Goal: Information Seeking & Learning: Compare options

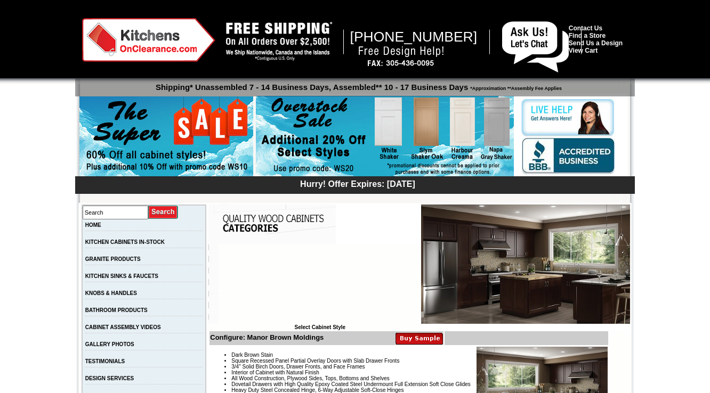
scroll to position [299, 0]
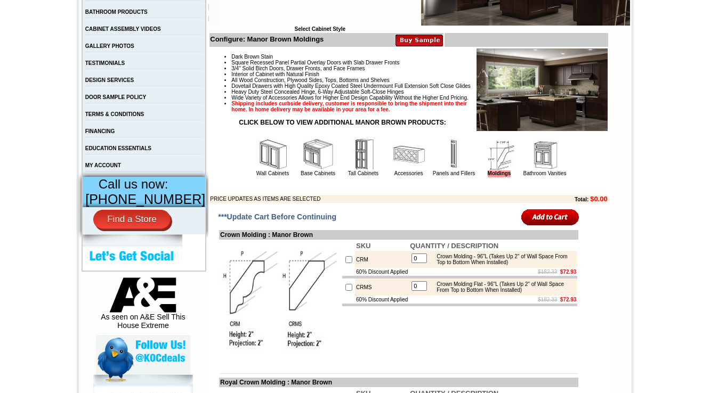
click at [258, 171] on img at bounding box center [273, 155] width 32 height 32
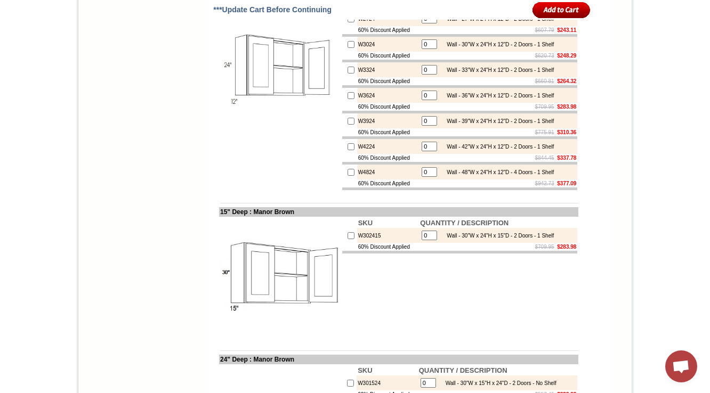
scroll to position [2600, 0]
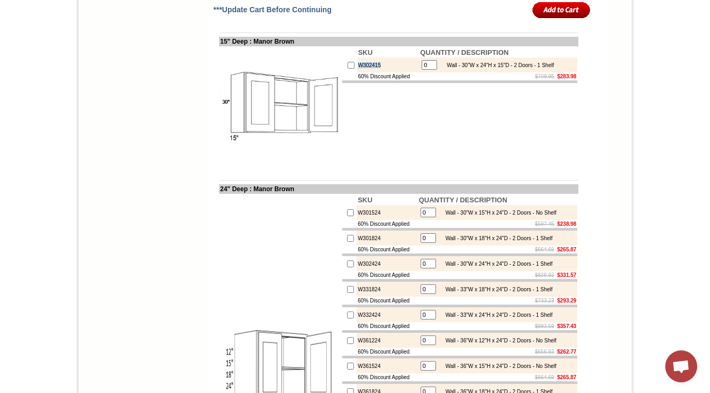
click at [325, 167] on img at bounding box center [280, 107] width 120 height 120
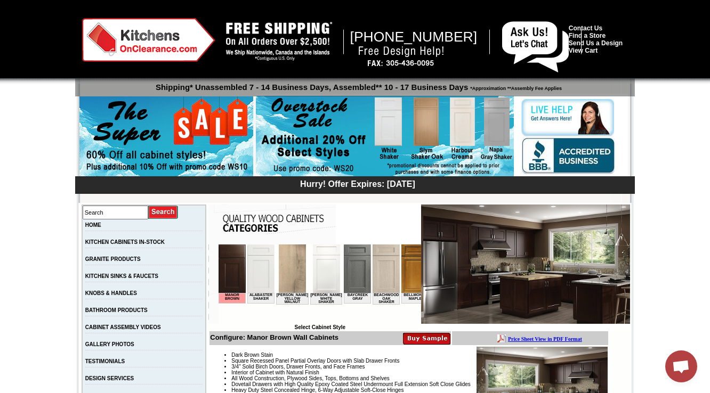
scroll to position [213, 0]
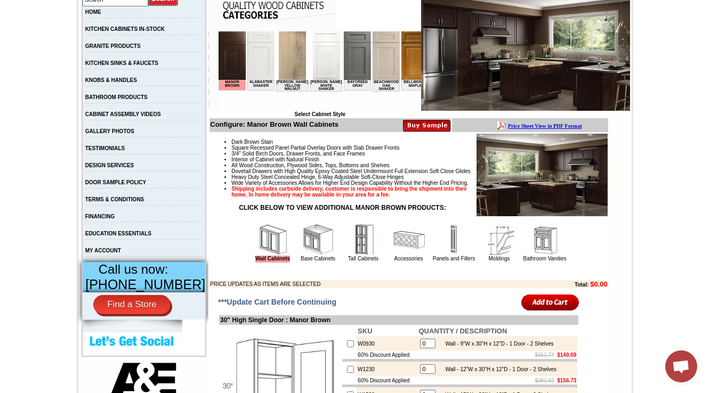
click at [309, 256] on img at bounding box center [318, 240] width 32 height 32
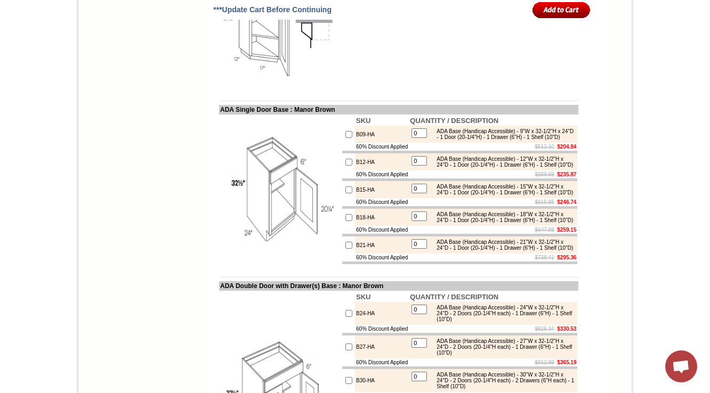
scroll to position [6348, 0]
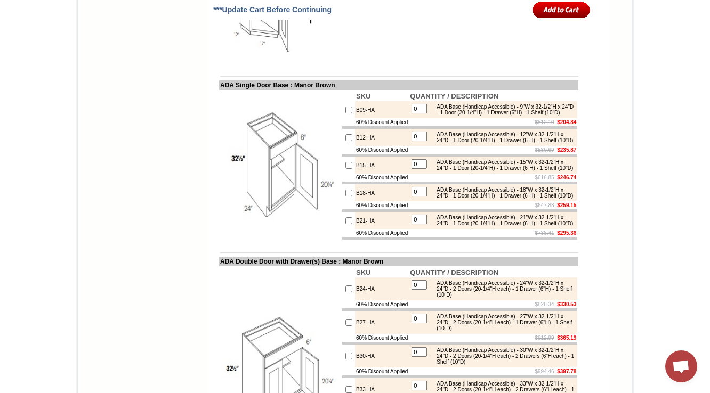
scroll to position [6390, 0]
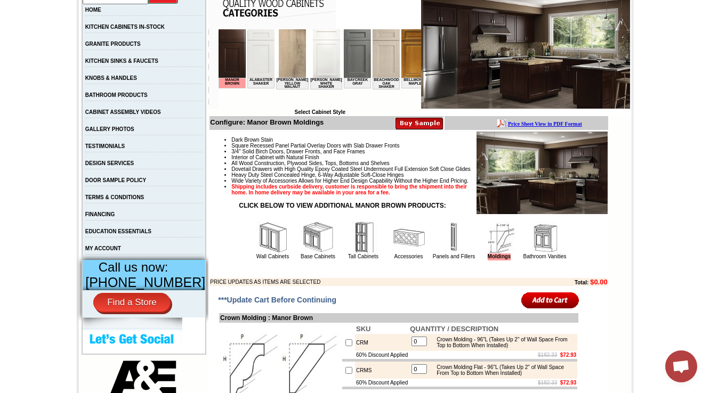
scroll to position [213, 0]
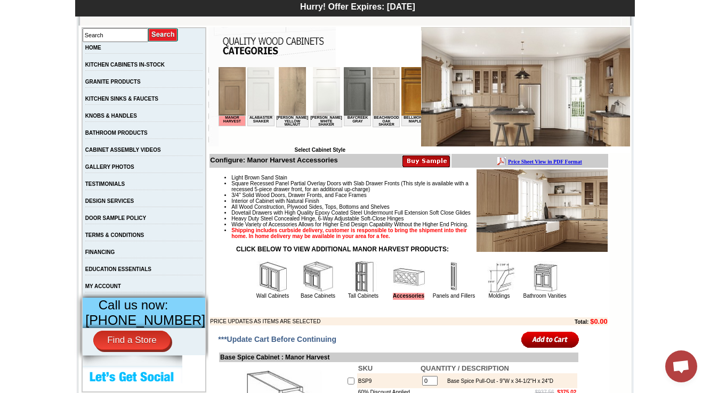
scroll to position [341, 0]
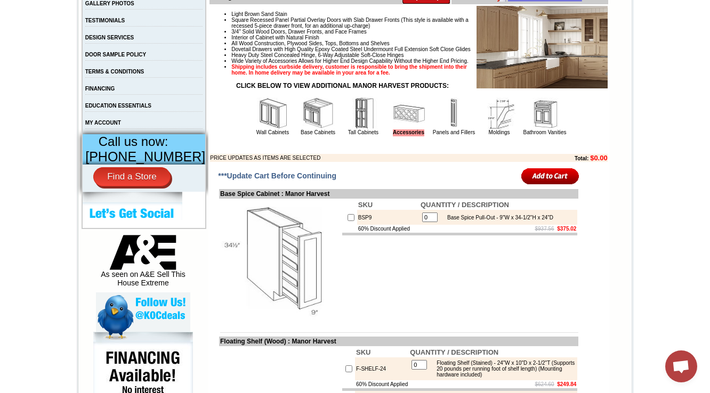
click at [302, 127] on img at bounding box center [318, 114] width 32 height 32
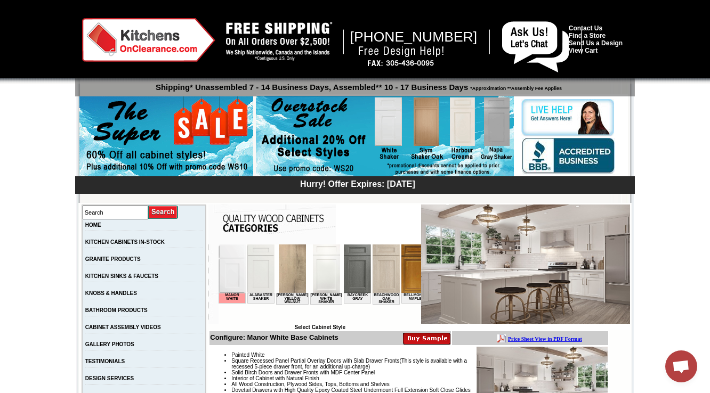
scroll to position [299, 0]
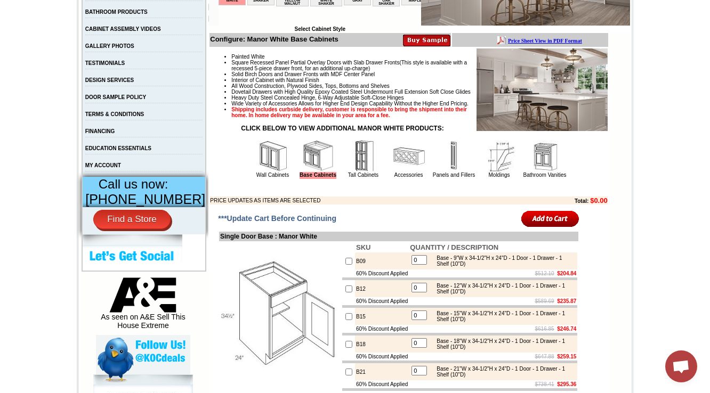
click at [269, 172] on img at bounding box center [273, 156] width 32 height 32
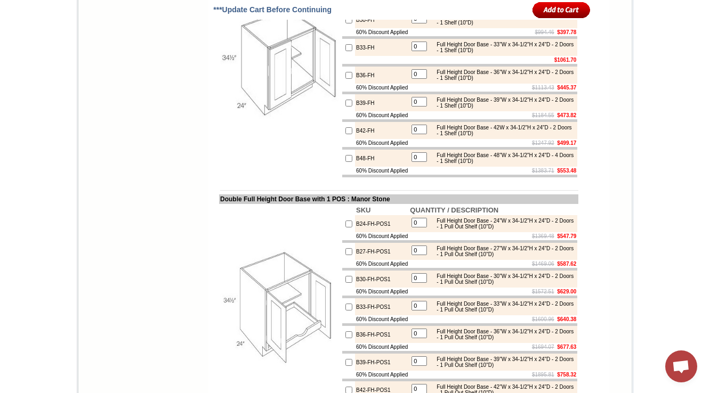
scroll to position [2567, 0]
drag, startPoint x: 371, startPoint y: 105, endPoint x: 211, endPoint y: 100, distance: 160.6
drag, startPoint x: 372, startPoint y: 220, endPoint x: 316, endPoint y: 226, distance: 56.3
click at [355, 57] on td "B33-FH" at bounding box center [382, 47] width 54 height 17
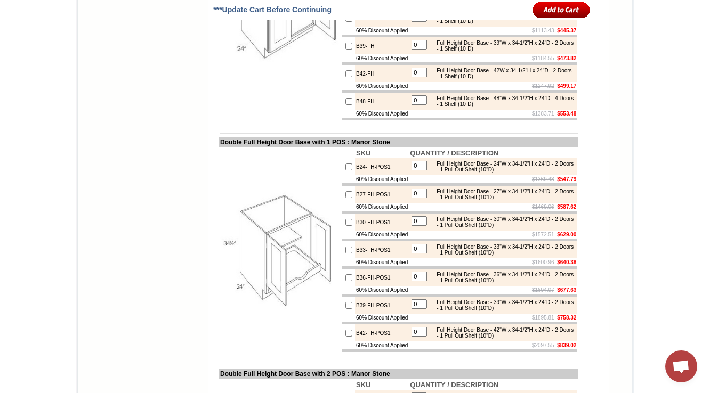
scroll to position [2610, 0]
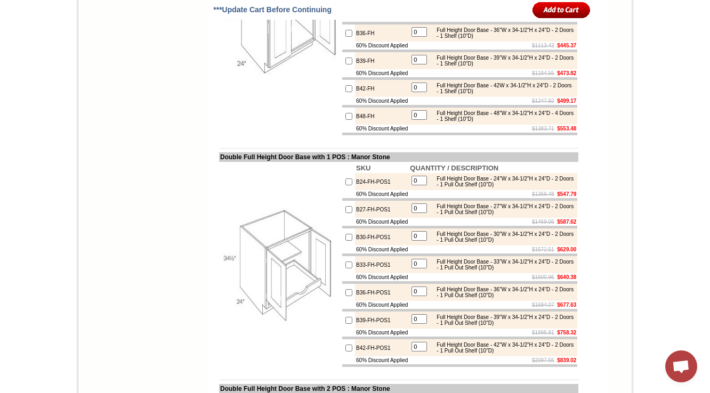
click at [356, 14] on td "B33-FH" at bounding box center [382, 5] width 54 height 17
click at [357, 14] on td "B33-FH" at bounding box center [382, 5] width 54 height 17
click at [355, 14] on td "B33-FH" at bounding box center [382, 5] width 54 height 17
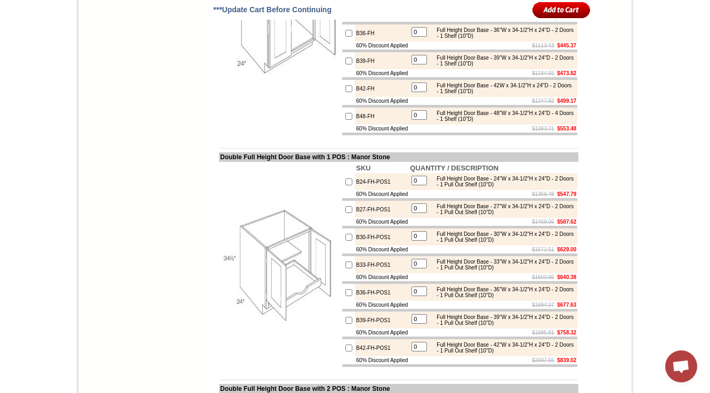
click at [355, 14] on td "B33-FH" at bounding box center [382, 5] width 54 height 17
copy tr "B33-FH"
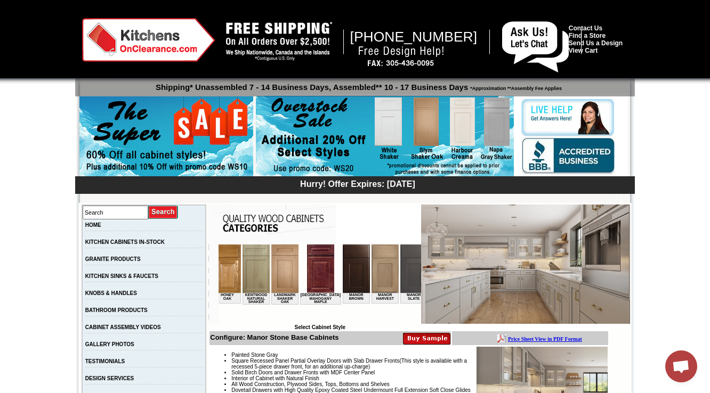
scroll to position [341, 0]
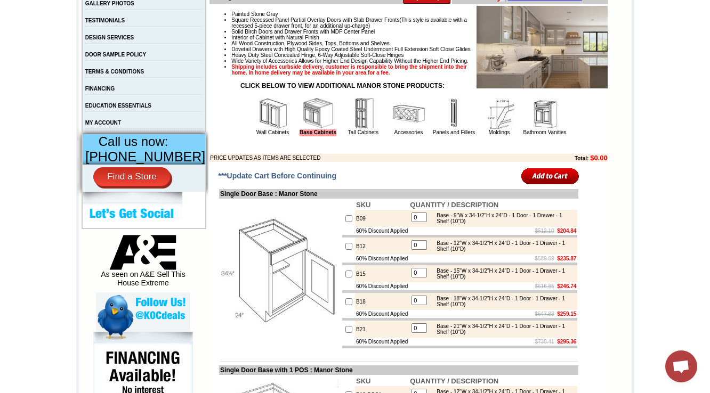
click at [267, 130] on img at bounding box center [273, 114] width 32 height 32
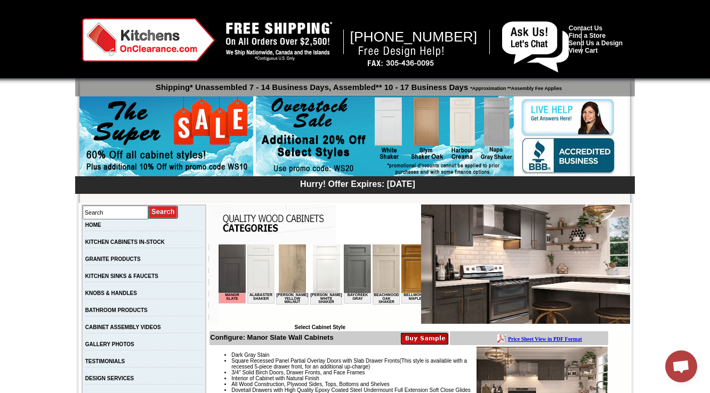
scroll to position [299, 0]
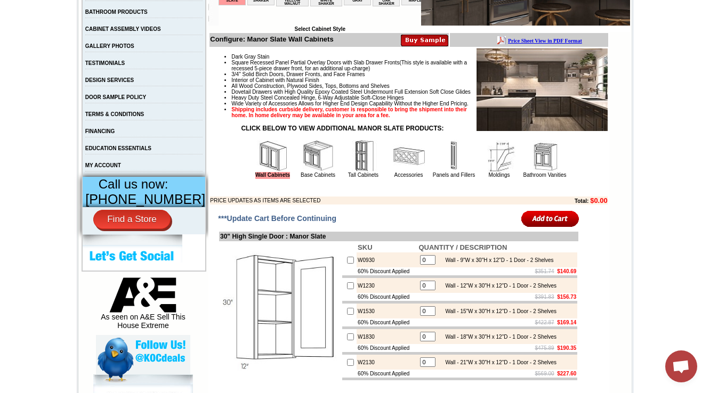
click at [303, 172] on img at bounding box center [318, 156] width 32 height 32
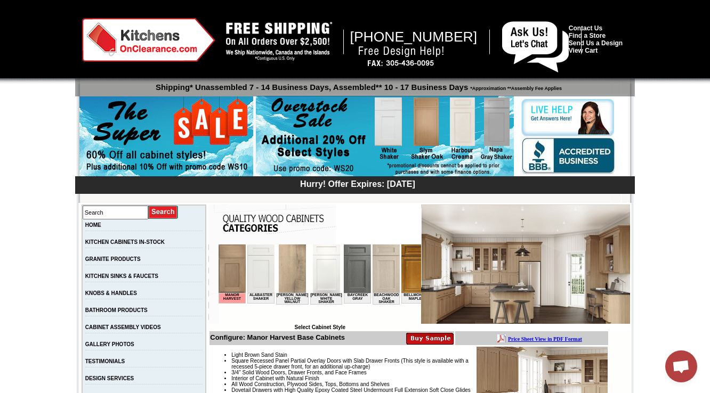
scroll to position [341, 0]
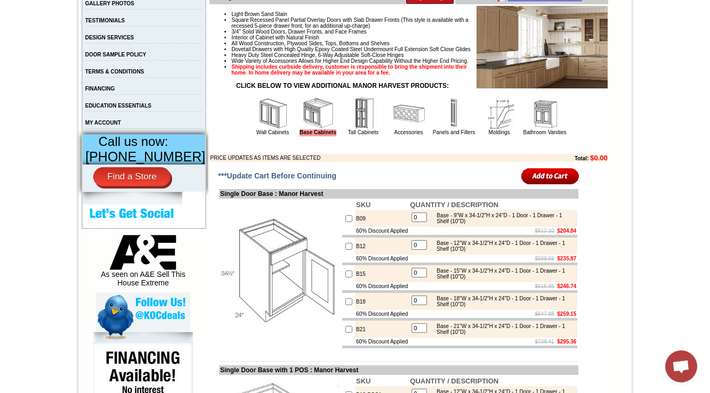
click at [267, 130] on img at bounding box center [273, 114] width 32 height 32
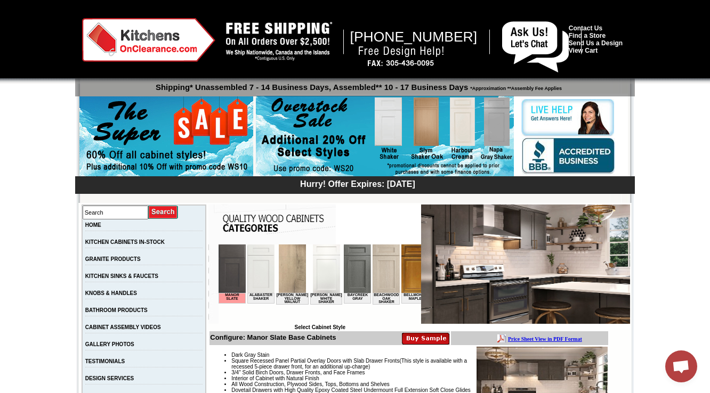
scroll to position [426, 0]
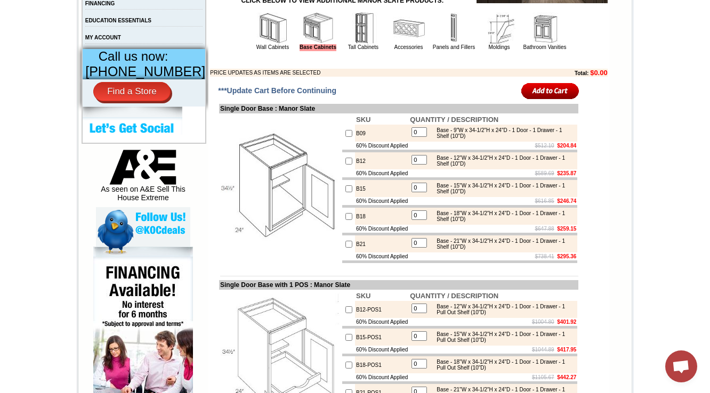
click at [262, 44] on img at bounding box center [273, 28] width 32 height 32
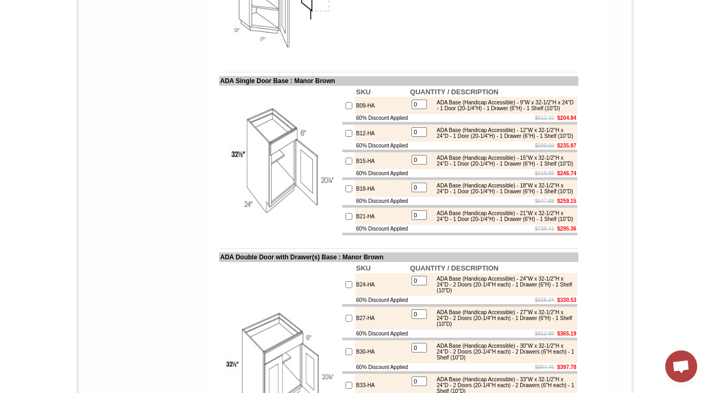
drag, startPoint x: 350, startPoint y: 87, endPoint x: 344, endPoint y: 88, distance: 5.9
copy td "MCB27"
drag, startPoint x: 294, startPoint y: 19, endPoint x: 211, endPoint y: 23, distance: 83.2
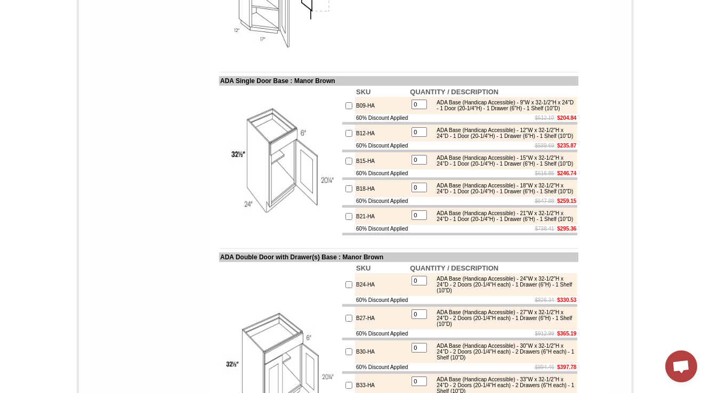
copy td "Microwave Base Cabine"
copy td "icrowave Base Cabinet Trim Kit"
drag, startPoint x: 327, startPoint y: 171, endPoint x: 213, endPoint y: 171, distance: 114.6
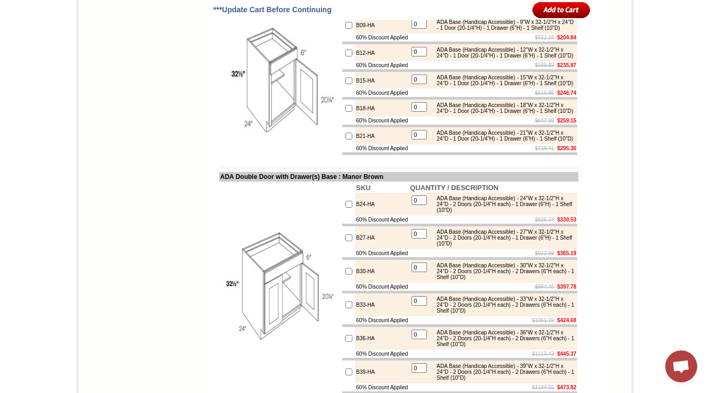
scroll to position [6390, 0]
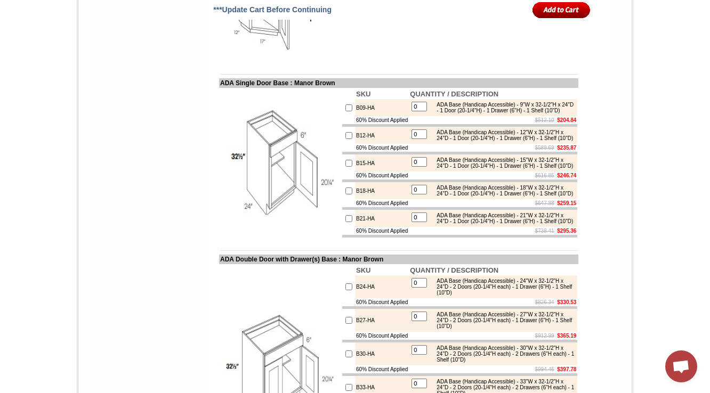
drag, startPoint x: 407, startPoint y: 140, endPoint x: 341, endPoint y: 143, distance: 66.2
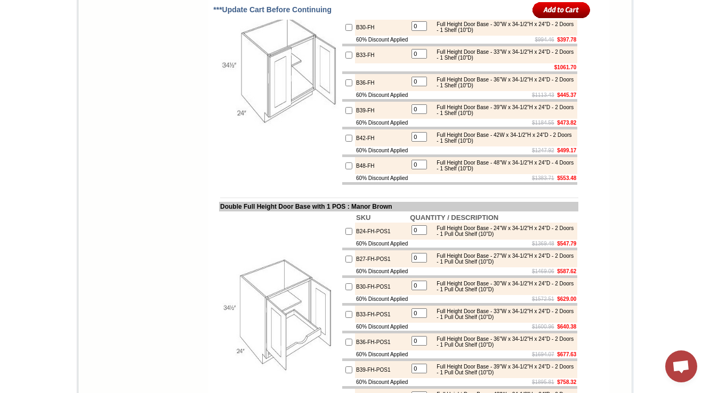
scroll to position [2489, 0]
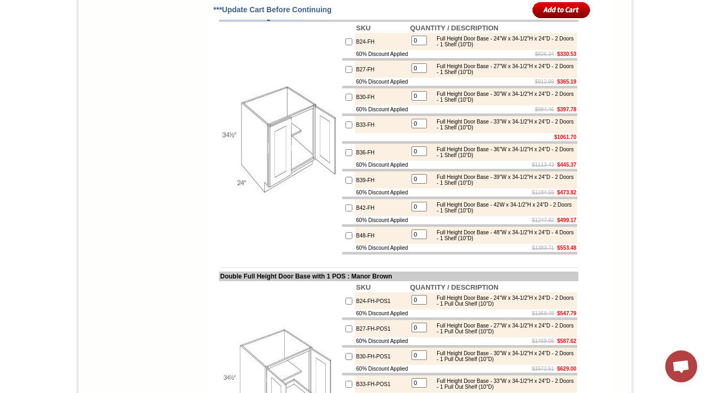
drag, startPoint x: 305, startPoint y: 176, endPoint x: 207, endPoint y: 175, distance: 97.6
click at [219, 22] on td "Double Full Height Door Base : Manor Brown" at bounding box center [398, 17] width 359 height 10
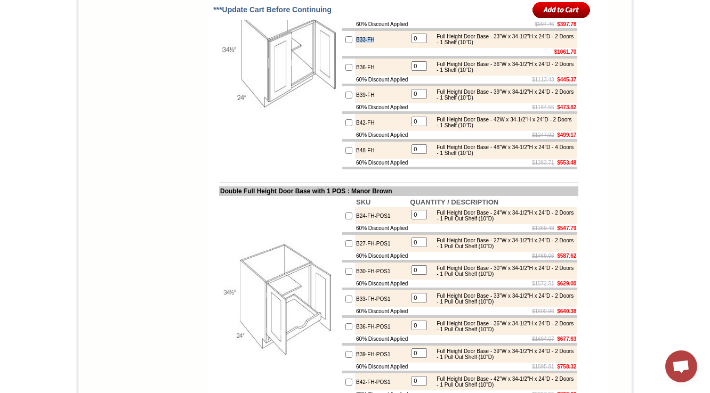
drag, startPoint x: 374, startPoint y: 211, endPoint x: 341, endPoint y: 211, distance: 32.5
click at [342, 48] on tr "B33-FH 0 Full Height Door Base - 33"W x 34-1/2"H x 24"D - 2 Doors - 1 Shelf (10…" at bounding box center [459, 39] width 235 height 17
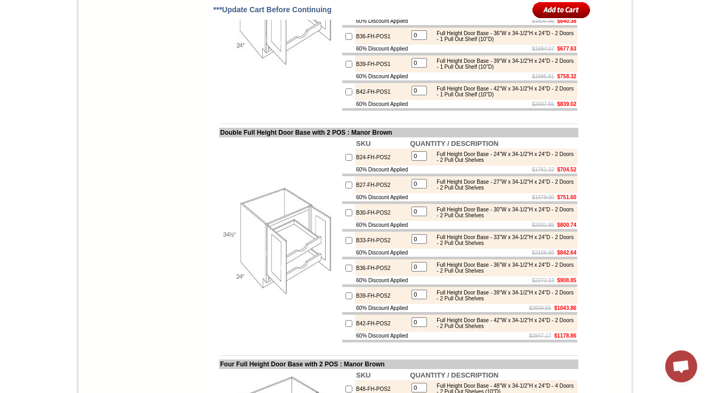
scroll to position [2585, 0]
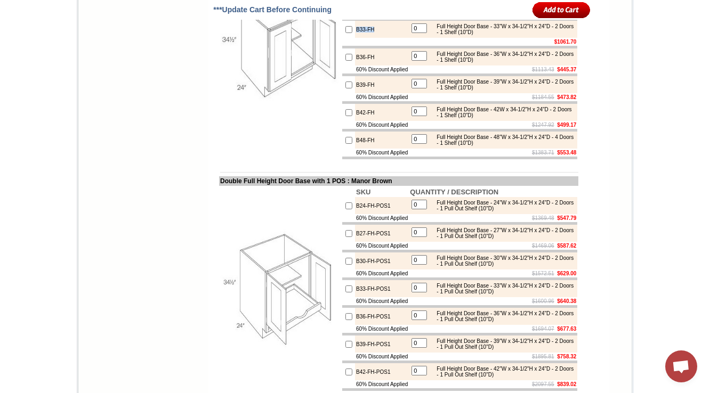
drag, startPoint x: 377, startPoint y: 199, endPoint x: 347, endPoint y: 199, distance: 30.9
click at [355, 38] on td "B33-FH" at bounding box center [382, 29] width 54 height 17
copy td "B33-FH"
drag, startPoint x: 209, startPoint y: 82, endPoint x: 314, endPoint y: 85, distance: 105.1
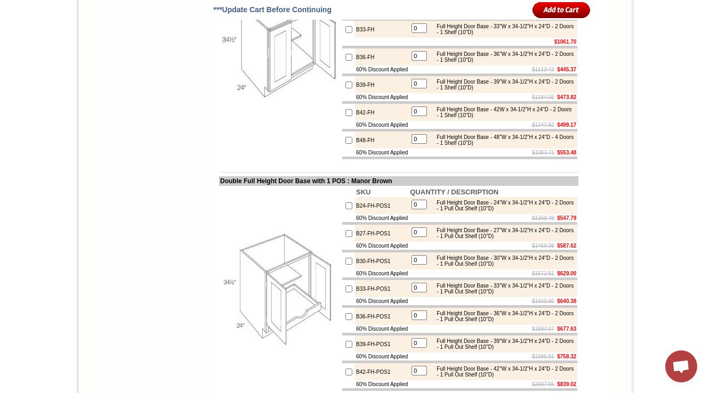
copy td "Double Full Height Door Base"
drag, startPoint x: 407, startPoint y: 119, endPoint x: 344, endPoint y: 116, distance: 62.5
copy tr "60% Discount Applied"
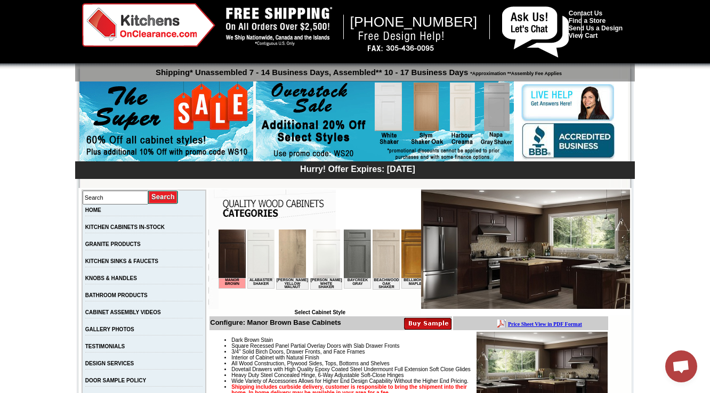
scroll to position [171, 0]
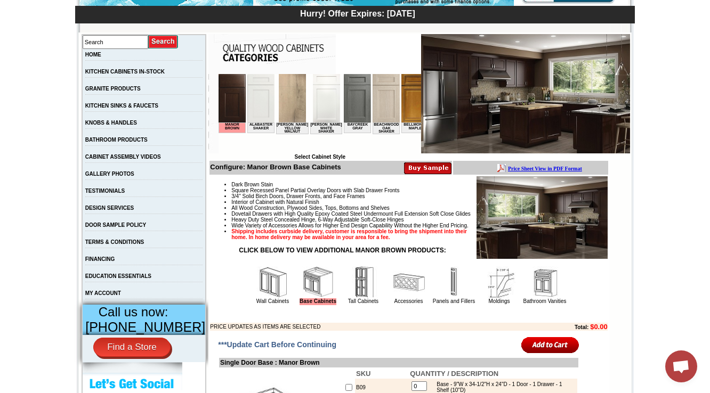
click at [251, 305] on td "Wall Cabinets" at bounding box center [273, 285] width 45 height 40
click at [257, 299] on img at bounding box center [273, 283] width 32 height 32
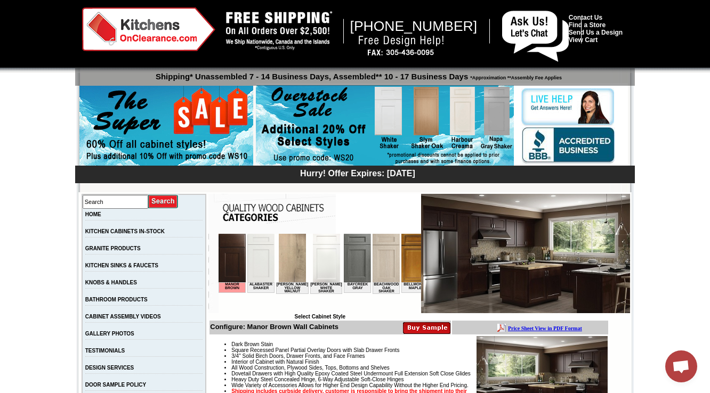
scroll to position [341, 0]
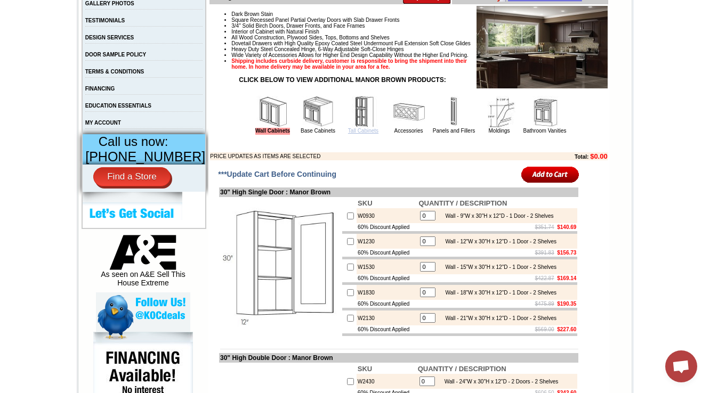
click at [348, 134] on link "Tall Cabinets" at bounding box center [363, 131] width 30 height 6
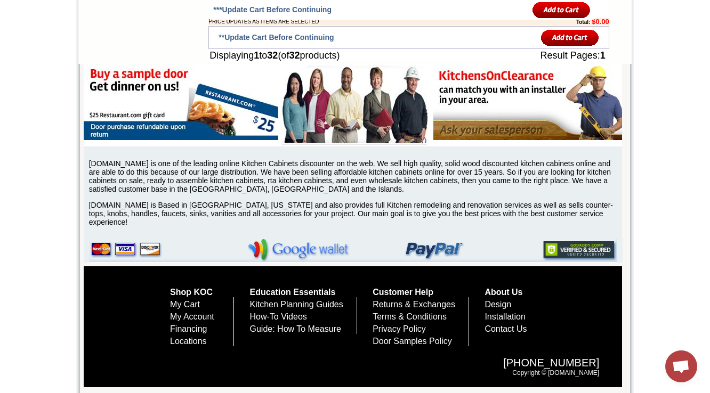
scroll to position [1922, 0]
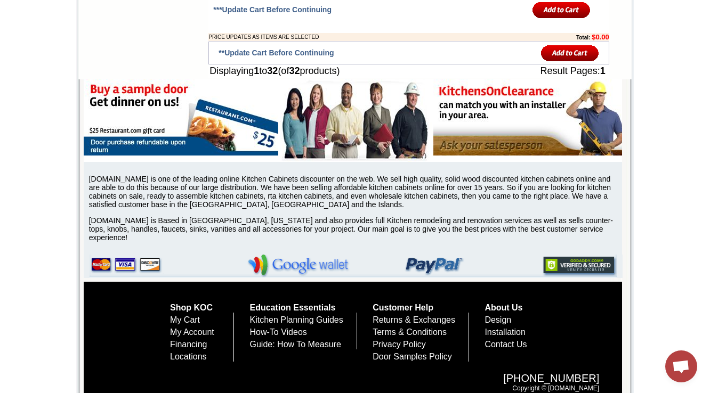
drag, startPoint x: 377, startPoint y: 149, endPoint x: 346, endPoint y: 155, distance: 32.0
drag, startPoint x: 376, startPoint y: 158, endPoint x: 343, endPoint y: 162, distance: 32.7
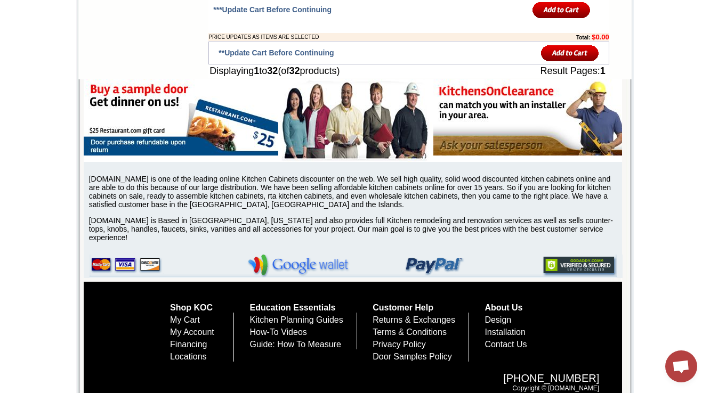
copy tr "OVD30-TRM"
drag, startPoint x: 312, startPoint y: 134, endPoint x: 209, endPoint y: 136, distance: 103.4
copy td "Double Oven Cabinet Trim Ki"
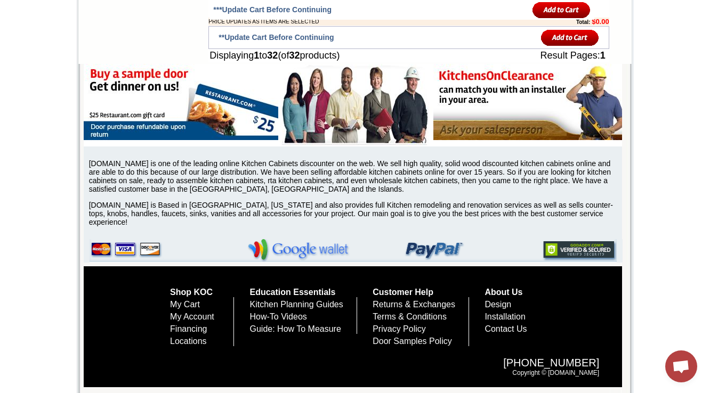
scroll to position [1891, 0]
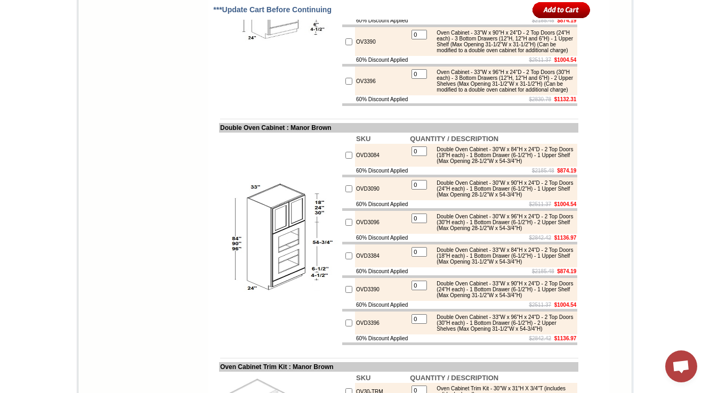
scroll to position [1294, 0]
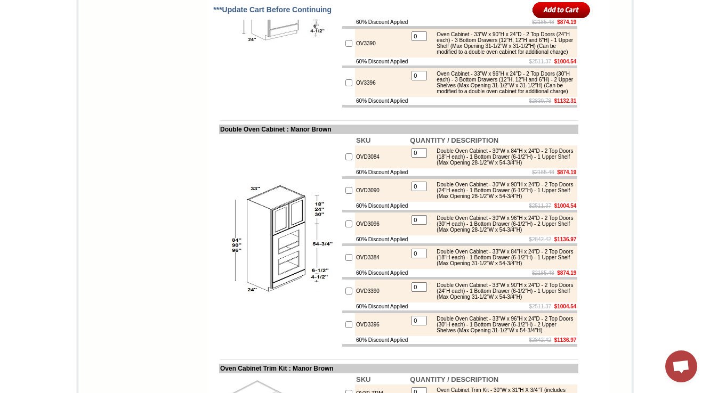
drag, startPoint x: 404, startPoint y: 130, endPoint x: 343, endPoint y: 132, distance: 60.3
copy td "60% Discount Applied"
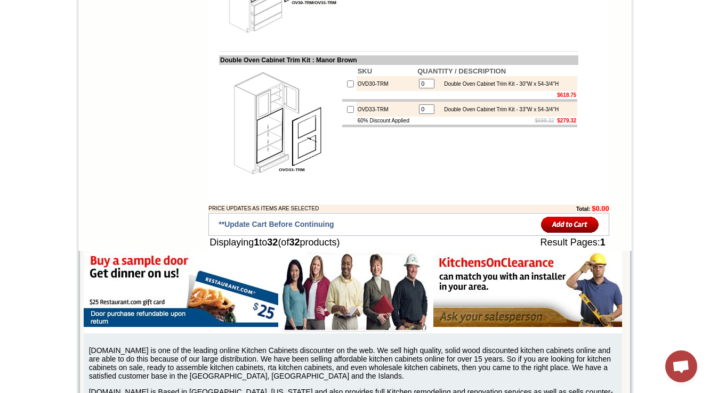
scroll to position [404, 0]
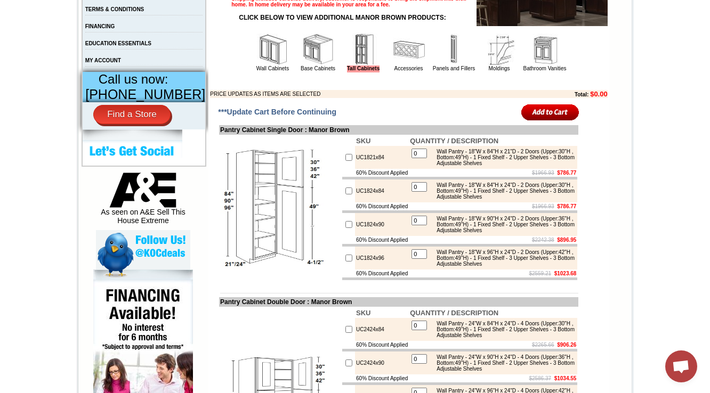
click at [403, 66] on img at bounding box center [409, 50] width 32 height 32
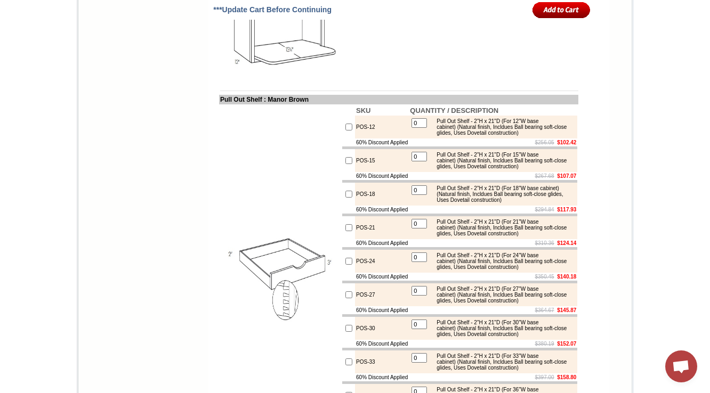
scroll to position [1056, 0]
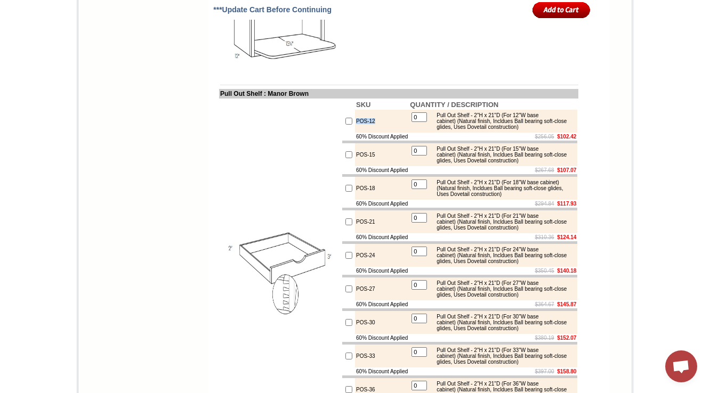
drag, startPoint x: 376, startPoint y: 174, endPoint x: 341, endPoint y: 179, distance: 34.9
click at [342, 133] on tr "POS-12 0 Pull Out Shelf - 2"H x 21"D (For 12"W base cabinet) (Natural finish, I…" at bounding box center [459, 121] width 235 height 23
copy tr "POS-12"
drag, startPoint x: 407, startPoint y: 54, endPoint x: 345, endPoint y: 53, distance: 61.8
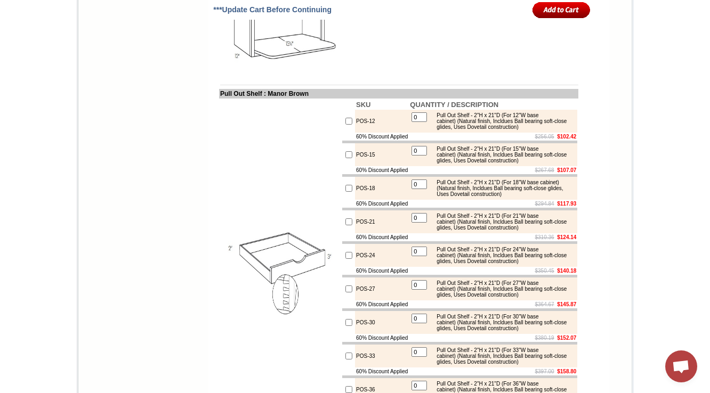
copy tr "60% Discount Applied"
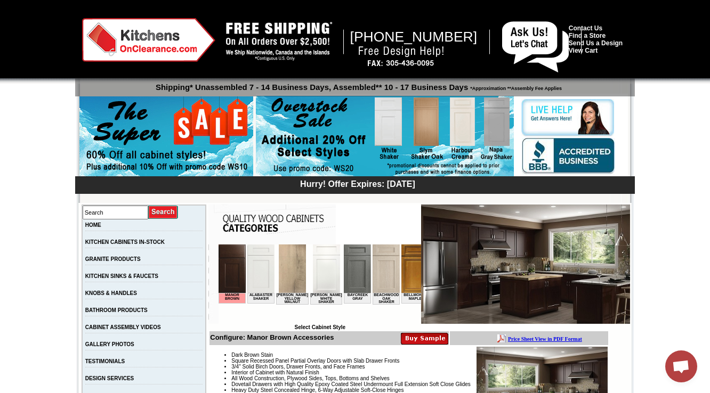
scroll to position [341, 0]
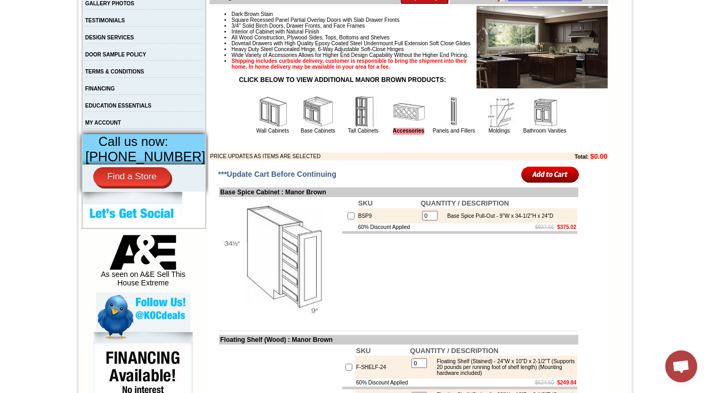
click at [451, 158] on td "Dark Brown Stain Square Recessed Panel Partial Overlay Doors with Slab Drawer F…" at bounding box center [409, 83] width 398 height 156
click at [450, 135] on td "Panels and Fillers" at bounding box center [454, 115] width 45 height 40
click at [449, 134] on link "Panels and Fillers" at bounding box center [454, 131] width 42 height 6
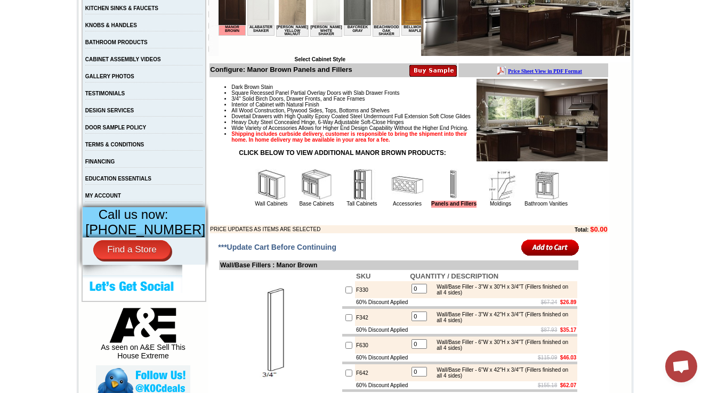
scroll to position [299, 0]
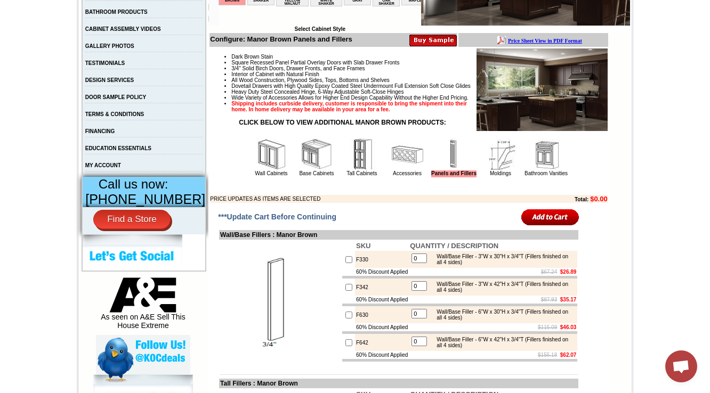
click at [490, 171] on img at bounding box center [501, 155] width 32 height 32
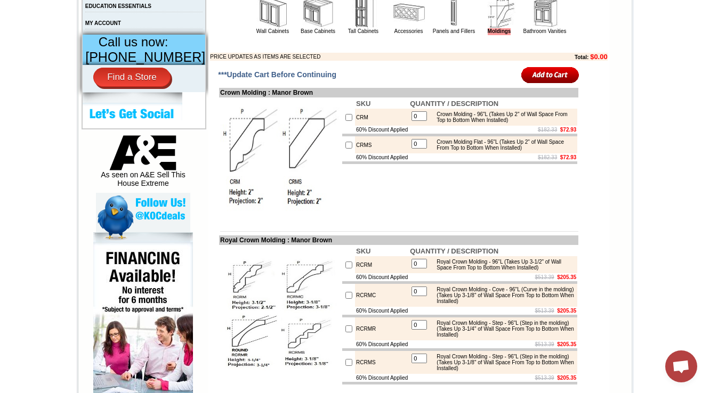
scroll to position [426, 0]
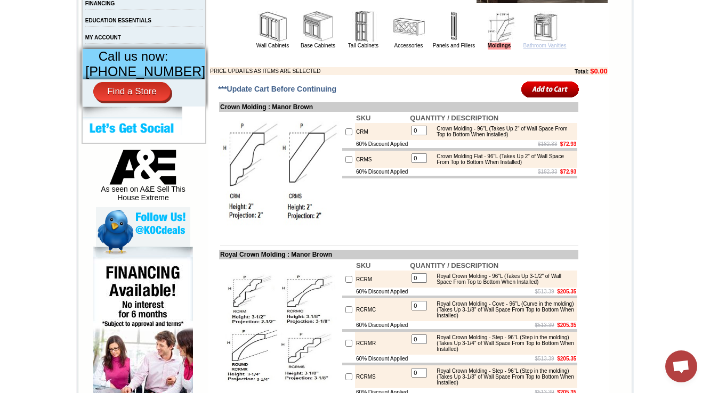
click at [530, 49] on link "Bathroom Vanities" at bounding box center [545, 46] width 43 height 6
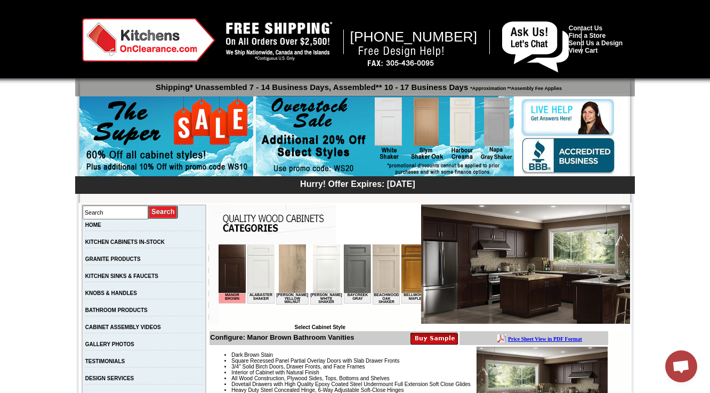
scroll to position [299, 0]
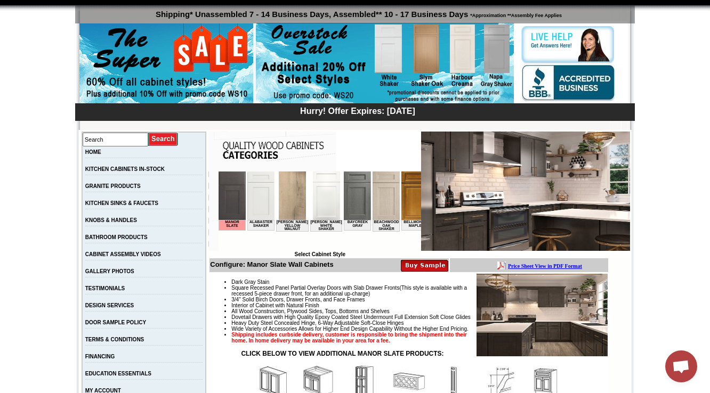
scroll to position [341, 0]
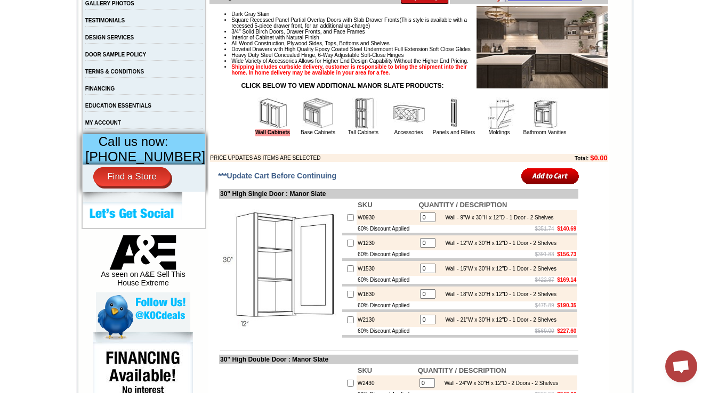
click at [348, 130] on img at bounding box center [364, 114] width 32 height 32
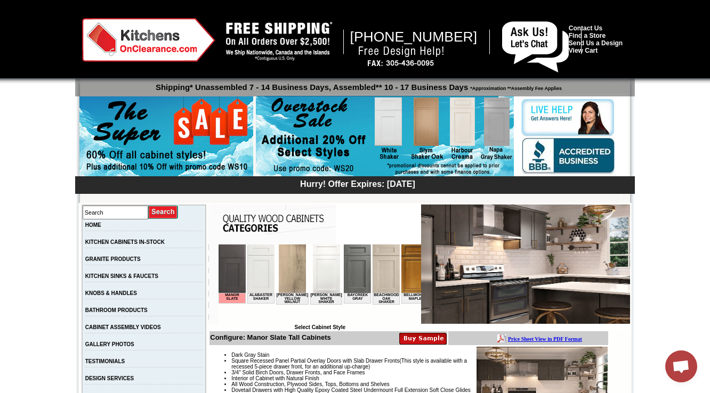
scroll to position [341, 0]
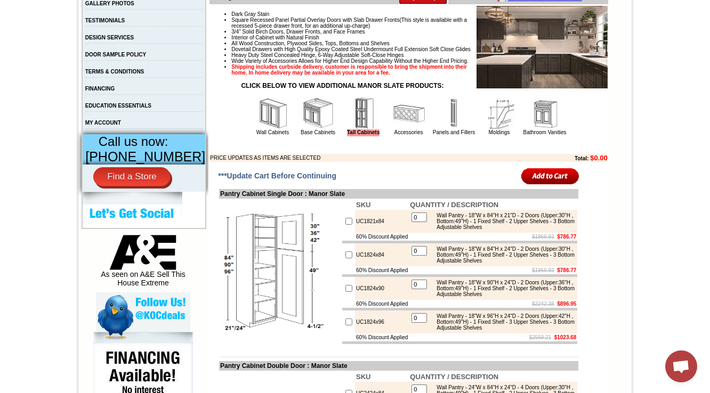
click at [411, 130] on img at bounding box center [409, 114] width 32 height 32
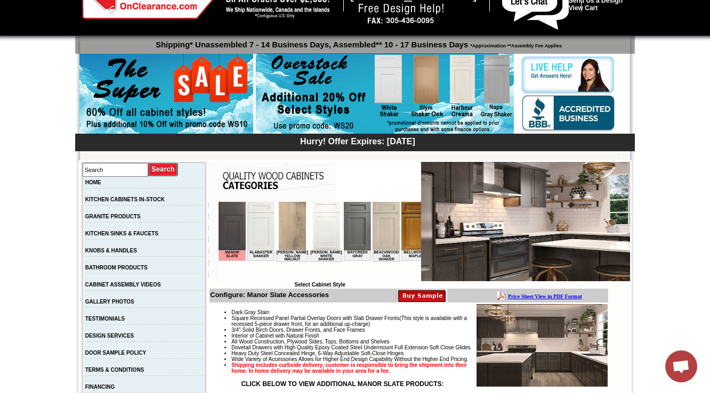
scroll to position [341, 0]
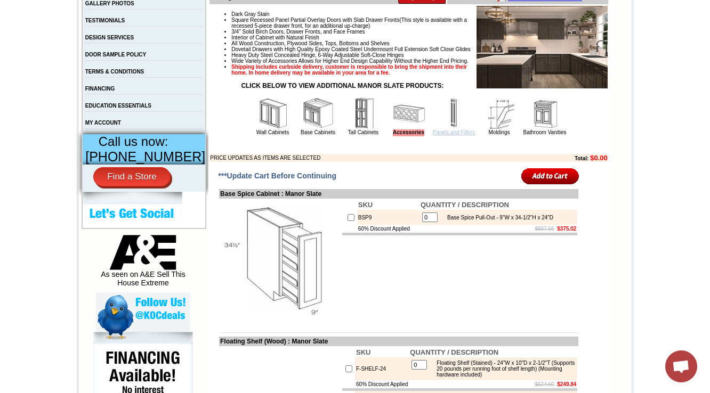
click at [439, 135] on link "Panels and Fillers" at bounding box center [454, 133] width 42 height 6
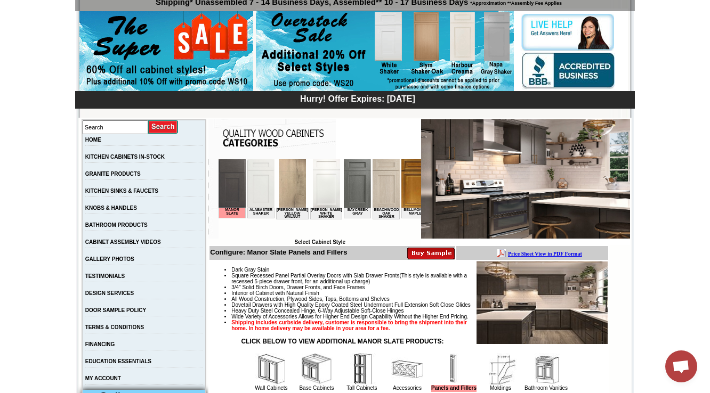
scroll to position [341, 0]
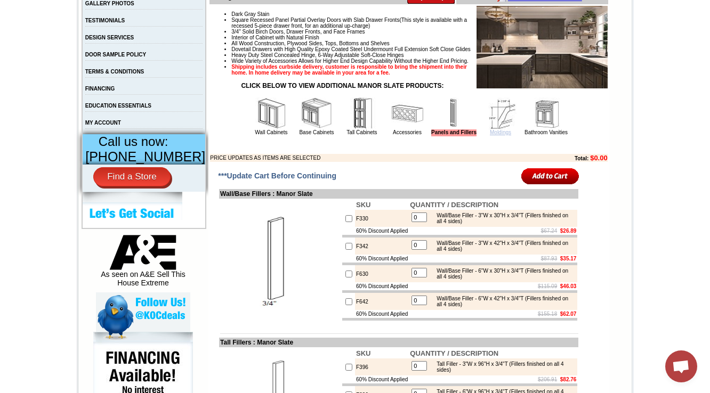
click at [490, 135] on link "Moldings" at bounding box center [500, 133] width 21 height 6
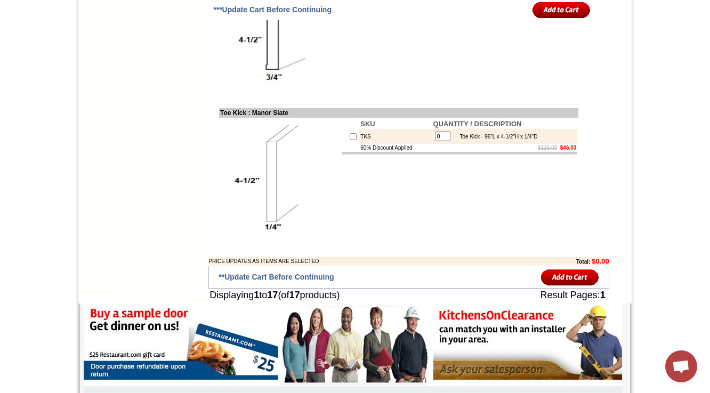
scroll to position [404, 0]
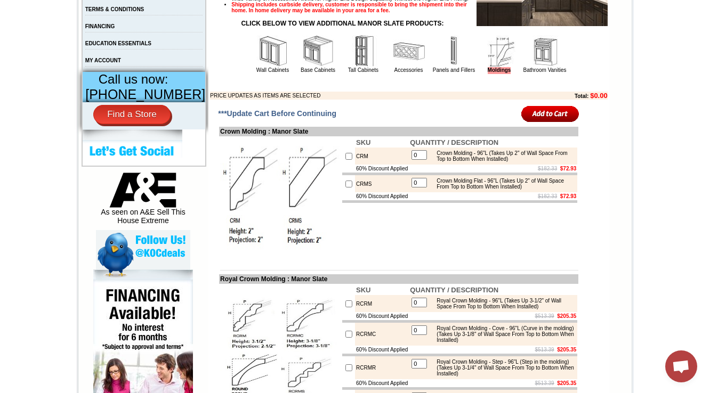
click at [548, 67] on img at bounding box center [545, 51] width 32 height 32
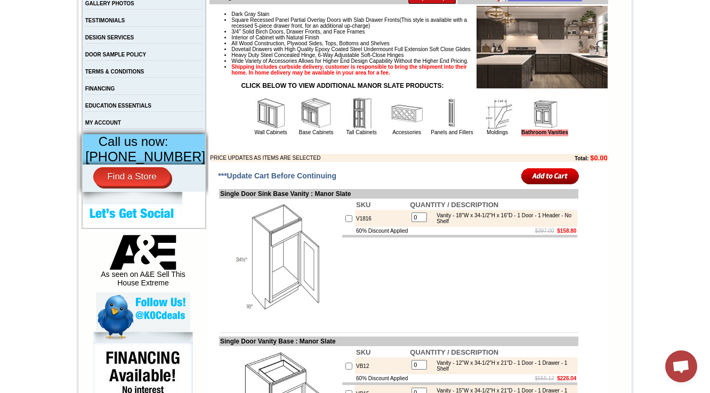
scroll to position [98, 0]
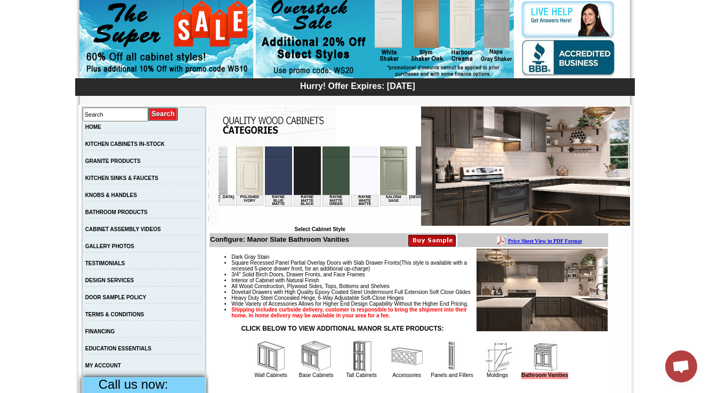
click at [416, 178] on img at bounding box center [429, 171] width 27 height 49
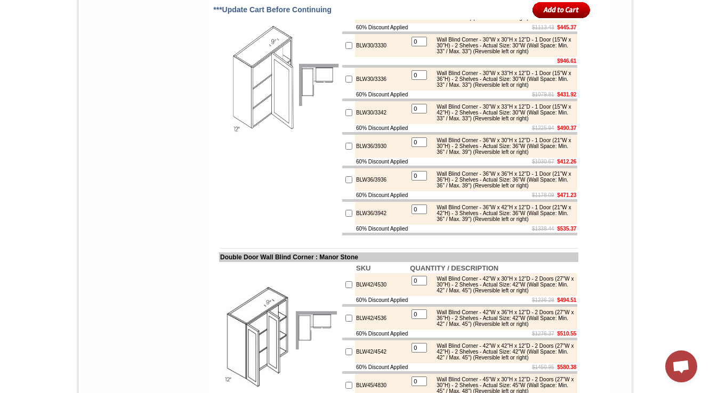
scroll to position [3497, 0]
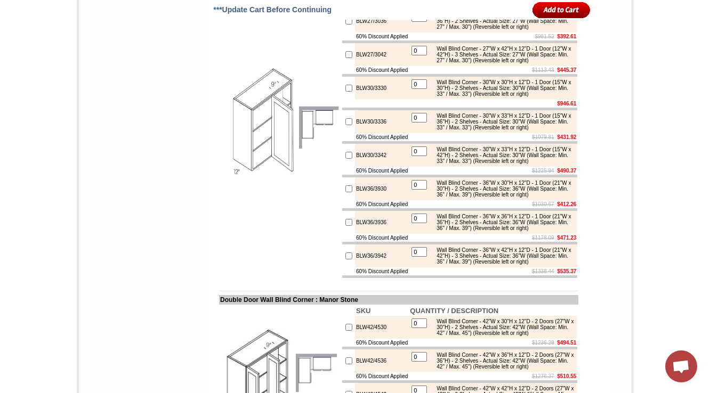
copy td "ingle Door Wall Blind Corner"
drag, startPoint x: 315, startPoint y: 73, endPoint x: 207, endPoint y: 72, distance: 107.7
click at [265, 166] on td at bounding box center [280, 122] width 122 height 315
drag, startPoint x: 210, startPoint y: 73, endPoint x: 315, endPoint y: 70, distance: 104.5
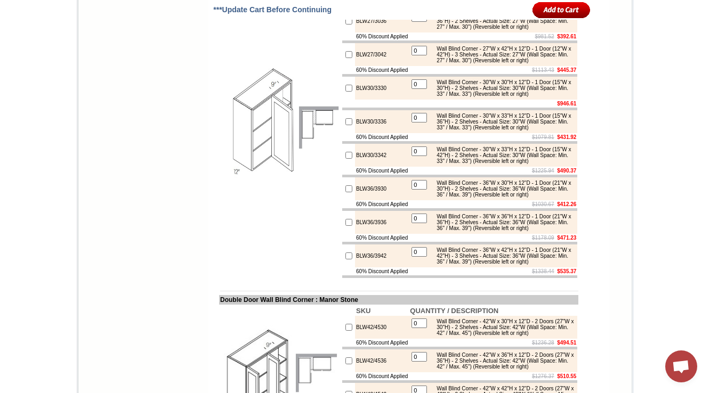
copy td "Single Door Wall Blind Corner"
drag, startPoint x: 386, startPoint y: 236, endPoint x: 344, endPoint y: 240, distance: 42.4
click at [355, 100] on td "BLW30/3330" at bounding box center [382, 88] width 54 height 23
copy td "BLW30/3330"
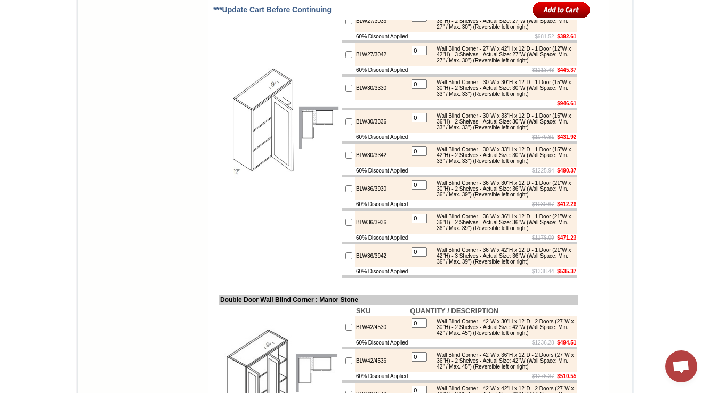
drag, startPoint x: 407, startPoint y: 126, endPoint x: 346, endPoint y: 125, distance: 60.8
click at [346, 7] on tr "60% Discount Applied $862.55 $345.02" at bounding box center [459, 3] width 235 height 8
copy tr "60% Discount Applied"
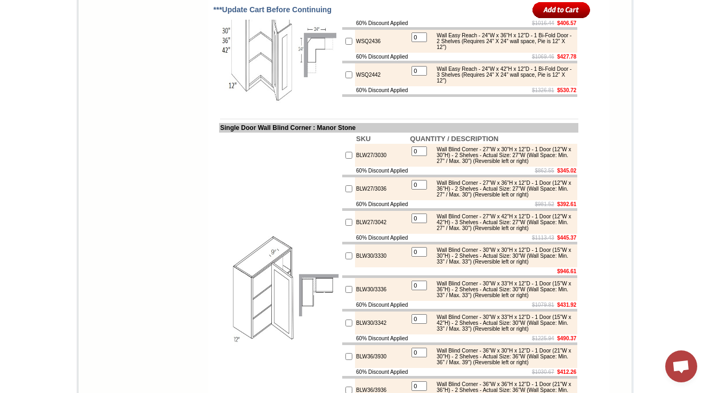
scroll to position [3340, 0]
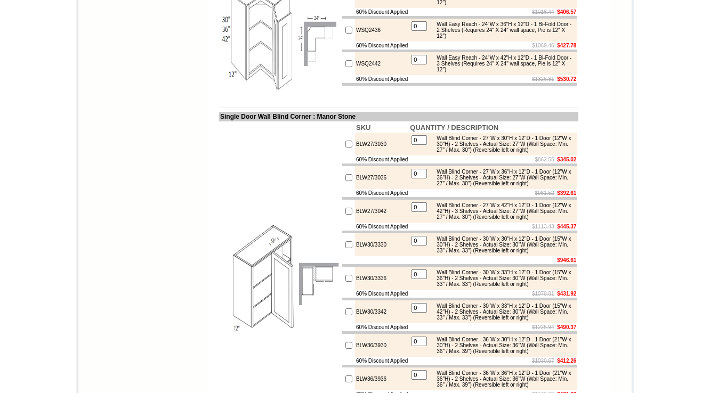
scroll to position [400, 0]
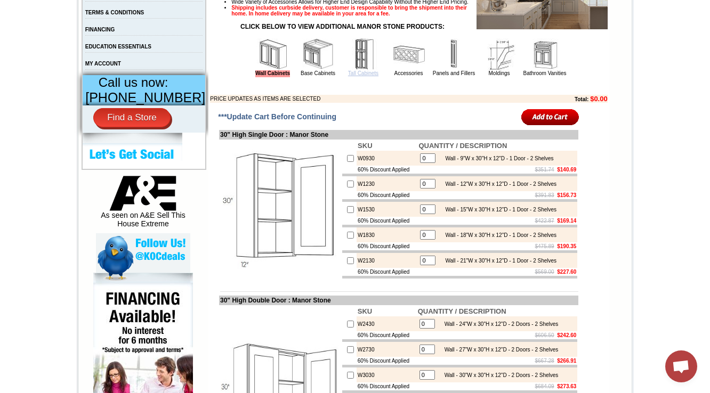
click at [359, 76] on link "Tall Cabinets" at bounding box center [363, 73] width 30 height 6
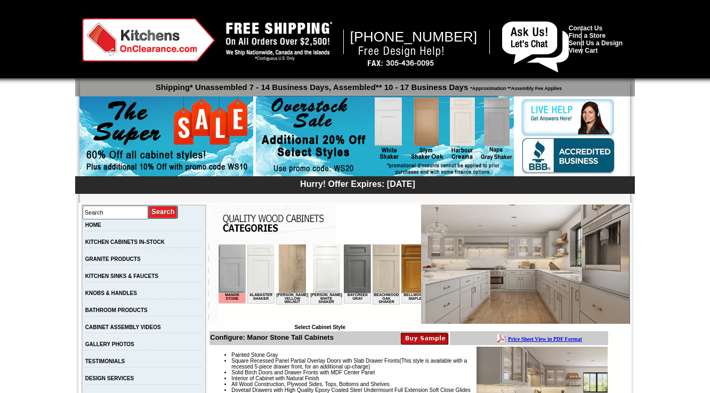
scroll to position [410, 0]
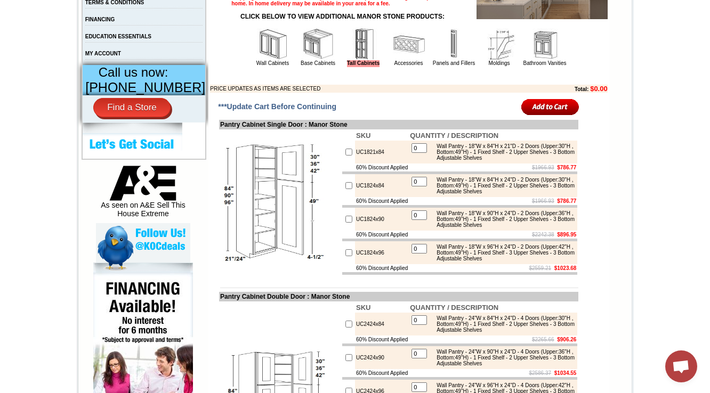
click at [257, 60] on img at bounding box center [273, 44] width 32 height 32
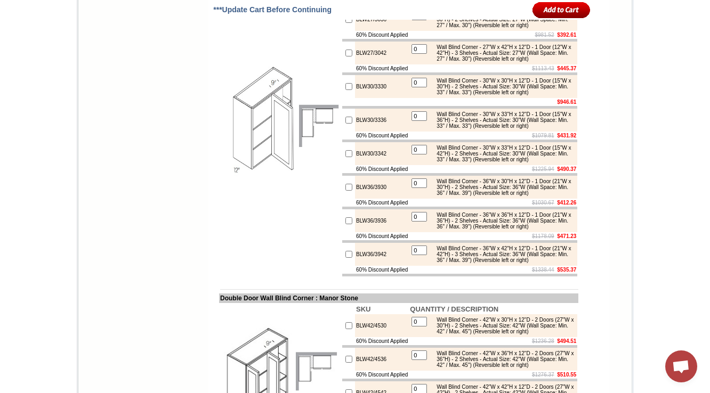
scroll to position [3500, 0]
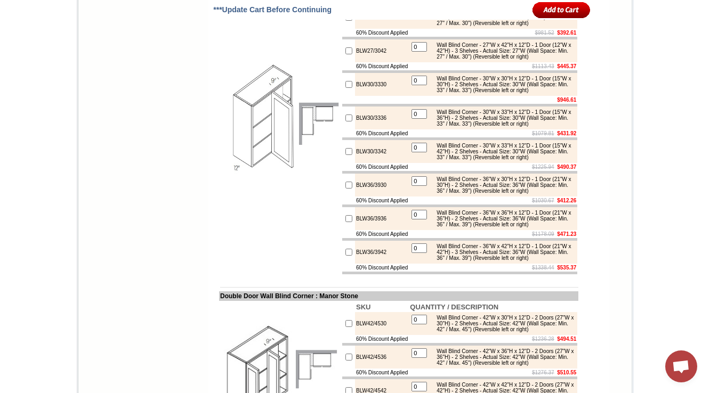
click at [382, 96] on td "BLW30/3330" at bounding box center [382, 84] width 54 height 23
drag, startPoint x: 373, startPoint y: 73, endPoint x: 206, endPoint y: 67, distance: 166.4
copy td "Single Door Wall Blind Corner : Manor Stone"
drag, startPoint x: 380, startPoint y: 232, endPoint x: 345, endPoint y: 234, distance: 34.1
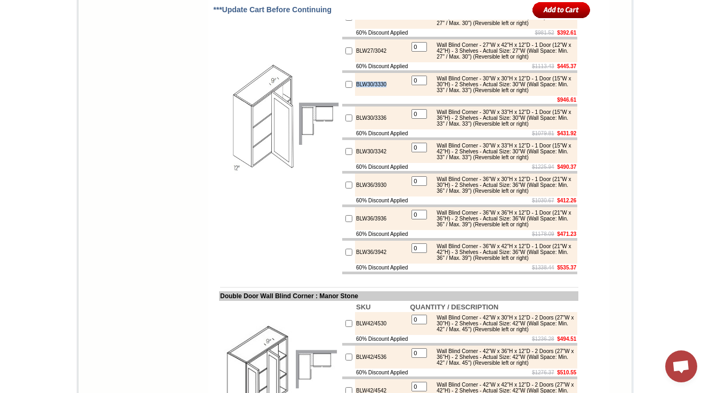
click at [355, 96] on td "BLW30/3330" at bounding box center [382, 84] width 54 height 23
copy td "BLW30/3330"
drag, startPoint x: 407, startPoint y: 208, endPoint x: 343, endPoint y: 210, distance: 64.5
click at [343, 70] on tr "60% Discount Applied $1113.43 $445.37" at bounding box center [459, 66] width 235 height 8
copy tr "60% Discount Applied"
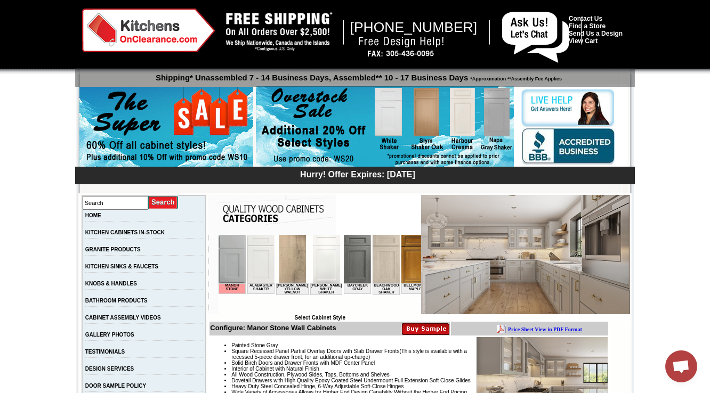
scroll to position [341, 0]
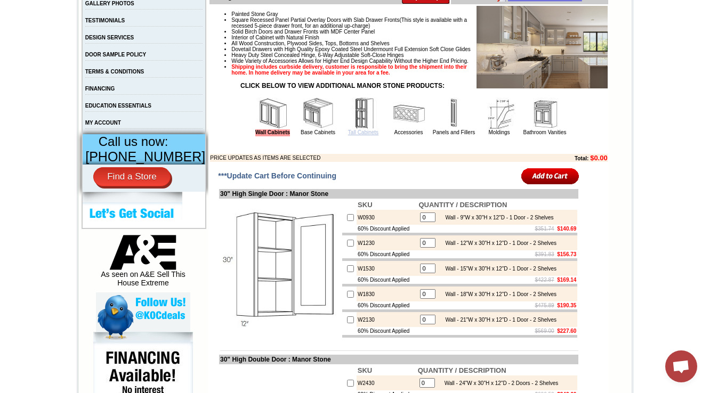
click at [355, 135] on link "Tall Cabinets" at bounding box center [363, 133] width 30 height 6
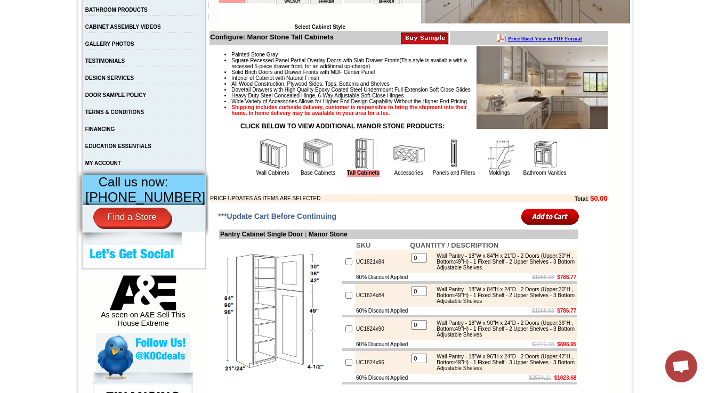
scroll to position [341, 0]
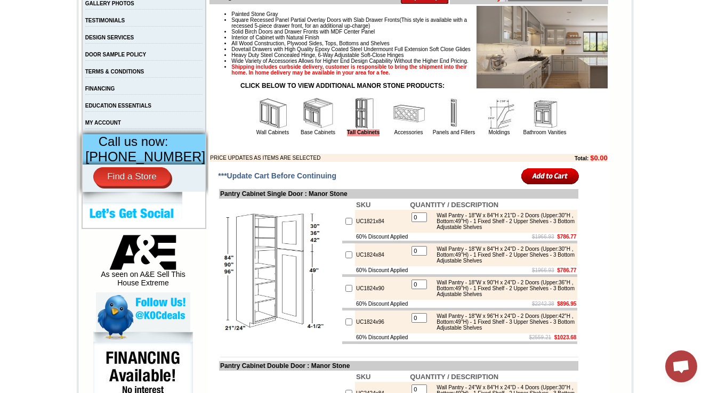
click at [397, 130] on img at bounding box center [409, 114] width 32 height 32
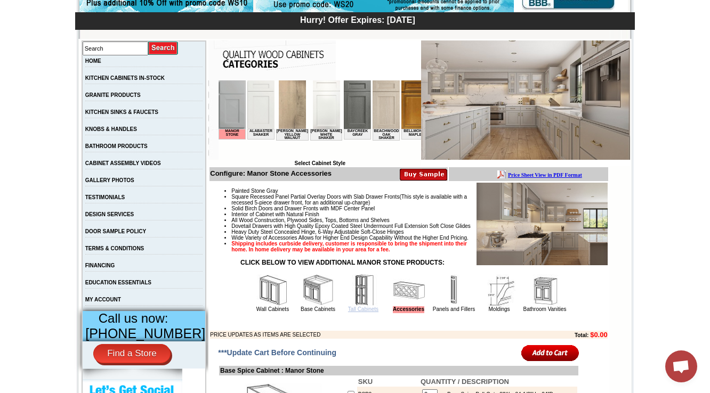
scroll to position [299, 0]
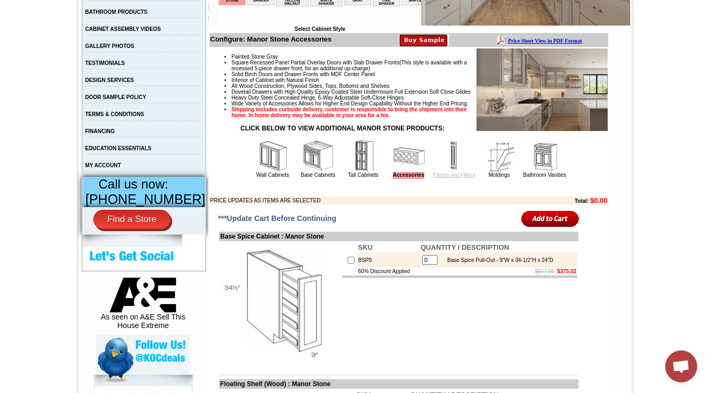
click at [448, 178] on link "Panels and Fillers" at bounding box center [454, 175] width 42 height 6
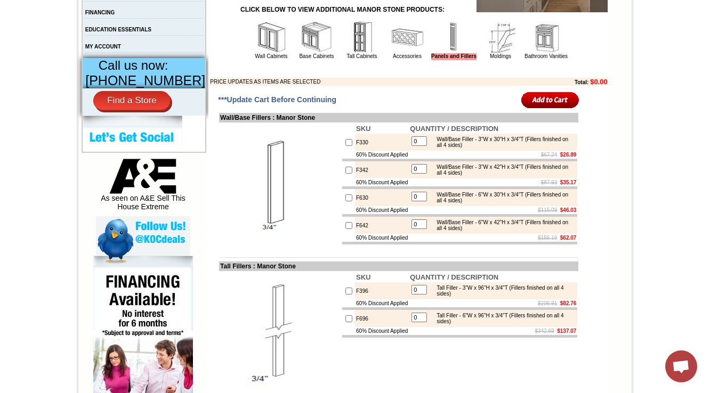
scroll to position [404, 0]
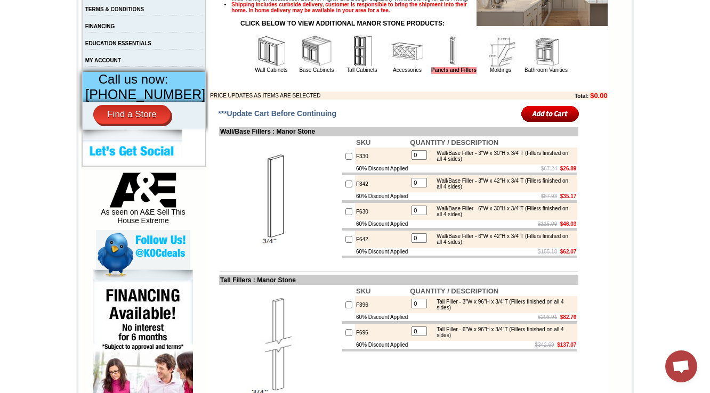
click at [495, 74] on td "Moldings" at bounding box center [500, 54] width 45 height 40
click at [495, 73] on link "Moldings" at bounding box center [500, 70] width 21 height 6
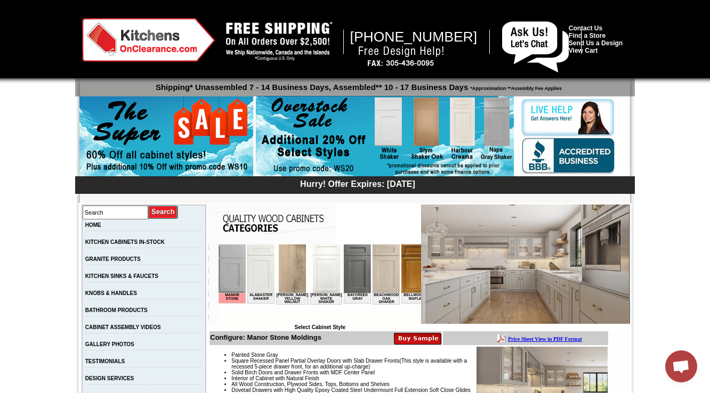
scroll to position [299, 0]
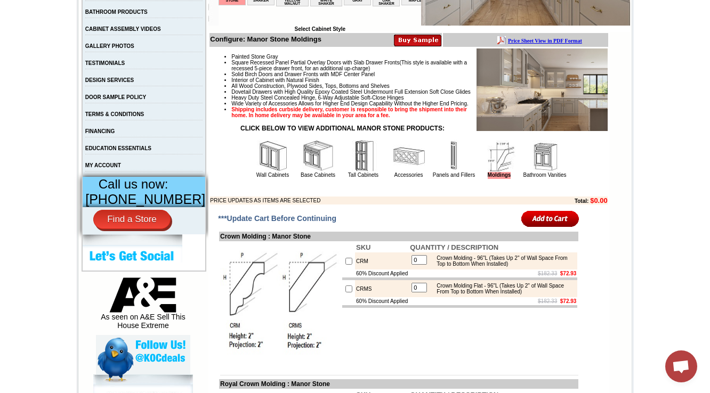
click at [537, 172] on img at bounding box center [545, 156] width 32 height 32
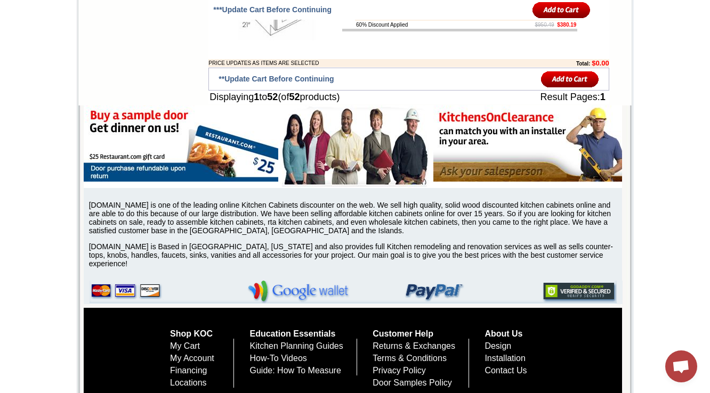
scroll to position [98, 0]
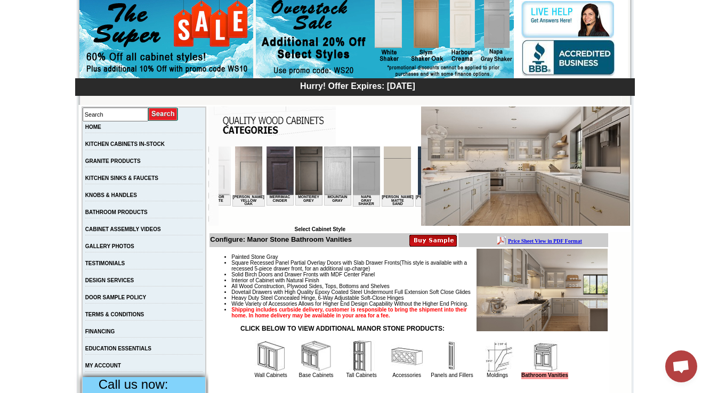
click at [418, 178] on img at bounding box center [431, 171] width 27 height 49
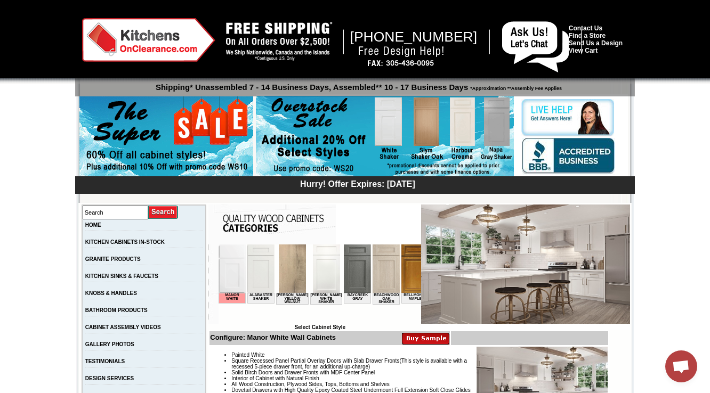
scroll to position [384, 0]
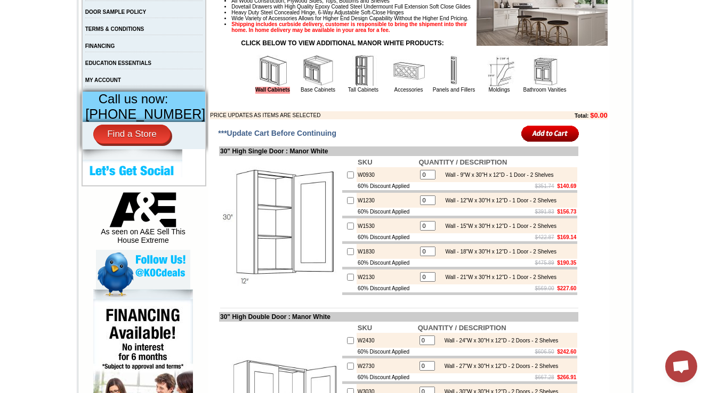
click at [348, 87] on img at bounding box center [364, 71] width 32 height 32
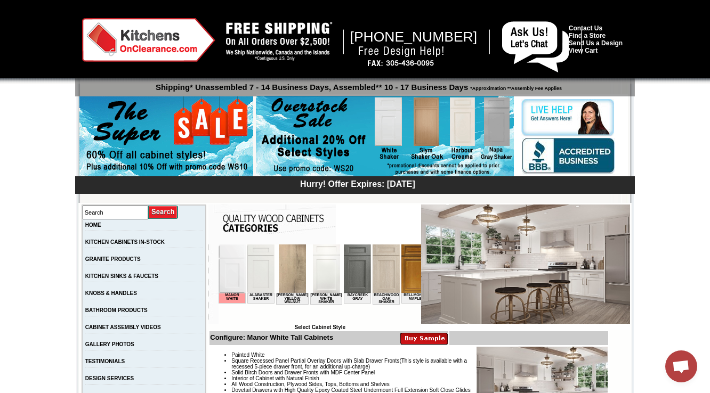
scroll to position [410, 0]
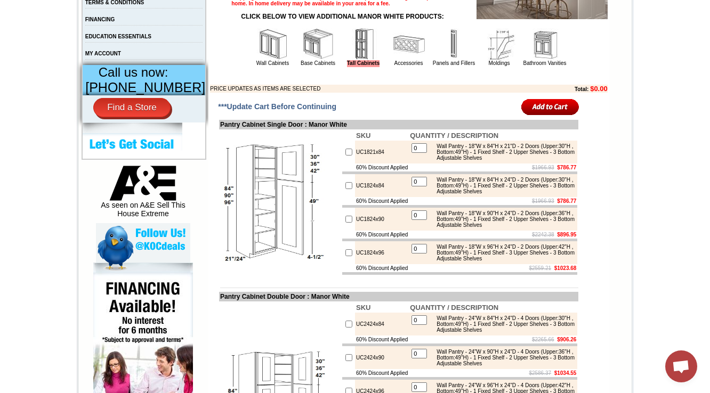
click at [406, 60] on img at bounding box center [409, 44] width 32 height 32
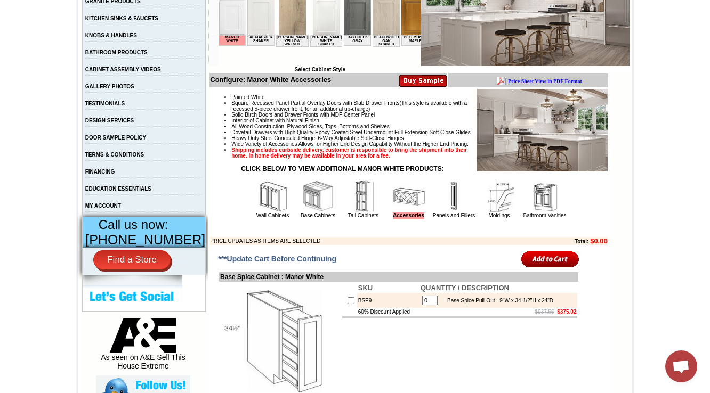
scroll to position [299, 0]
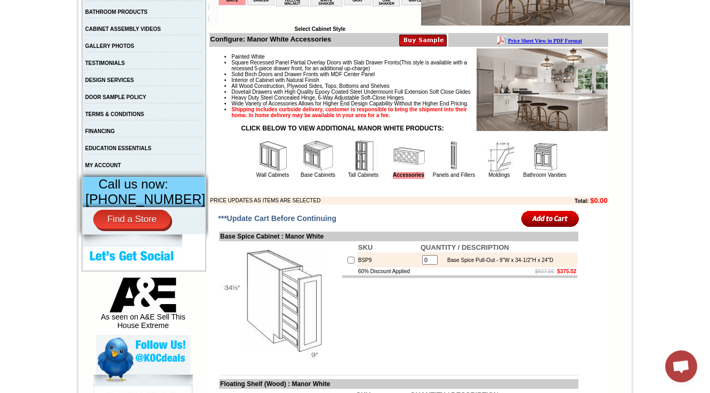
click at [442, 205] on td "Painted White Square Recessed Panel Partial Overlay Doors with Slab Drawer Fron…" at bounding box center [409, 126] width 398 height 157
click at [447, 178] on link "Panels and Fillers" at bounding box center [454, 175] width 42 height 6
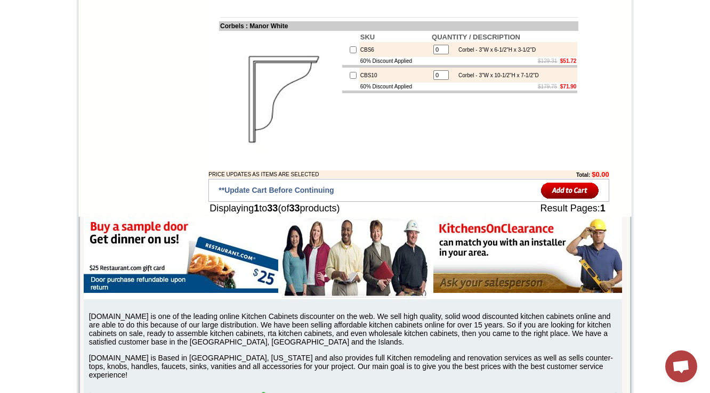
scroll to position [404, 0]
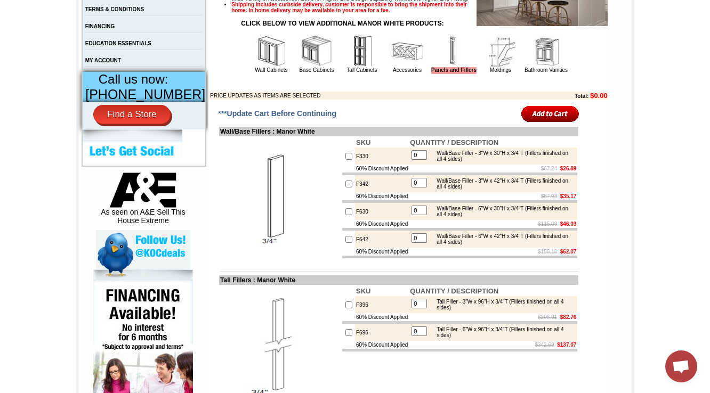
click at [488, 67] on img at bounding box center [501, 51] width 32 height 32
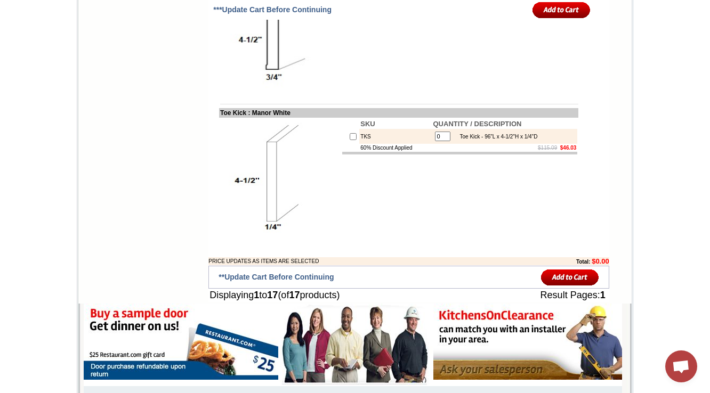
scroll to position [404, 0]
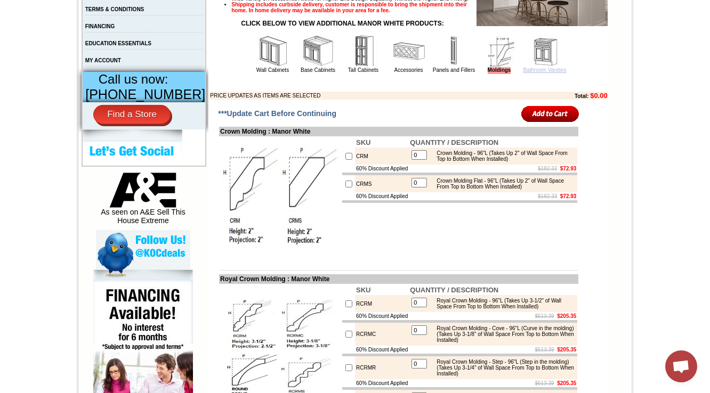
click at [546, 73] on link "Bathroom Vanities" at bounding box center [545, 70] width 43 height 6
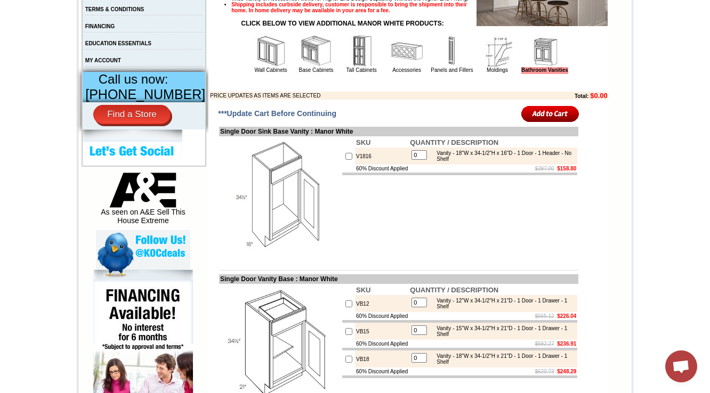
scroll to position [98, 0]
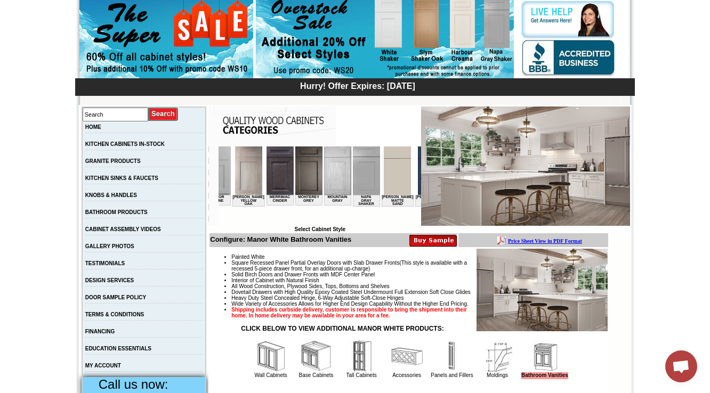
click at [384, 194] on img at bounding box center [397, 171] width 27 height 49
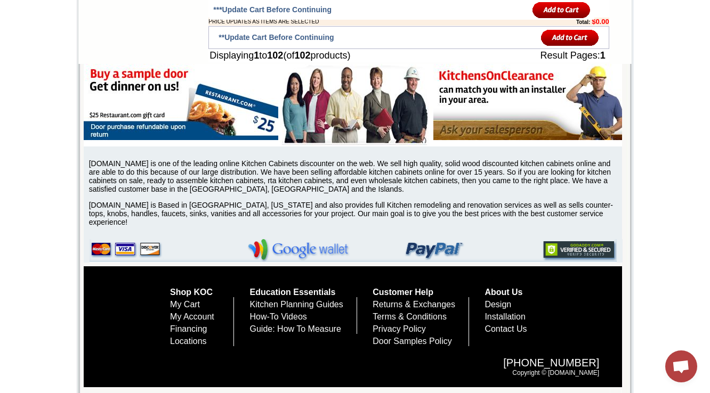
scroll to position [400, 0]
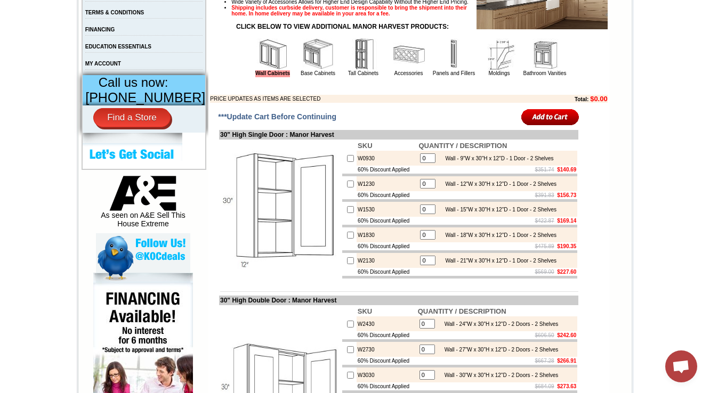
click at [352, 70] on img at bounding box center [364, 54] width 32 height 32
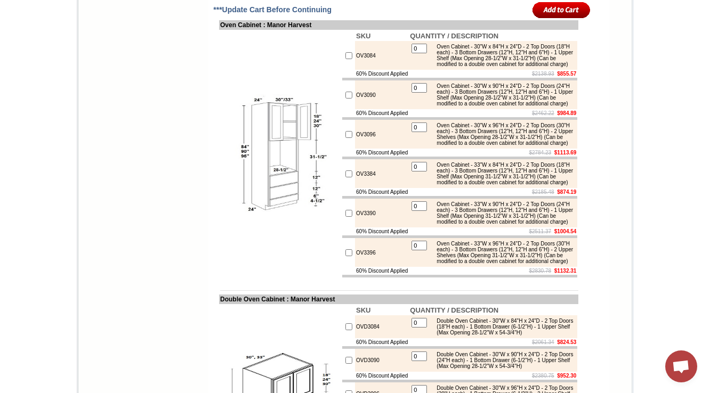
scroll to position [410, 0]
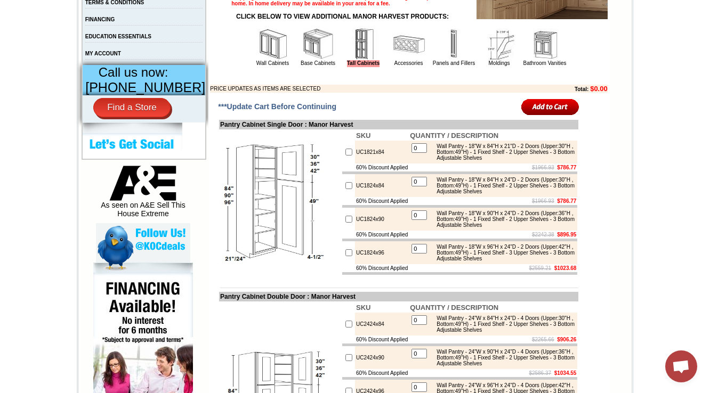
click at [397, 60] on img at bounding box center [409, 44] width 32 height 32
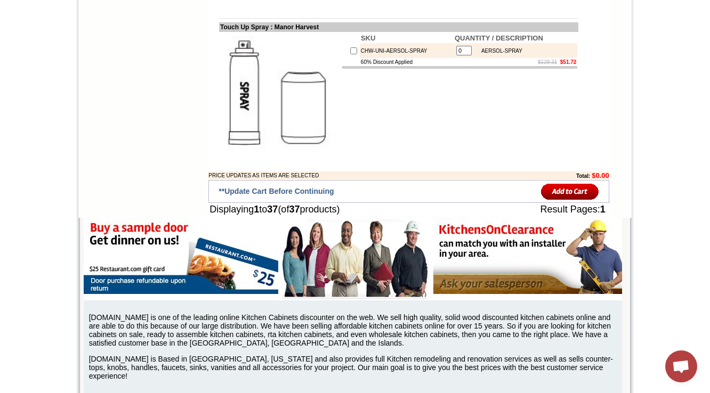
scroll to position [400, 0]
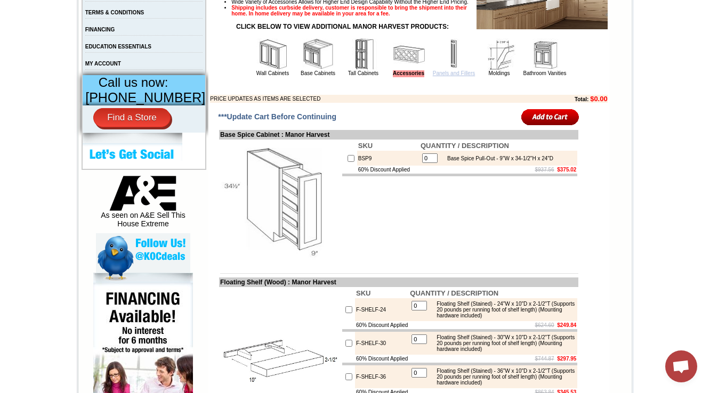
click at [463, 76] on link "Panels and Fillers" at bounding box center [454, 73] width 42 height 6
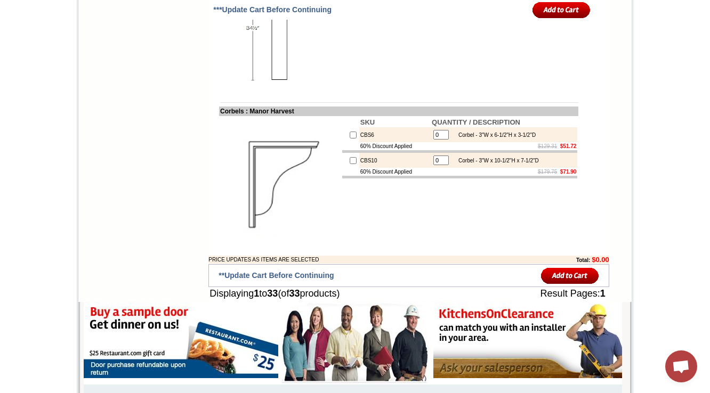
scroll to position [404, 0]
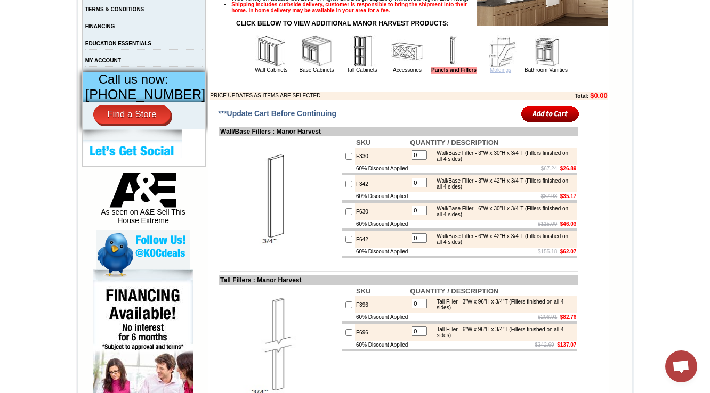
click at [492, 73] on link "Moldings" at bounding box center [500, 70] width 21 height 6
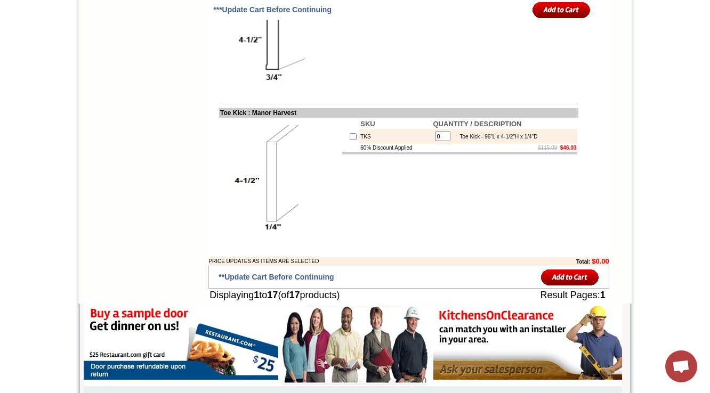
scroll to position [404, 0]
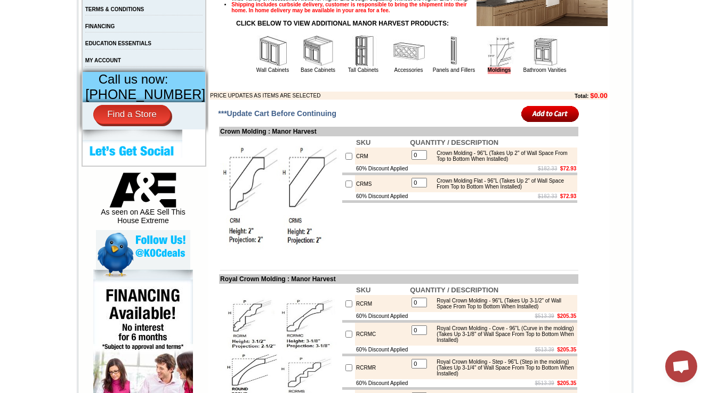
click at [529, 67] on img at bounding box center [545, 51] width 32 height 32
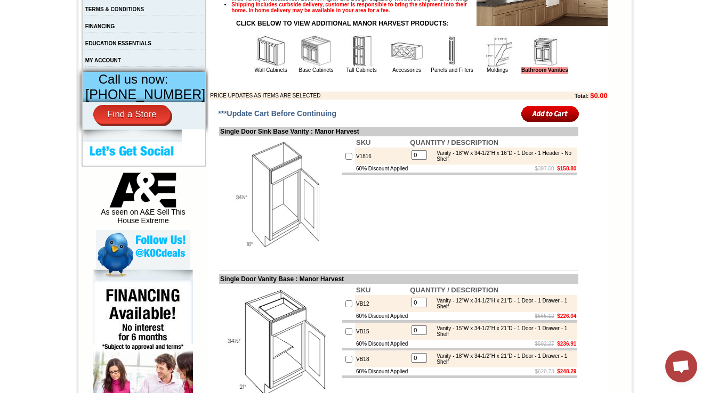
scroll to position [3567, 0]
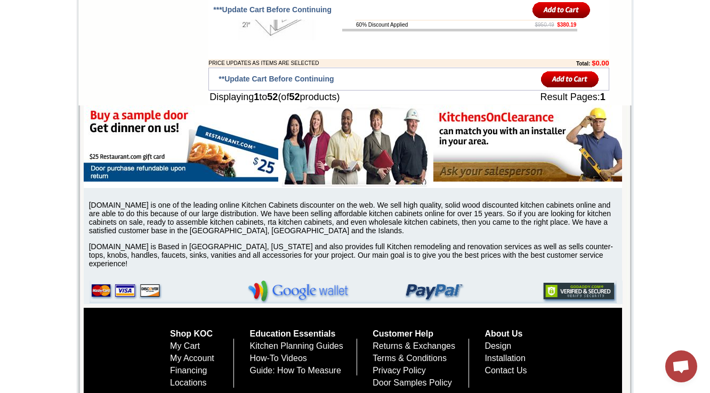
click at [375, 29] on td "60% Discount Applied" at bounding box center [382, 25] width 54 height 8
click at [437, 29] on td "$950.49 $380.19" at bounding box center [493, 25] width 168 height 8
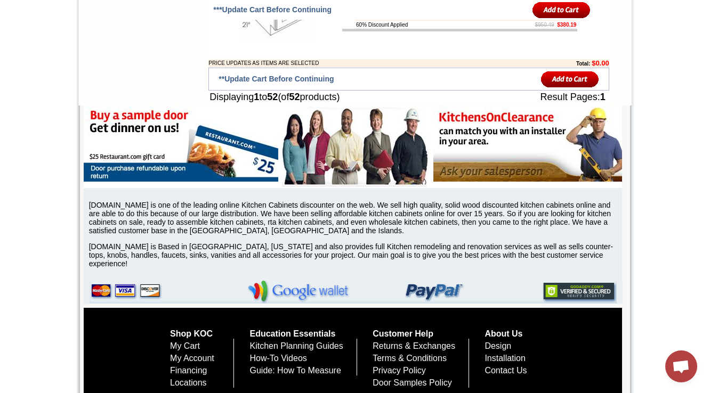
click at [381, 21] on td "VDB18-HA" at bounding box center [382, 9] width 54 height 23
drag, startPoint x: 255, startPoint y: 133, endPoint x: 301, endPoint y: 150, distance: 48.6
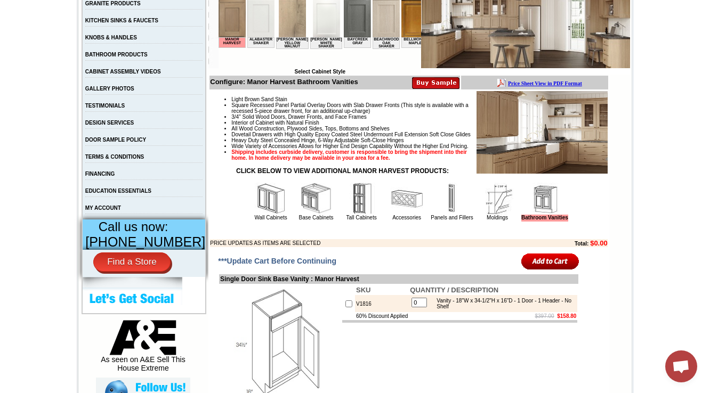
scroll to position [0, 1614]
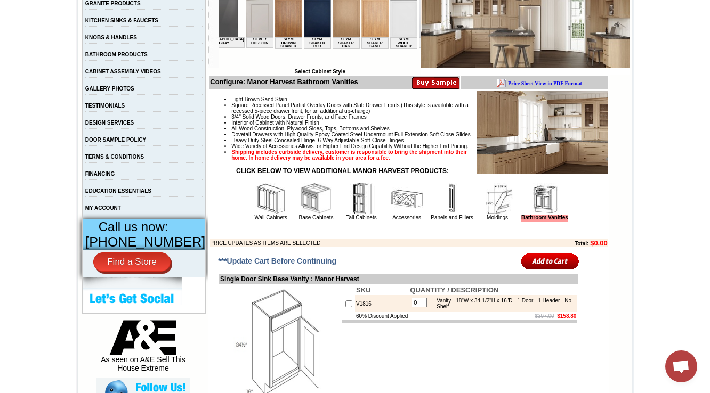
click at [419, 20] on img at bounding box center [432, 13] width 27 height 49
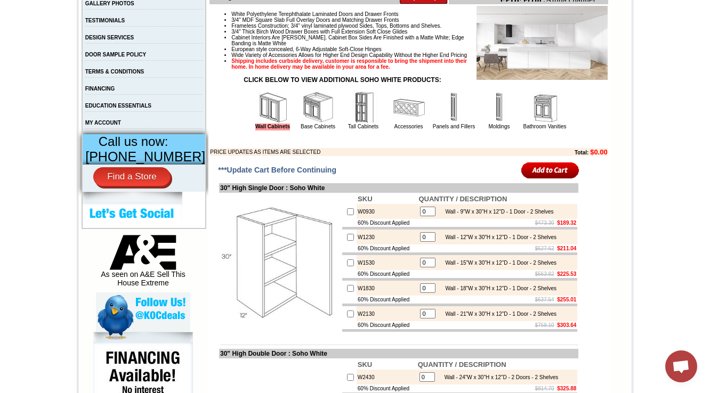
scroll to position [426, 0]
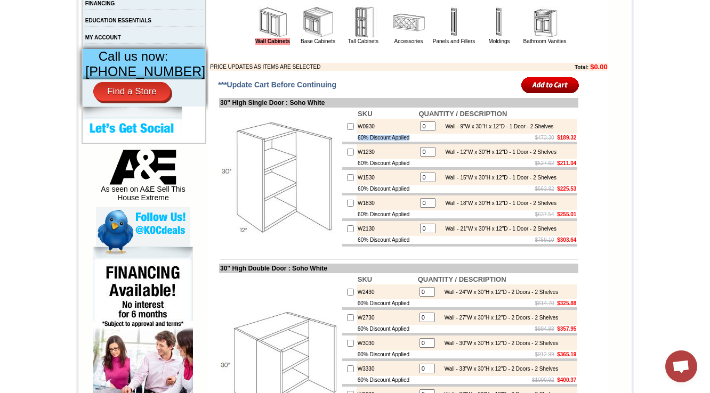
drag, startPoint x: 407, startPoint y: 156, endPoint x: 335, endPoint y: 156, distance: 72.0
click at [342, 142] on tr "60% Discount Applied $473.30 $189.32" at bounding box center [459, 138] width 235 height 8
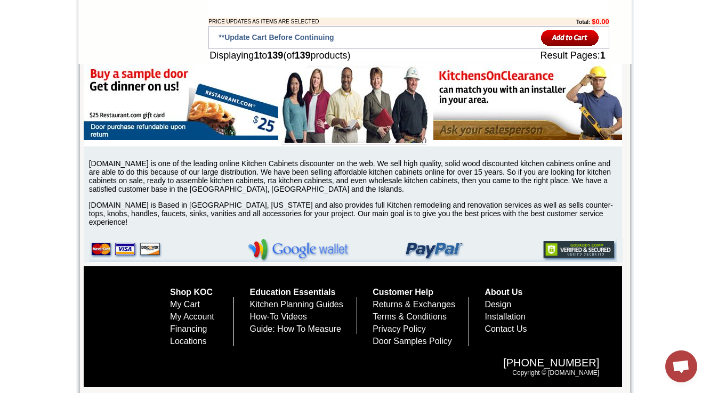
scroll to position [387, 0]
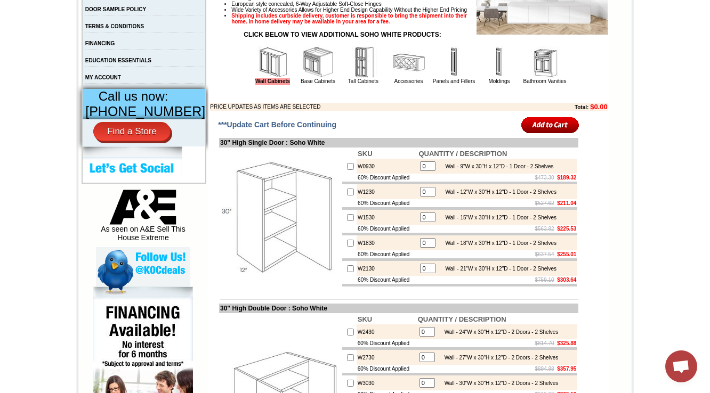
click at [302, 78] on img at bounding box center [318, 62] width 32 height 32
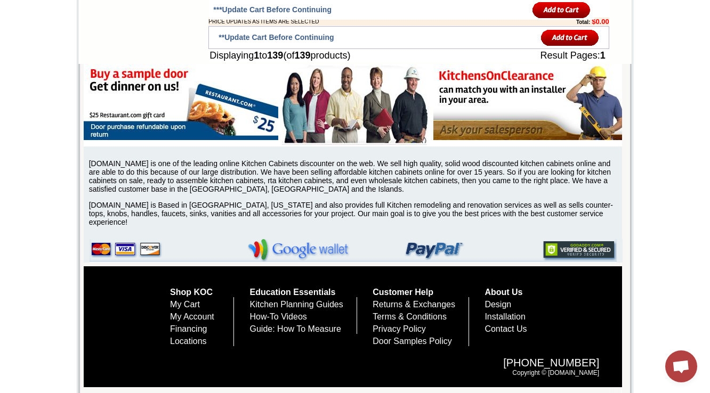
scroll to position [387, 0]
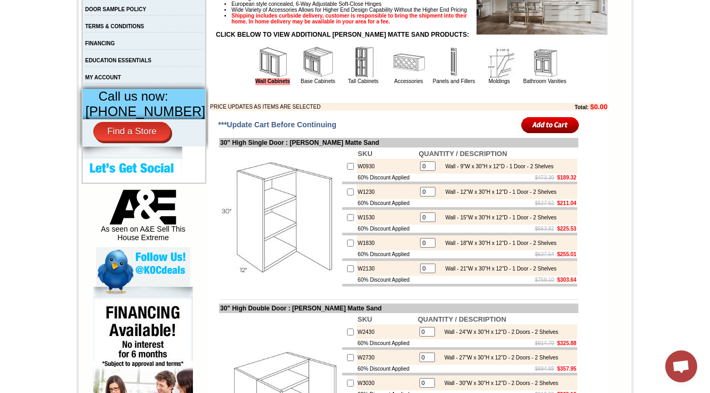
click at [319, 78] on img at bounding box center [318, 62] width 32 height 32
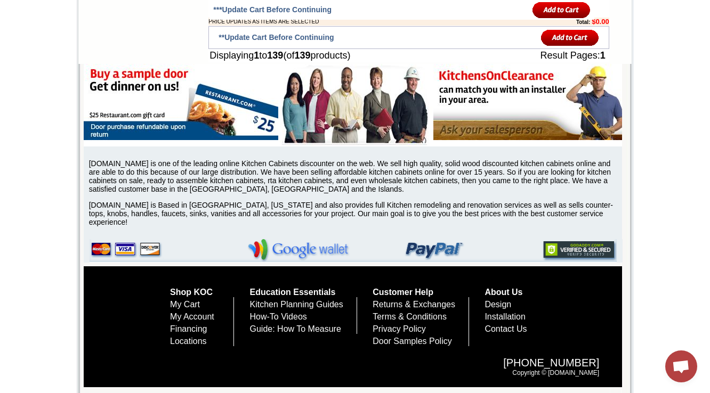
scroll to position [387, 0]
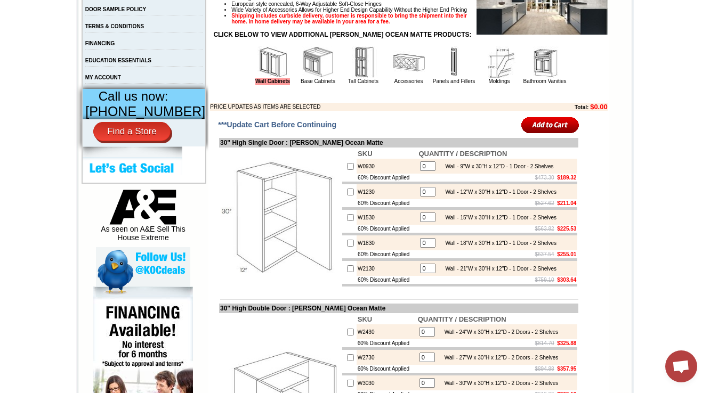
click at [311, 78] on img at bounding box center [318, 62] width 32 height 32
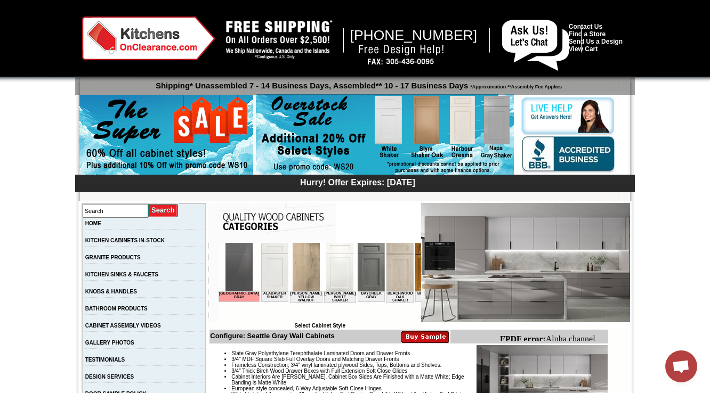
scroll to position [426, 0]
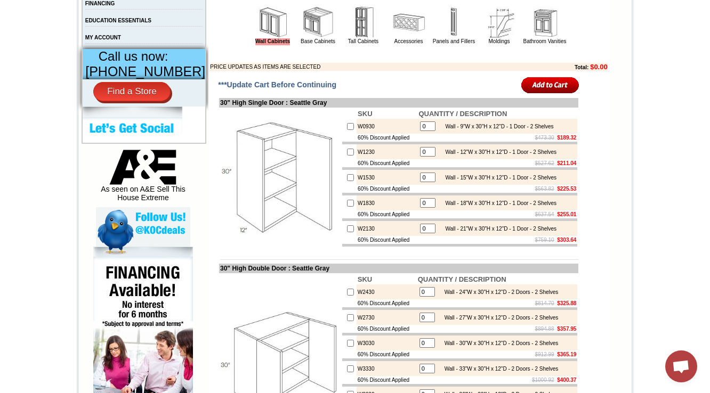
click at [316, 34] on img at bounding box center [318, 22] width 32 height 32
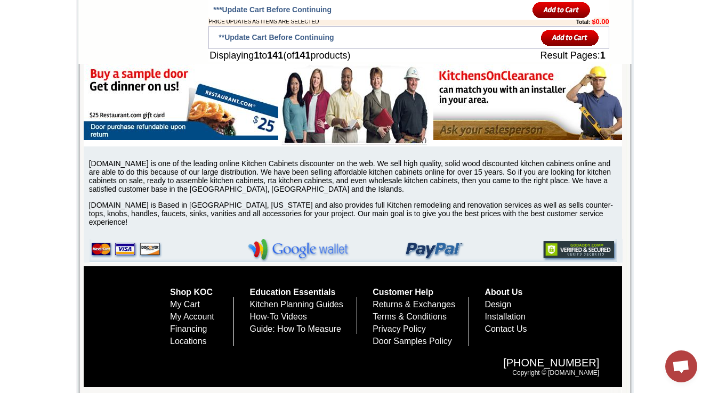
scroll to position [390, 0]
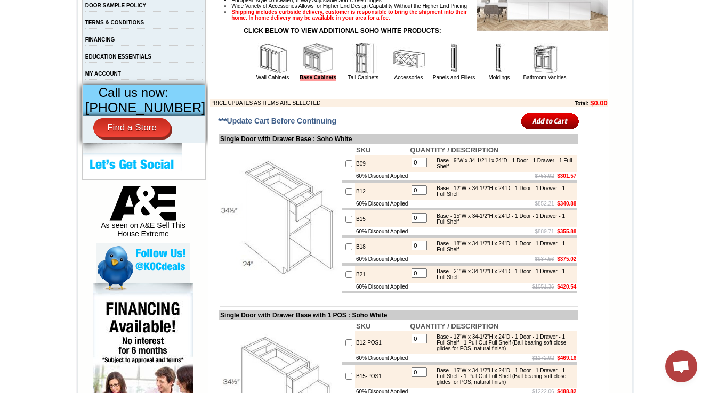
click at [358, 75] on img at bounding box center [364, 59] width 32 height 32
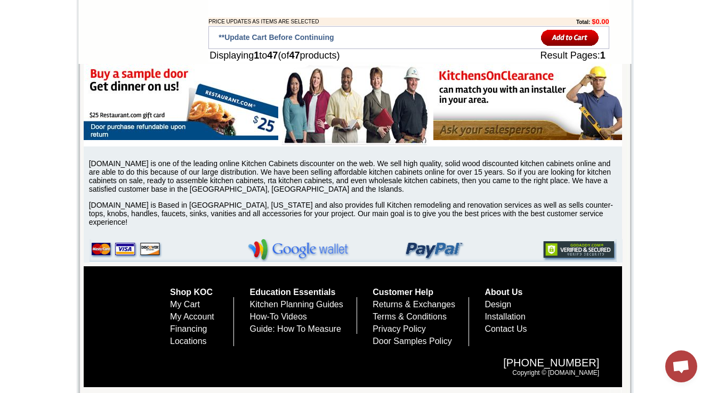
scroll to position [397, 0]
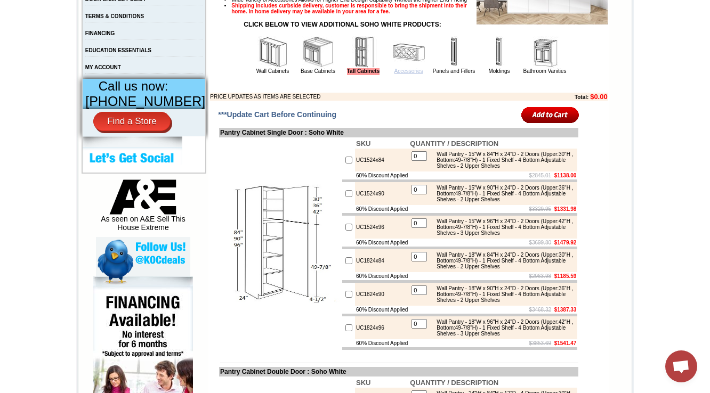
click at [399, 74] on link "Accessories" at bounding box center [408, 71] width 29 height 6
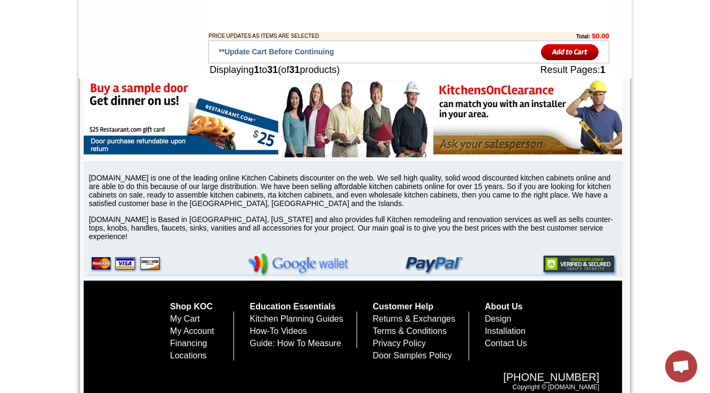
scroll to position [410, 0]
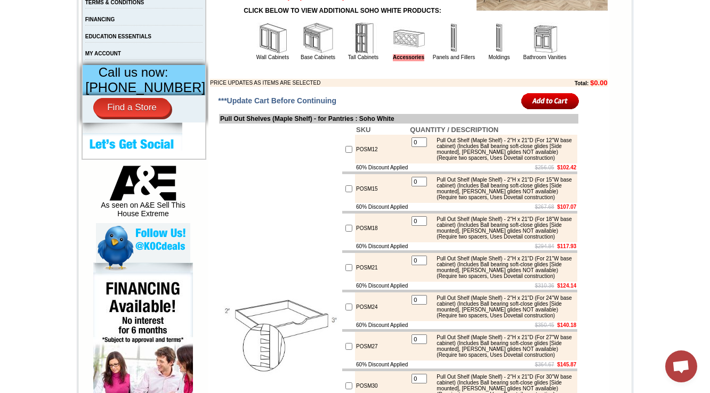
click at [446, 54] on img at bounding box center [454, 38] width 32 height 32
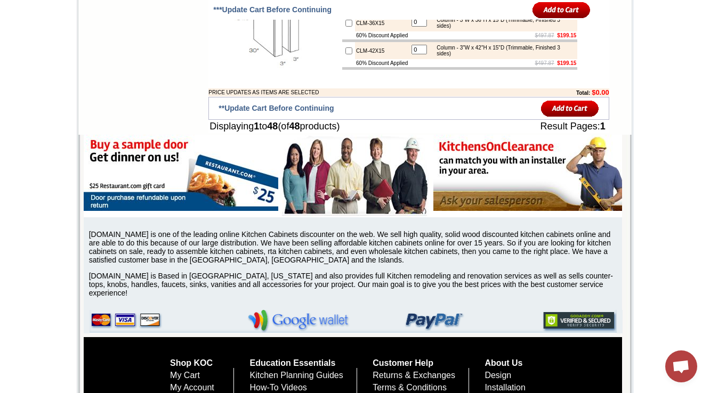
scroll to position [390, 0]
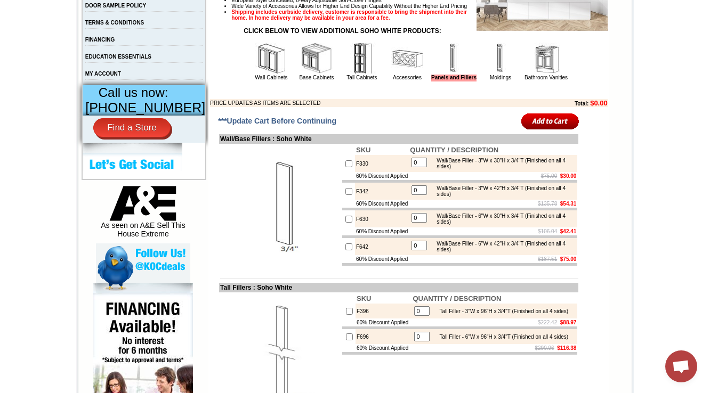
click at [485, 75] on img at bounding box center [501, 59] width 32 height 32
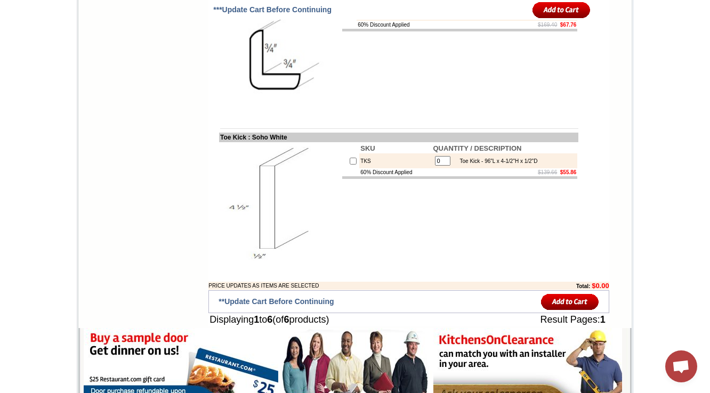
scroll to position [397, 0]
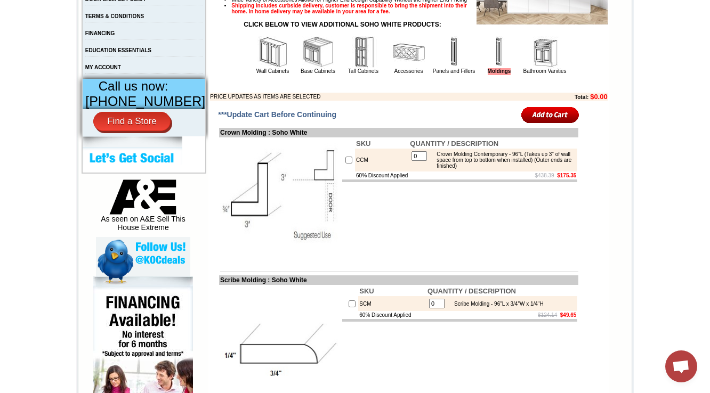
click at [535, 68] on img at bounding box center [545, 52] width 32 height 32
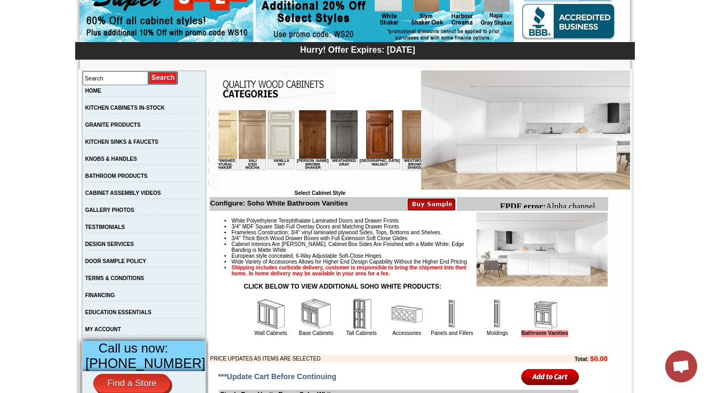
scroll to position [0, 1962]
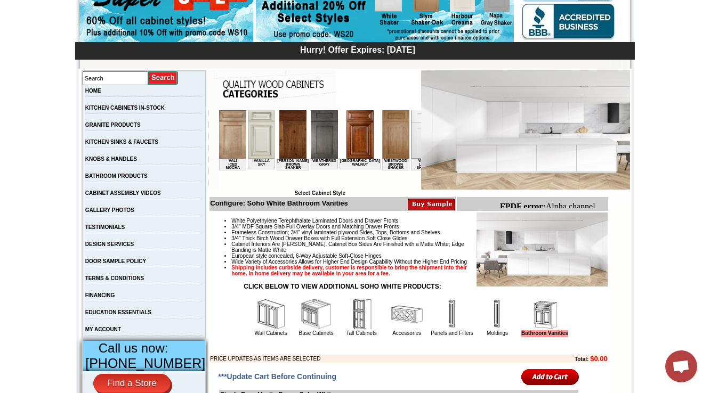
click at [411, 129] on img at bounding box center [424, 134] width 27 height 49
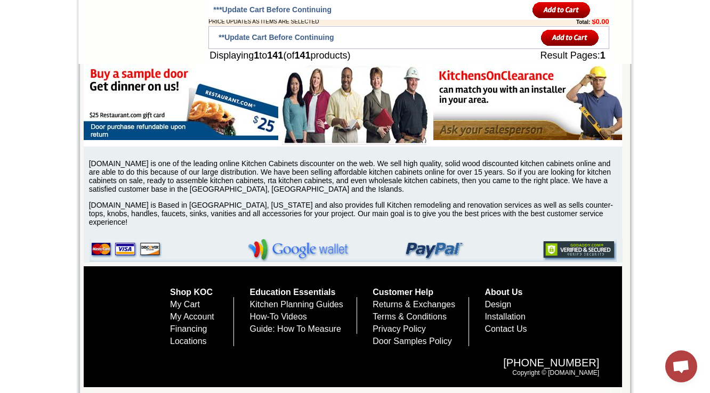
scroll to position [390, 0]
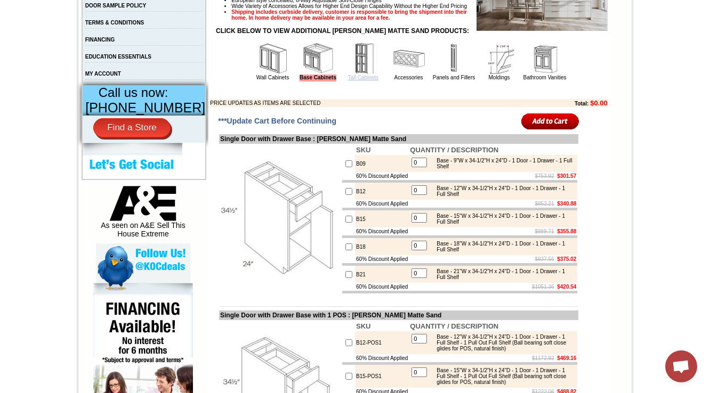
click at [361, 80] on link "Tall Cabinets" at bounding box center [363, 78] width 30 height 6
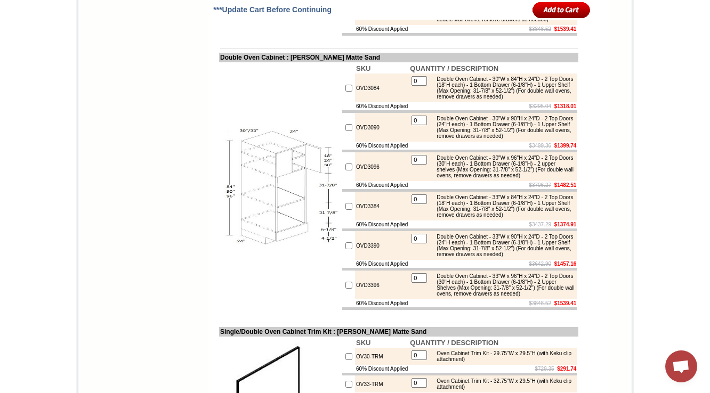
scroll to position [1896, 0]
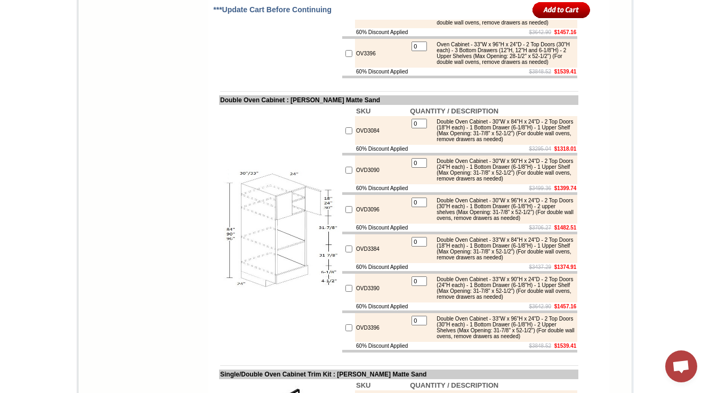
drag, startPoint x: 333, startPoint y: 63, endPoint x: 210, endPoint y: 67, distance: 123.2
copy td "Oven Cabinet : Nash Matte Sand"
drag, startPoint x: 369, startPoint y: 249, endPoint x: 346, endPoint y: 255, distance: 23.5
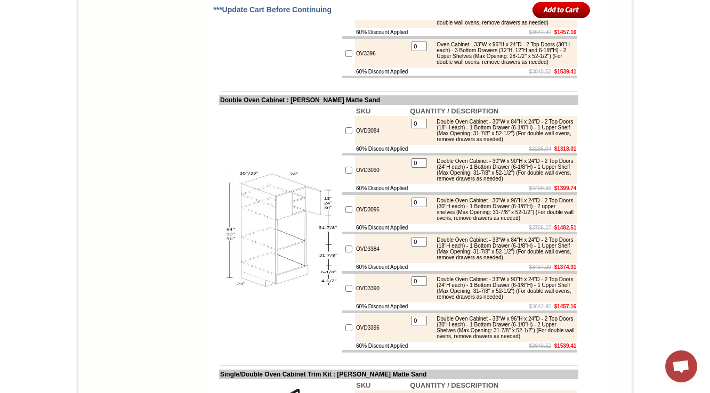
copy td "OV3384"
drag, startPoint x: 409, startPoint y: 173, endPoint x: 343, endPoint y: 176, distance: 66.2
copy tr "60% Discount Applied"
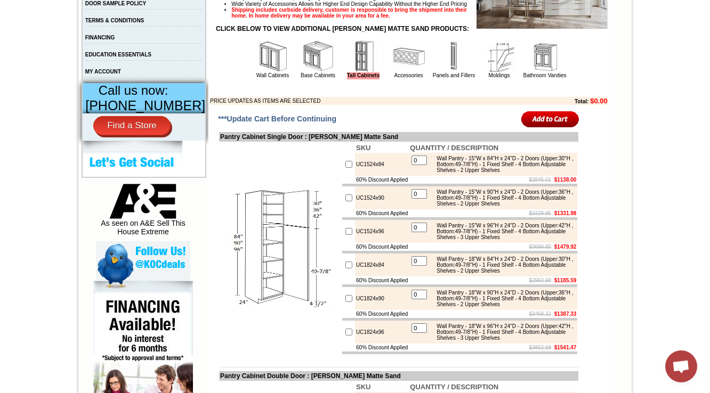
scroll to position [426, 0]
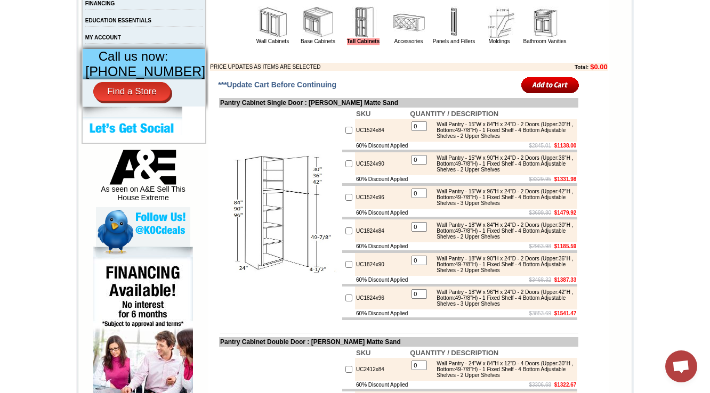
click at [396, 45] on td "Accessories" at bounding box center [409, 25] width 45 height 40
click at [397, 44] on link "Accessories" at bounding box center [408, 41] width 29 height 6
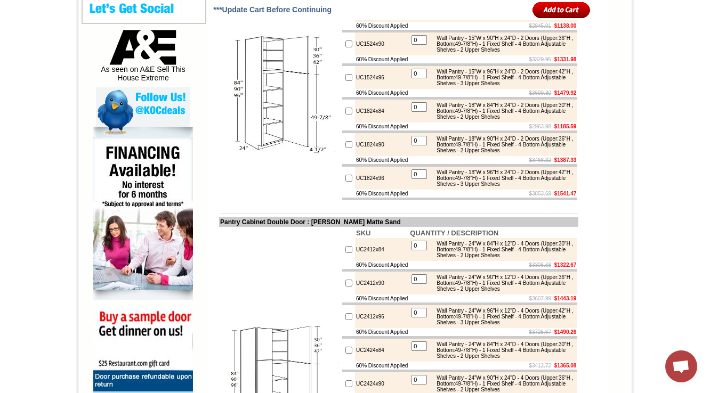
scroll to position [512, 0]
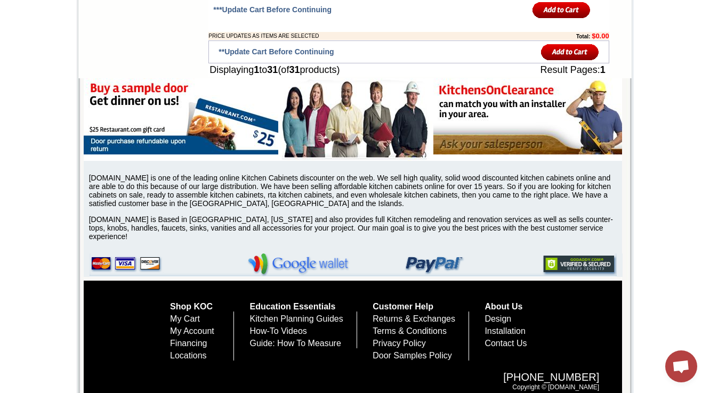
scroll to position [410, 0]
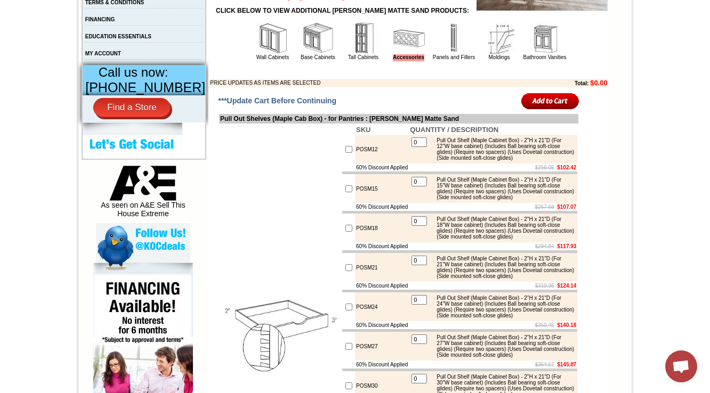
click at [432, 61] on td "Panels and Fillers" at bounding box center [454, 41] width 45 height 40
click at [439, 54] on img at bounding box center [454, 38] width 32 height 32
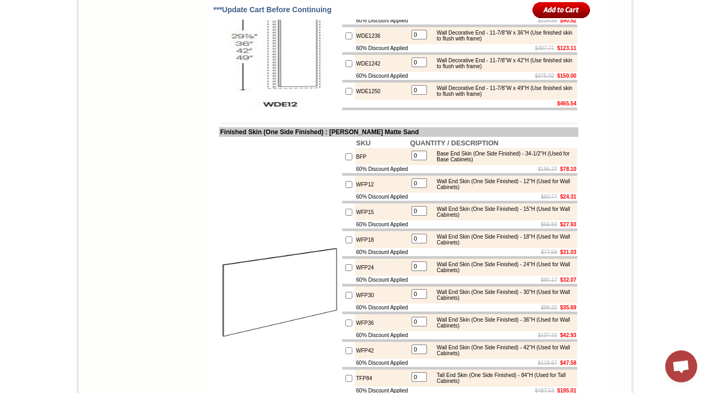
scroll to position [1442, 0]
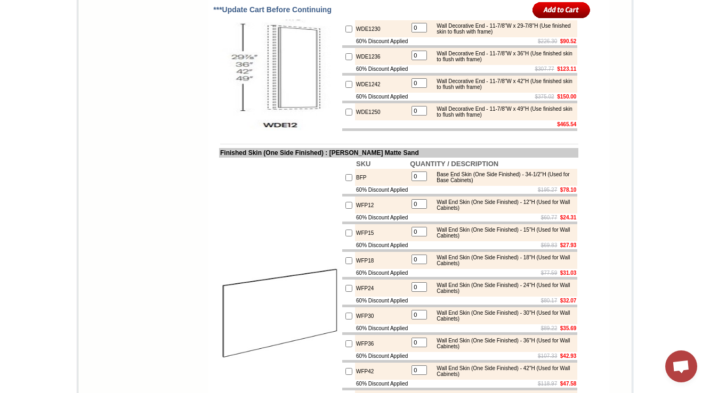
drag, startPoint x: 337, startPoint y: 63, endPoint x: 210, endPoint y: 65, distance: 127.4
click at [219, 9] on td "Wall Decorative End : [PERSON_NAME] Matte Sand" at bounding box center [398, 4] width 359 height 10
copy td "Wall Decorative End : Nash Matte Sand"
drag, startPoint x: 376, startPoint y: 175, endPoint x: 344, endPoint y: 181, distance: 32.1
click at [355, 120] on td "WDE1250" at bounding box center [382, 111] width 54 height 17
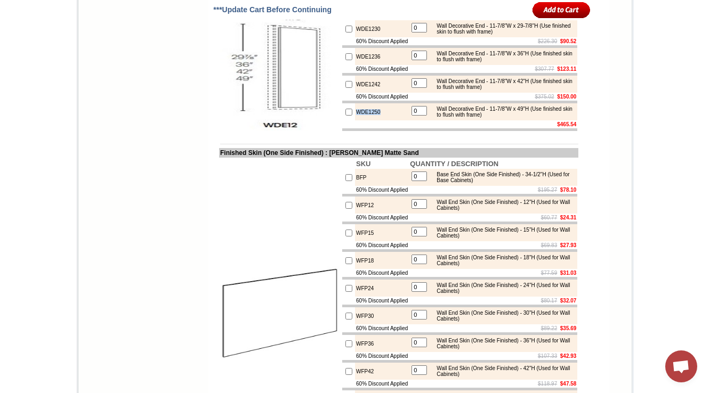
copy td "WDE1250"
copy tbody "End : Nash Matte Sand"
drag, startPoint x: 266, startPoint y: 61, endPoint x: 211, endPoint y: 66, distance: 55.1
click at [219, 66] on tbody "Wall/Base Fillers : Nash Matte Sand SKU QUANTITY / DESCRIPTION F330 0 Wall/Base…" at bounding box center [398, 25] width 359 height 1884
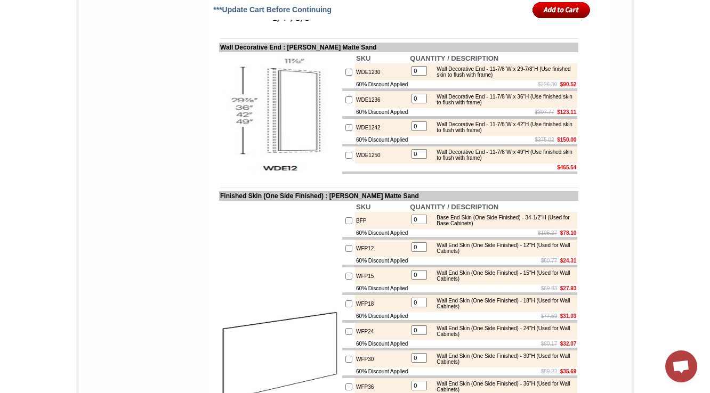
scroll to position [1399, 0]
drag, startPoint x: 373, startPoint y: 219, endPoint x: 345, endPoint y: 222, distance: 28.5
click at [355, 163] on td "WDE1250" at bounding box center [382, 154] width 54 height 17
copy td "WDE1250"
drag, startPoint x: 404, startPoint y: 202, endPoint x: 343, endPoint y: 205, distance: 60.8
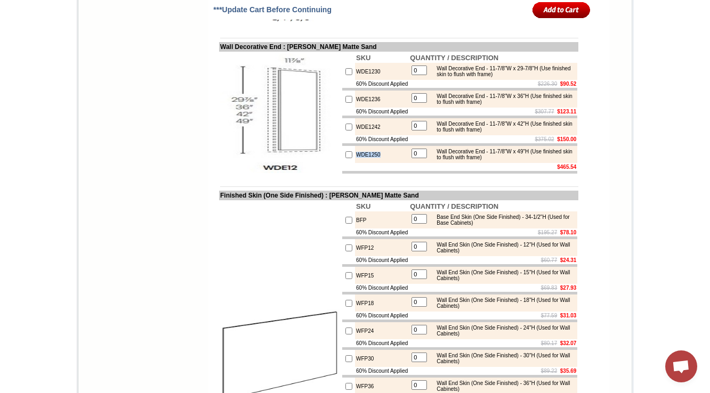
click at [355, 143] on td "60% Discount Applied" at bounding box center [382, 139] width 54 height 8
copy td "60% Discount Applied"
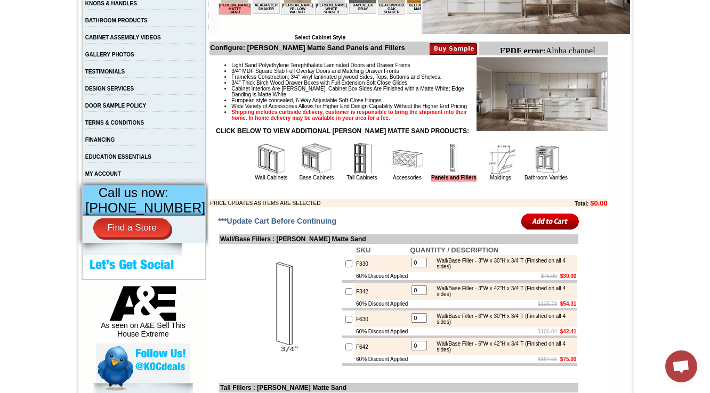
scroll to position [299, 0]
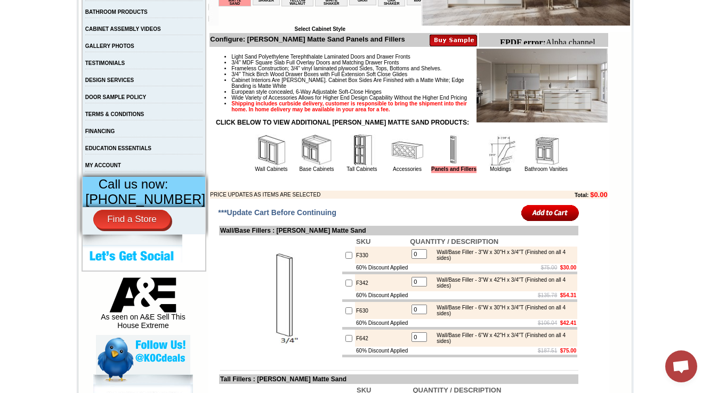
click at [480, 173] on td "Moldings" at bounding box center [500, 153] width 45 height 40
click at [488, 166] on img at bounding box center [501, 150] width 32 height 32
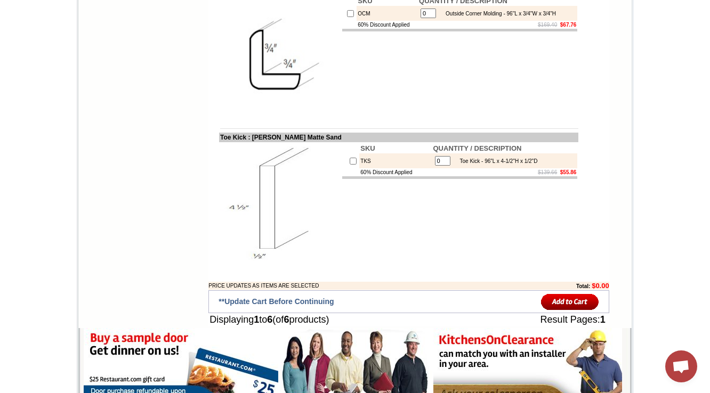
scroll to position [397, 0]
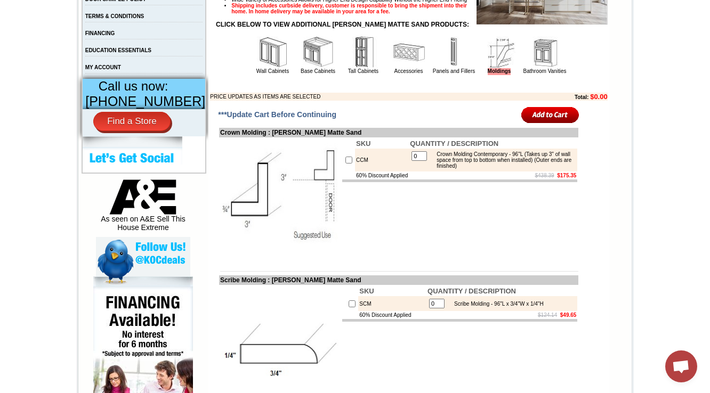
click at [537, 68] on img at bounding box center [545, 52] width 32 height 32
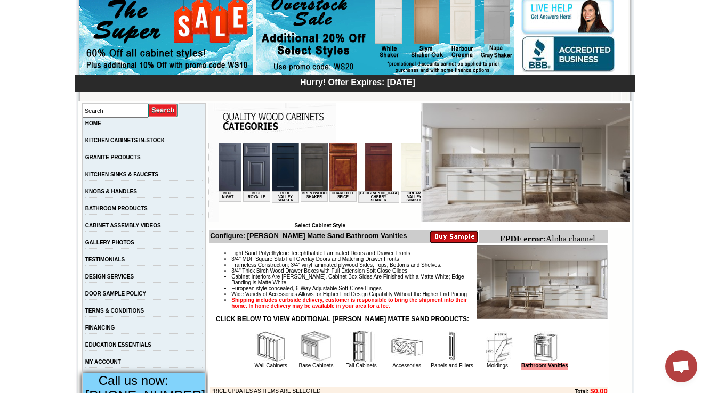
scroll to position [0, 277]
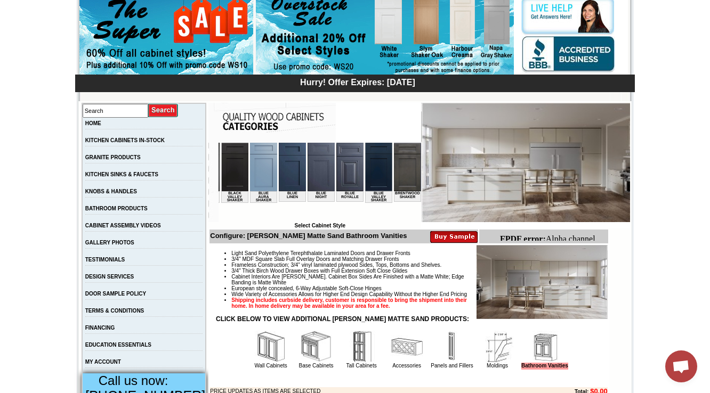
click at [280, 176] on img at bounding box center [292, 167] width 27 height 49
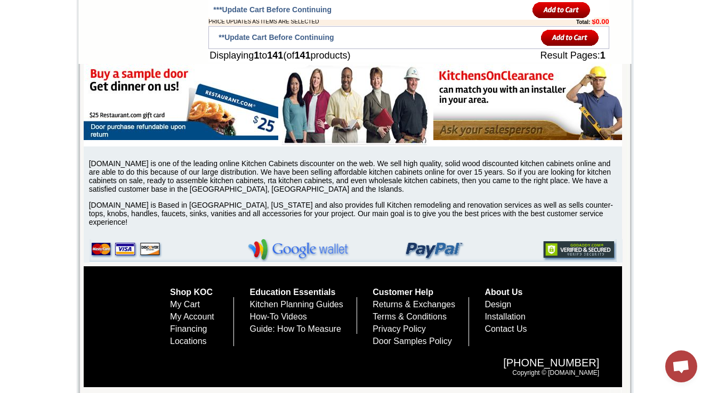
scroll to position [390, 0]
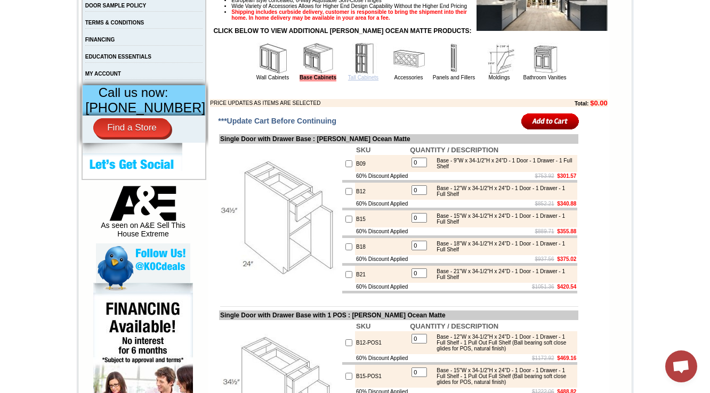
click at [348, 80] on link "Tall Cabinets" at bounding box center [363, 78] width 30 height 6
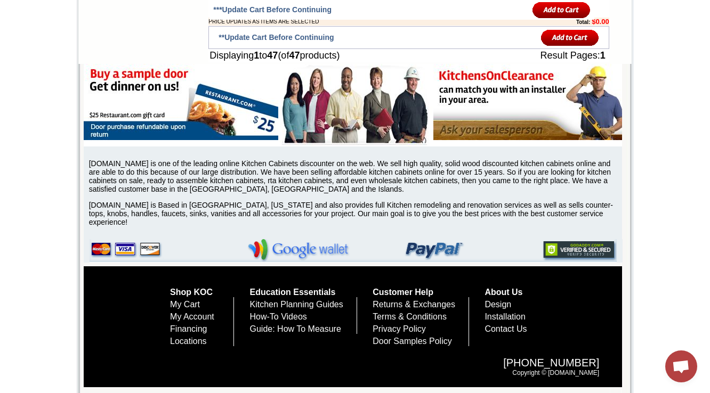
scroll to position [397, 0]
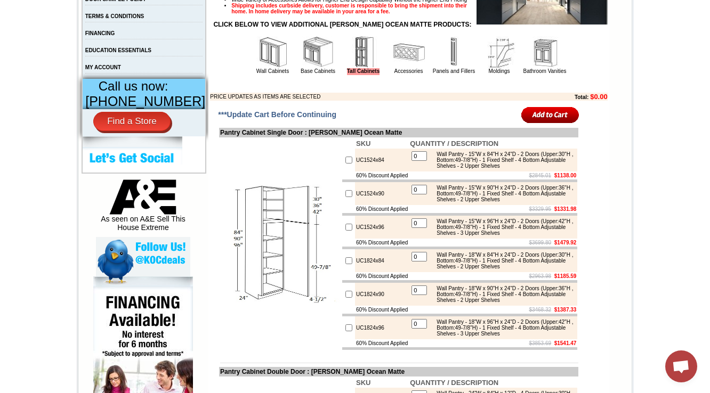
click at [393, 68] on img at bounding box center [409, 52] width 32 height 32
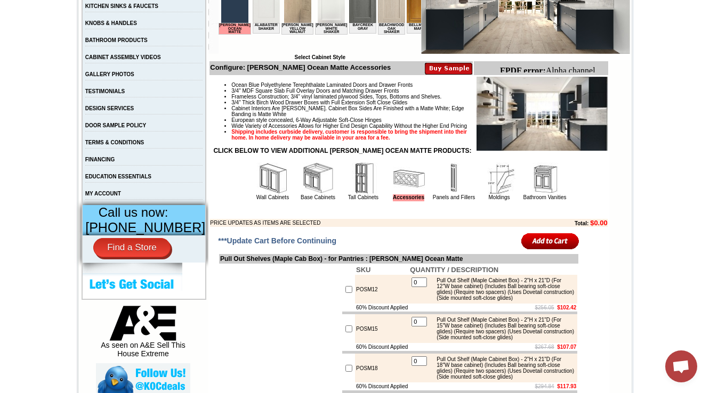
scroll to position [299, 0]
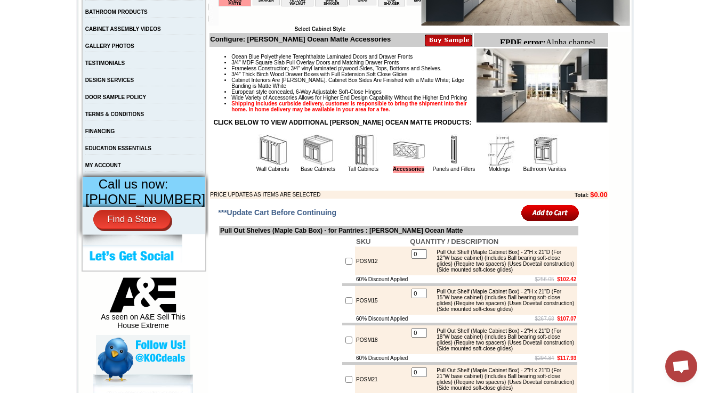
click at [450, 166] on img at bounding box center [454, 150] width 32 height 32
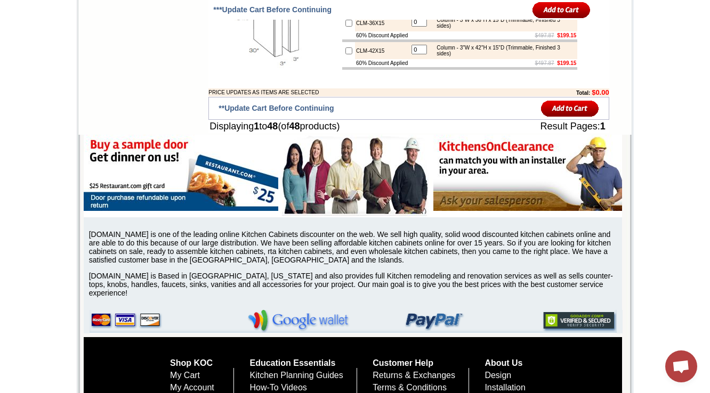
scroll to position [390, 0]
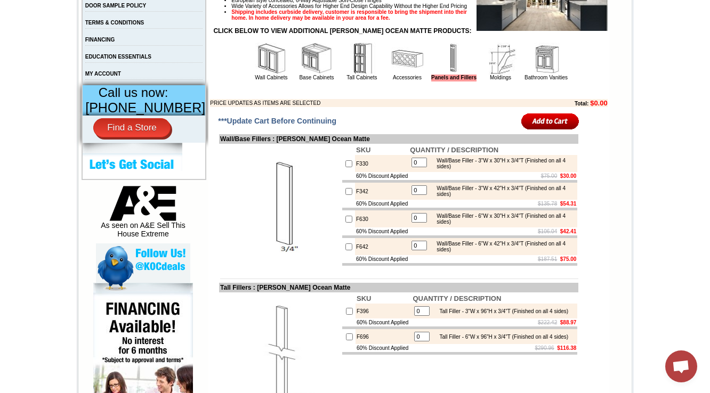
click at [497, 75] on img at bounding box center [501, 59] width 32 height 32
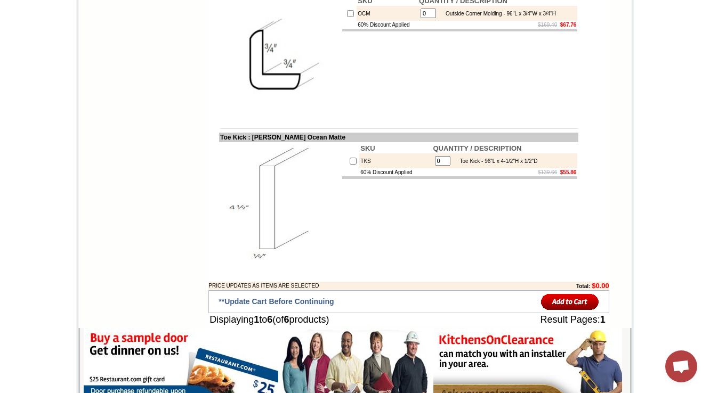
scroll to position [397, 0]
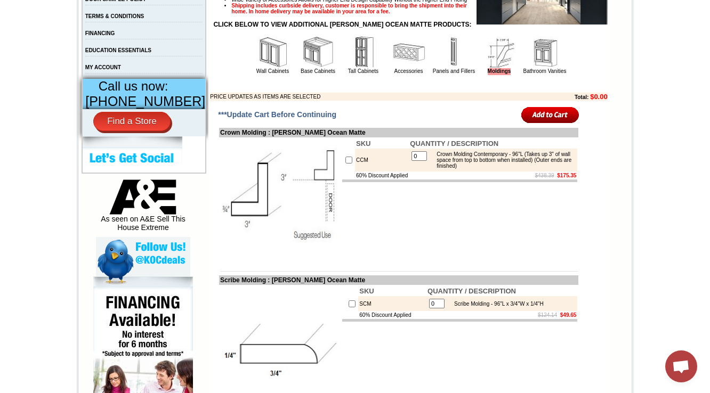
click at [533, 68] on img at bounding box center [545, 52] width 32 height 32
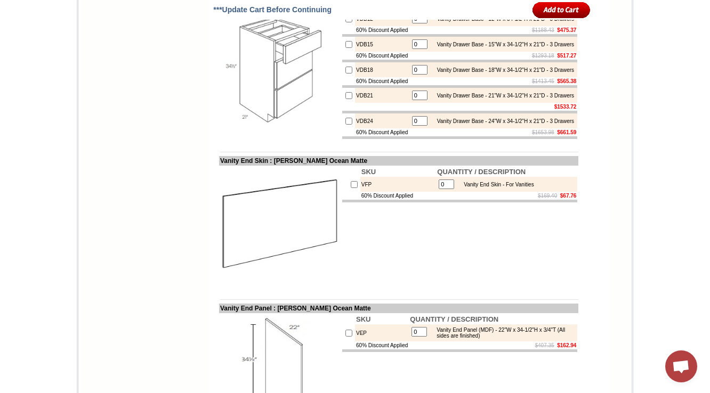
scroll to position [1329, 0]
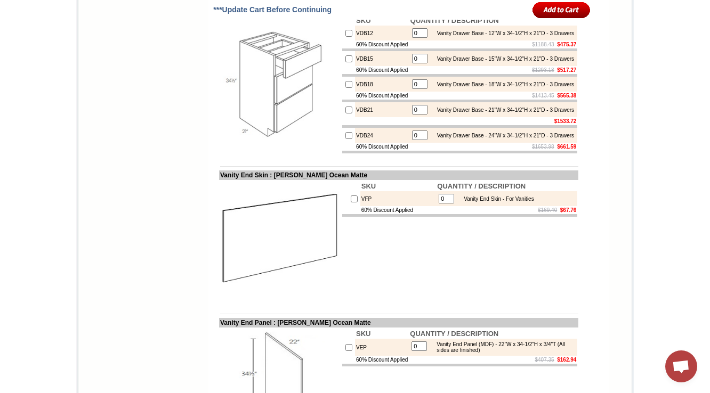
drag, startPoint x: 389, startPoint y: 76, endPoint x: 208, endPoint y: 76, distance: 180.2
click at [219, 14] on td "Vanity Drawer Base Cabinets : [PERSON_NAME] Ocean Matte" at bounding box center [398, 10] width 359 height 10
copy td "Vanity Drawer Base Cabinets : [PERSON_NAME] Ocean Matte"
drag, startPoint x: 710, startPoint y: 232, endPoint x: 716, endPoint y: 293, distance: 61.1
click at [710, 350] on html "[PHONE_NUMBER] Contact Us Find a Store Send Us a Design View Cart Shipping* Una…" at bounding box center [355, 52] width 710 height 2763
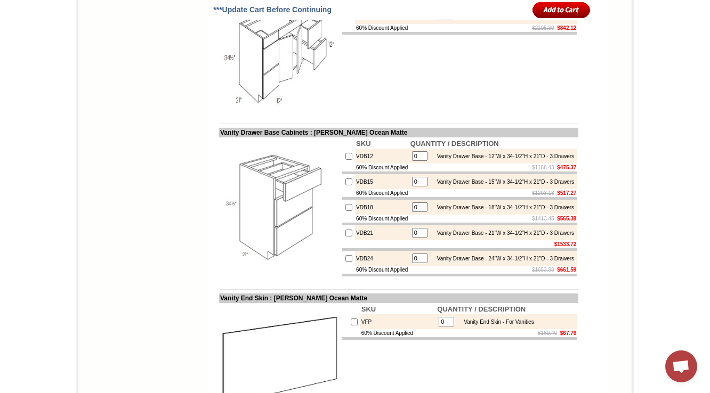
scroll to position [1296, 0]
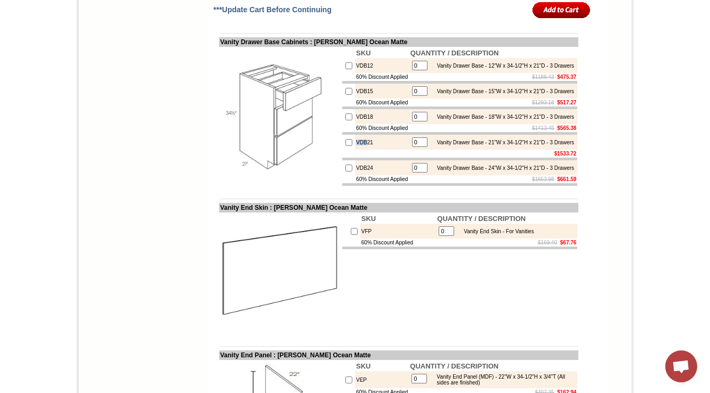
drag, startPoint x: 358, startPoint y: 224, endPoint x: 343, endPoint y: 228, distance: 14.9
click at [343, 150] on tr "VDB21 0 Vanity Drawer Base - 21"W x 34-1/2"H x 21"D - 3 Drawers" at bounding box center [459, 142] width 235 height 15
click at [376, 150] on td "VDB21" at bounding box center [382, 142] width 54 height 15
drag, startPoint x: 372, startPoint y: 220, endPoint x: 343, endPoint y: 226, distance: 29.4
click at [343, 150] on tr "VDB21 0 Vanity Drawer Base - 21"W x 34-1/2"H x 21"D - 3 Drawers" at bounding box center [459, 142] width 235 height 15
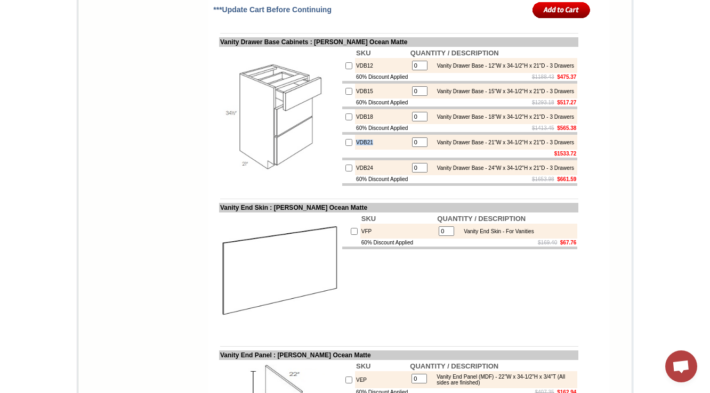
copy tr "VDB21"
click at [361, 150] on td "VDB21" at bounding box center [382, 142] width 54 height 15
drag, startPoint x: 387, startPoint y: 107, endPoint x: 320, endPoint y: 108, distance: 66.7
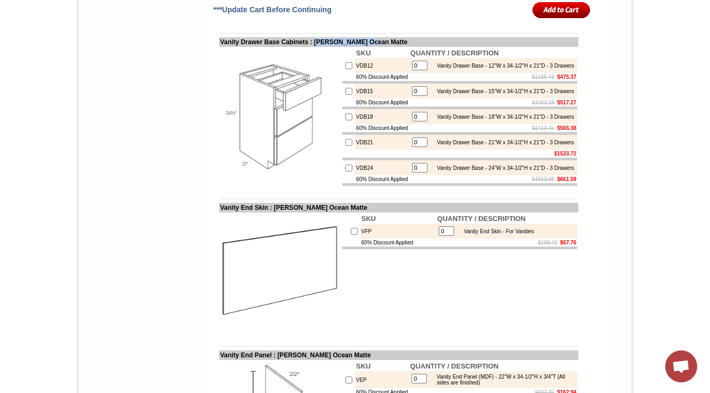
click at [320, 47] on td "Vanity Drawer Base Cabinets : [PERSON_NAME] Ocean Matte" at bounding box center [398, 42] width 359 height 10
copy td "[PERSON_NAME] Ocean Matte"
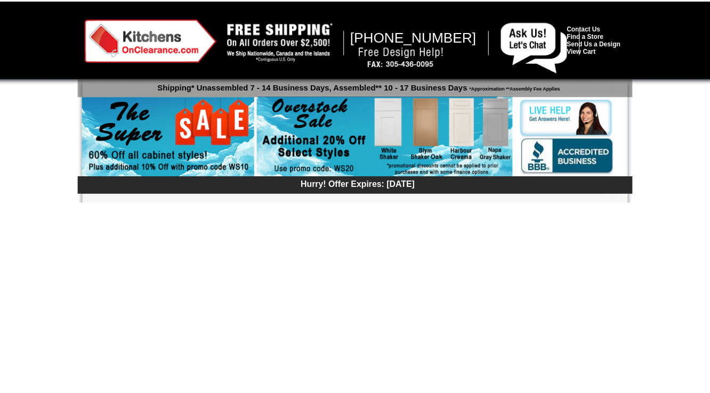
scroll to position [1296, 0]
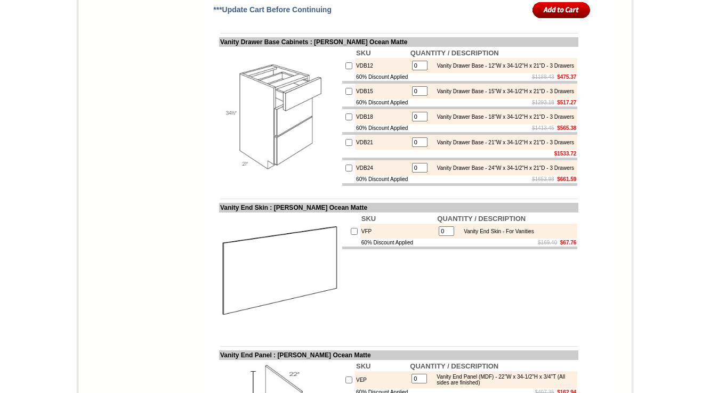
click at [359, 158] on td at bounding box center [382, 154] width 54 height 8
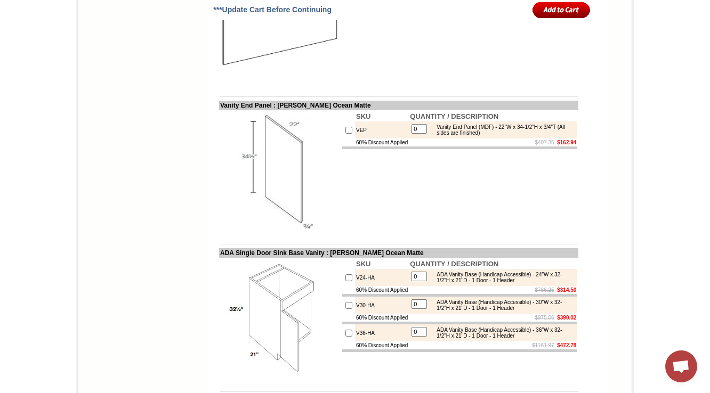
scroll to position [0, 0]
drag, startPoint x: 413, startPoint y: 235, endPoint x: 341, endPoint y: 239, distance: 71.5
click at [342, 147] on tr "60% Discount Applied $407.35 $162.94" at bounding box center [459, 143] width 235 height 8
copy tr "60% Discount Applied"
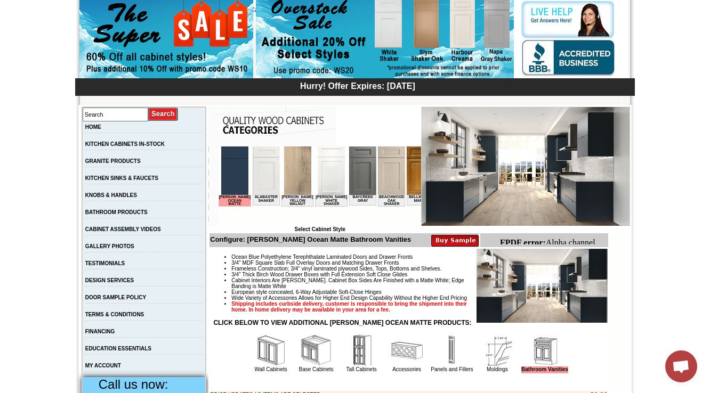
scroll to position [0, 1668]
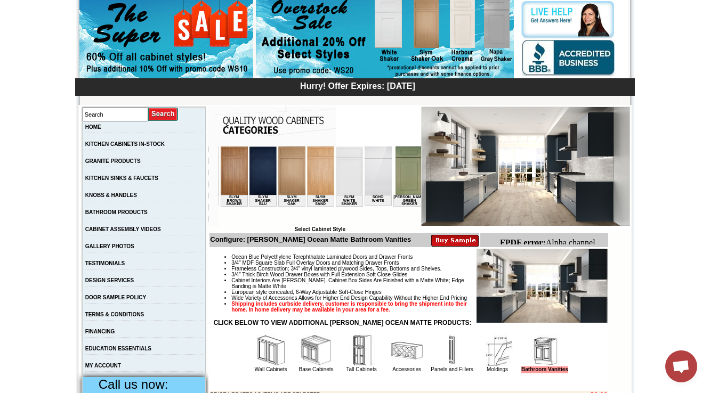
click at [427, 172] on img at bounding box center [440, 171] width 27 height 49
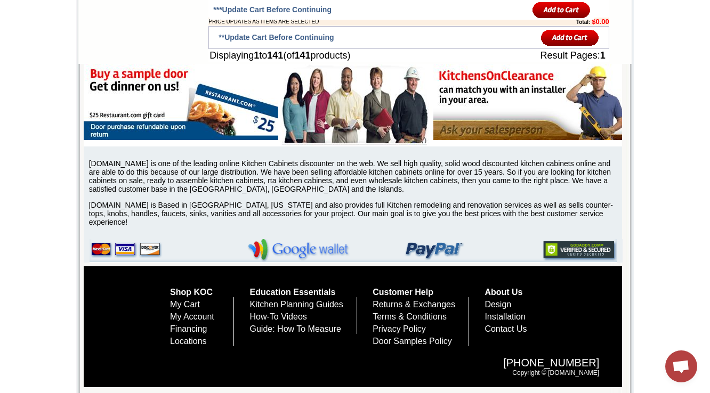
scroll to position [7730, 0]
drag, startPoint x: 712, startPoint y: 32, endPoint x: 716, endPoint y: -37, distance: 69.4
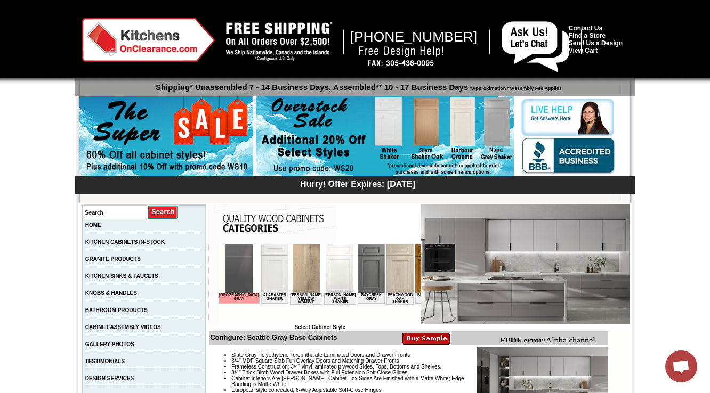
scroll to position [341, 0]
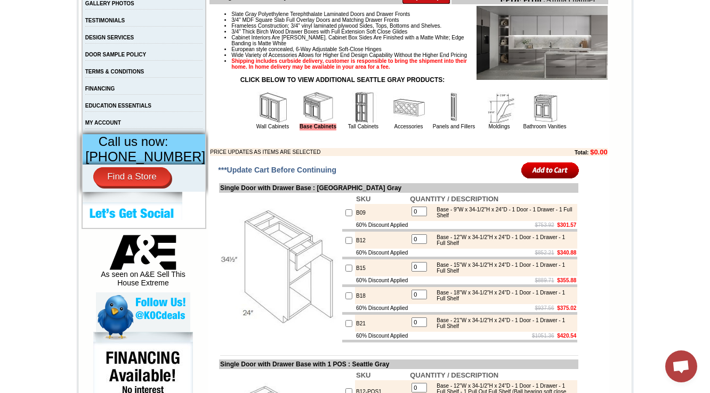
click at [350, 124] on img at bounding box center [364, 108] width 32 height 32
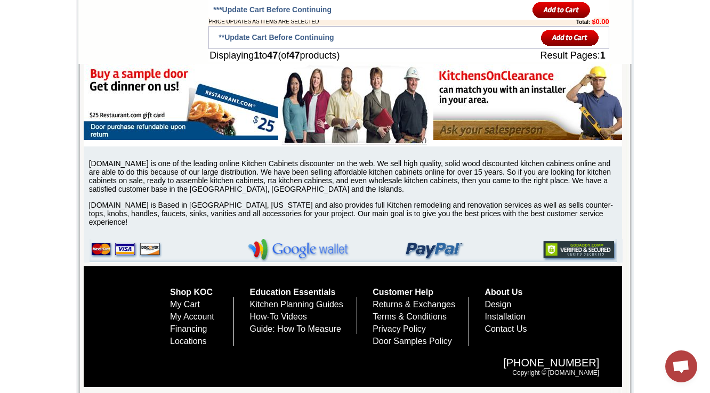
scroll to position [397, 0]
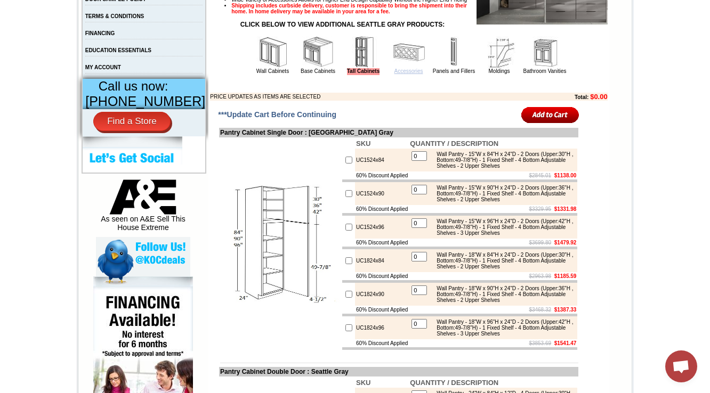
click at [401, 74] on link "Accessories" at bounding box center [408, 71] width 29 height 6
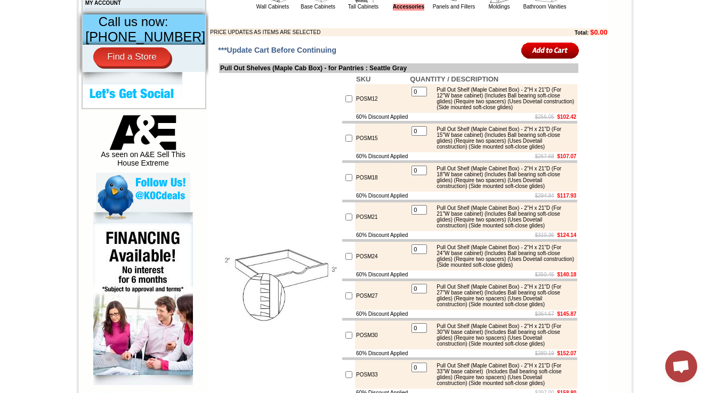
scroll to position [333, 0]
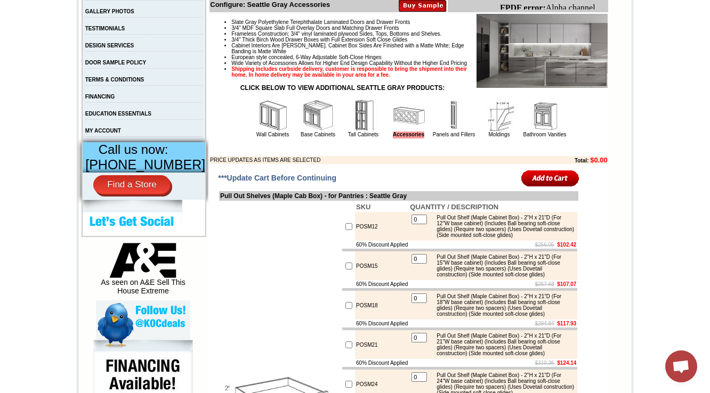
click at [444, 132] on img at bounding box center [454, 116] width 32 height 32
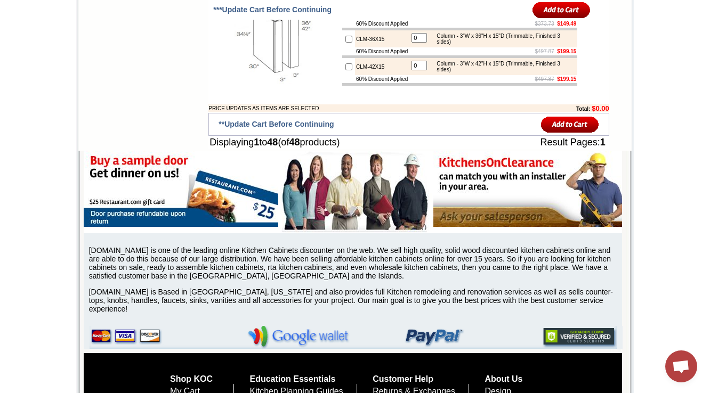
scroll to position [390, 0]
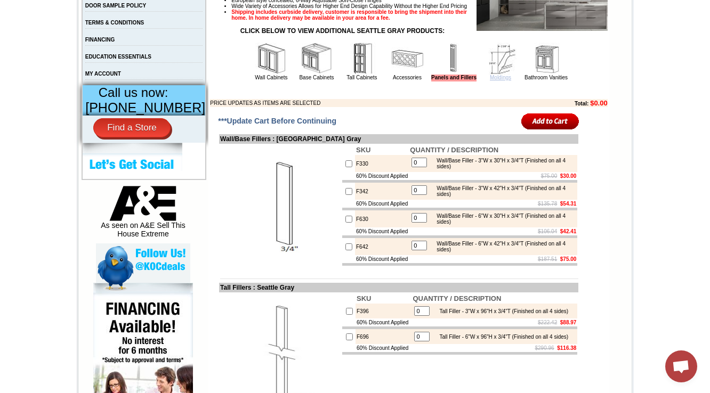
click at [490, 80] on link "Moldings" at bounding box center [500, 78] width 21 height 6
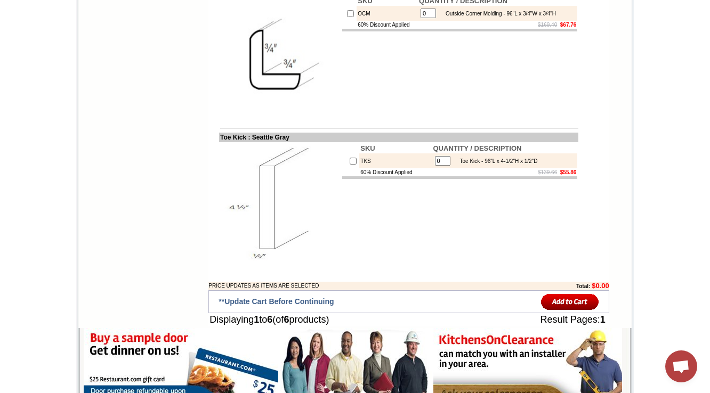
scroll to position [397, 0]
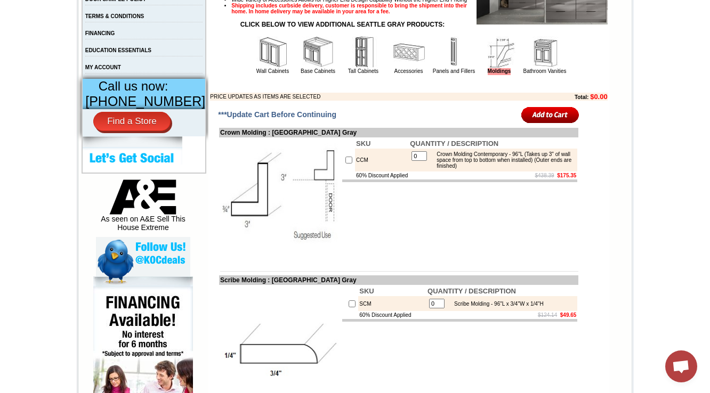
drag, startPoint x: 512, startPoint y: 67, endPoint x: 535, endPoint y: 65, distance: 23.1
click at [513, 67] on tr "Wall Cabinets Base Cabinets Tall Cabinets Accessories Panels and Fillers Moldin…" at bounding box center [409, 55] width 317 height 40
click at [540, 65] on img at bounding box center [545, 52] width 32 height 32
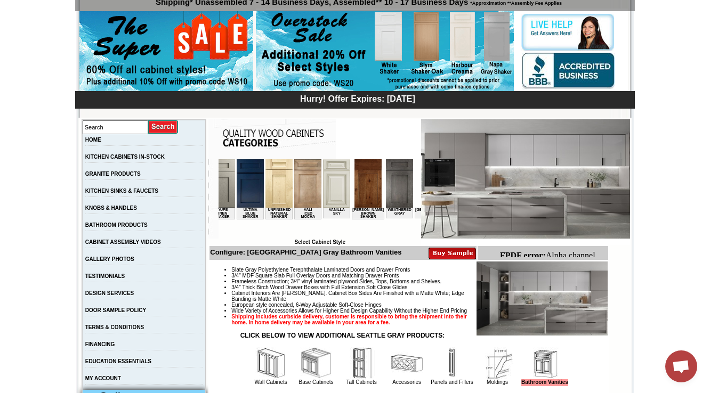
scroll to position [0, 1911]
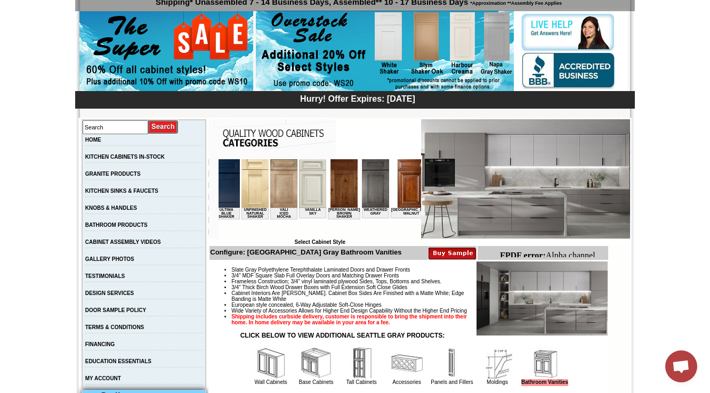
click at [491, 187] on img at bounding box center [504, 183] width 27 height 49
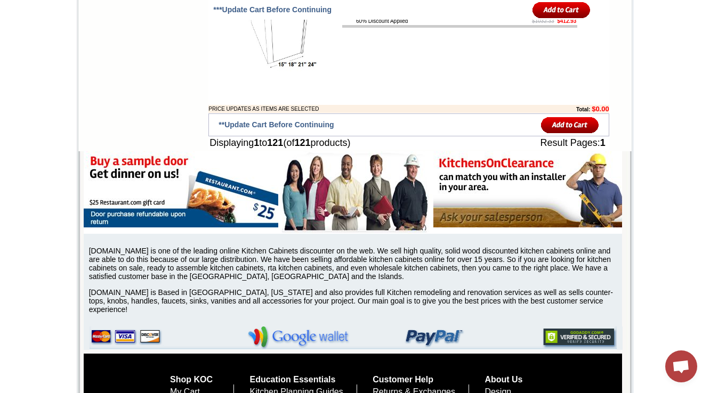
scroll to position [5077, 0]
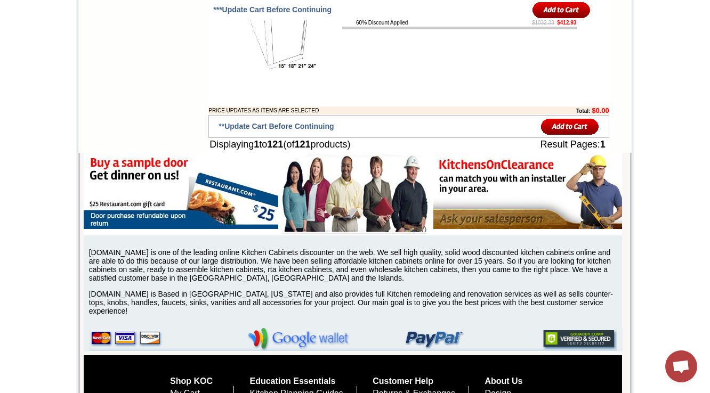
drag, startPoint x: 386, startPoint y: 228, endPoint x: 350, endPoint y: 231, distance: 36.4
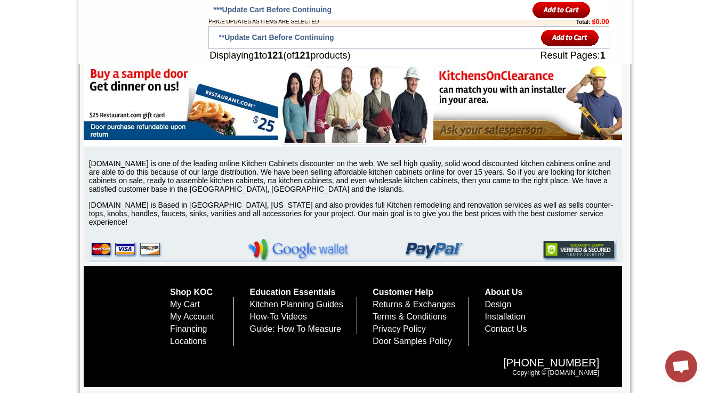
scroll to position [0, 0]
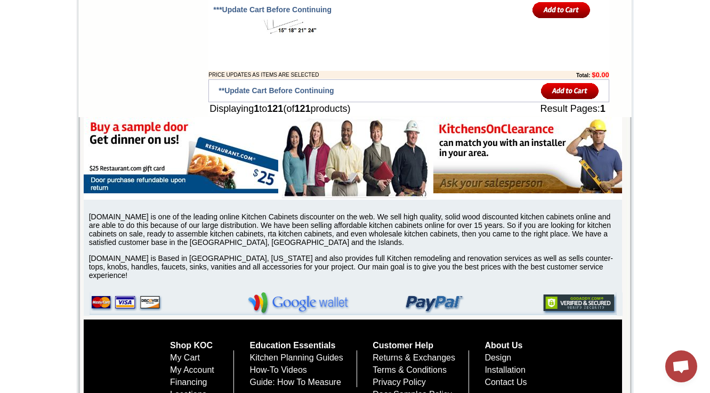
scroll to position [5120, 0]
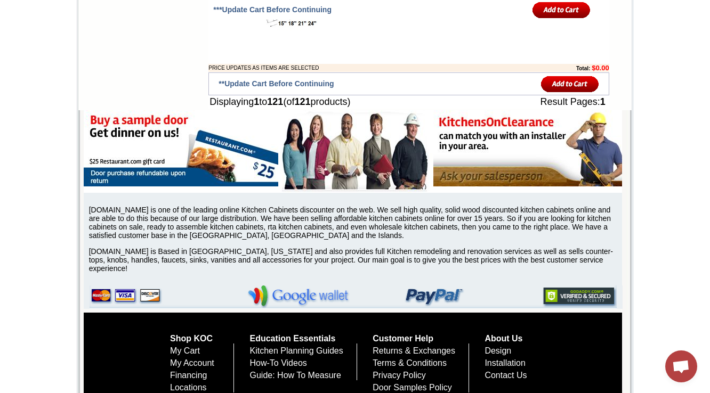
copy tbody ": White Linen Shaker"
drag, startPoint x: 321, startPoint y: 147, endPoint x: 36, endPoint y: 163, distance: 285.1
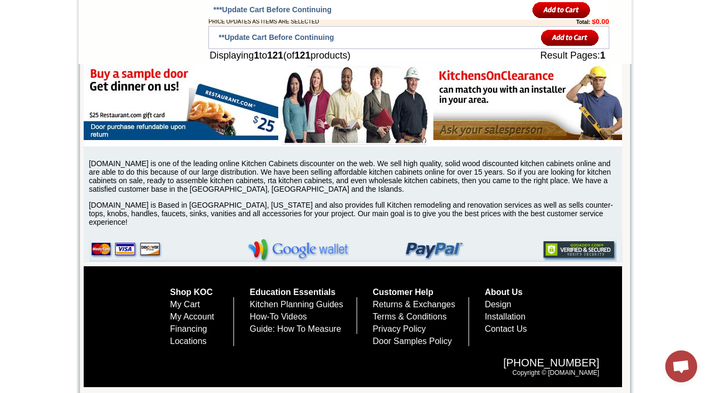
scroll to position [5205, 0]
drag, startPoint x: 412, startPoint y: 281, endPoint x: 346, endPoint y: 278, distance: 66.2
copy tr "60% Discount Applied"
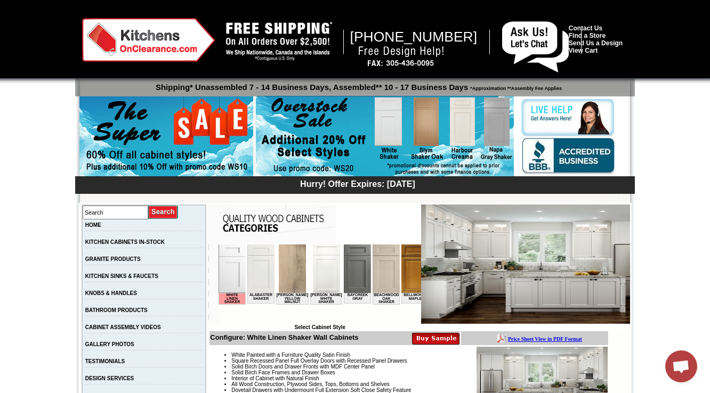
scroll to position [341, 0]
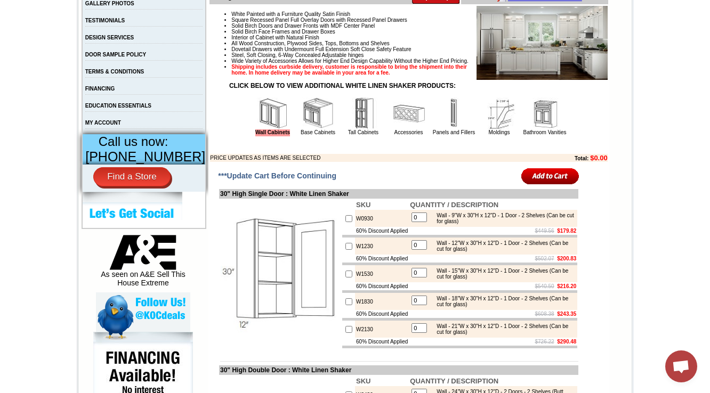
click at [309, 130] on img at bounding box center [318, 114] width 32 height 32
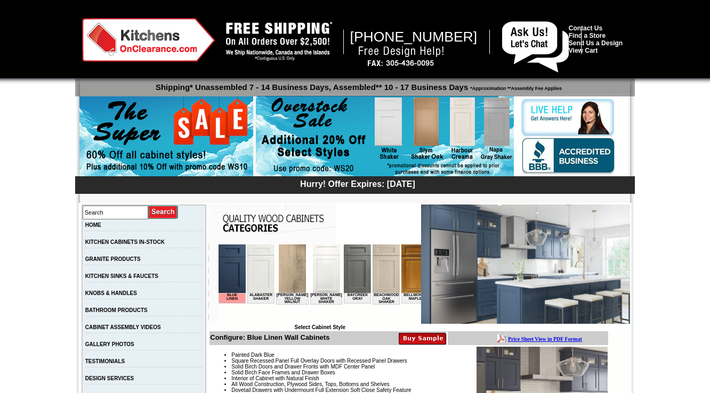
scroll to position [5111, 0]
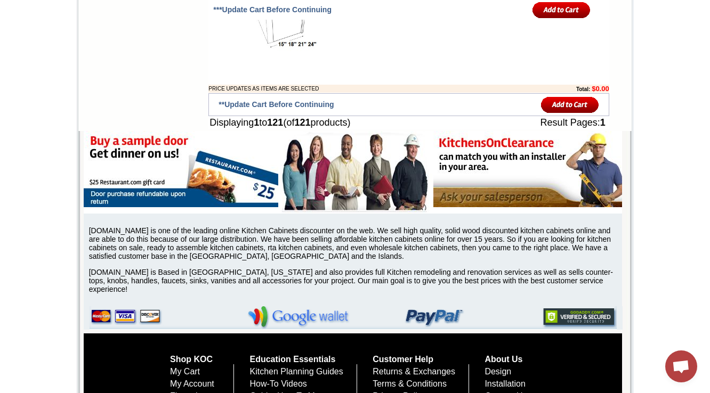
drag, startPoint x: 415, startPoint y: 121, endPoint x: 342, endPoint y: 126, distance: 72.7
copy tr "60% Discount Applied"
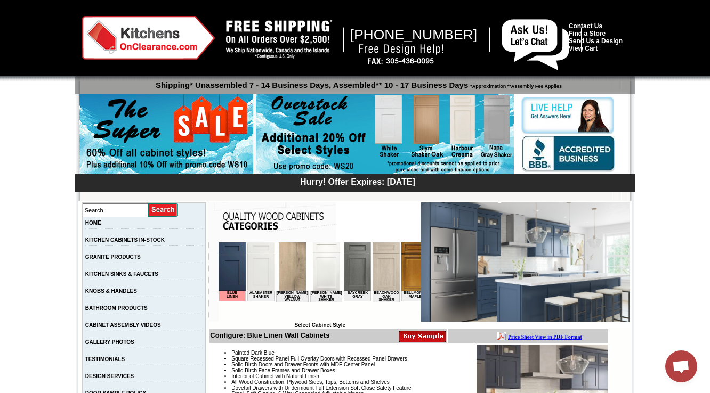
scroll to position [341, 0]
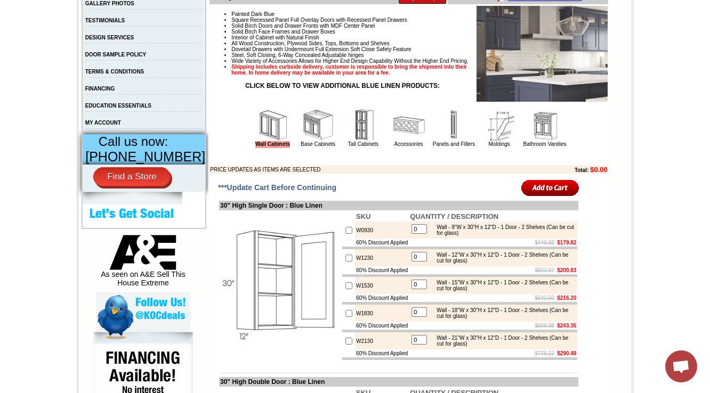
click at [311, 132] on img at bounding box center [318, 125] width 32 height 32
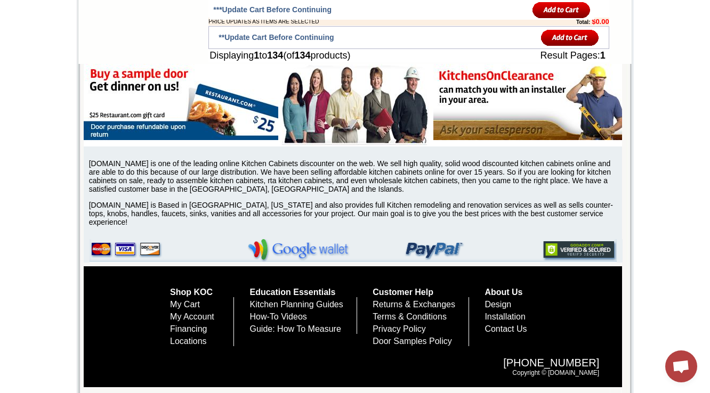
scroll to position [397, 0]
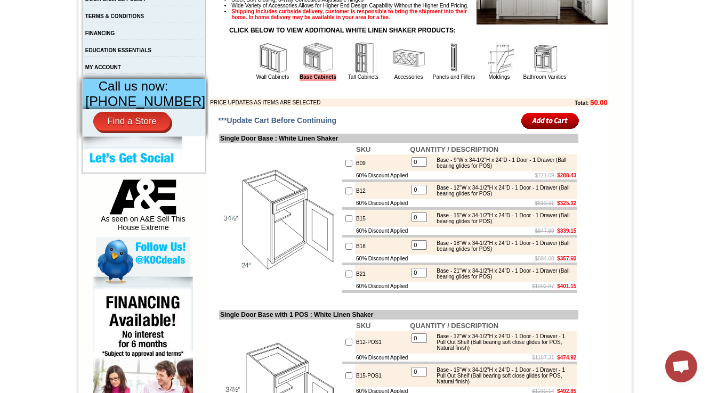
click at [352, 74] on img at bounding box center [364, 58] width 32 height 32
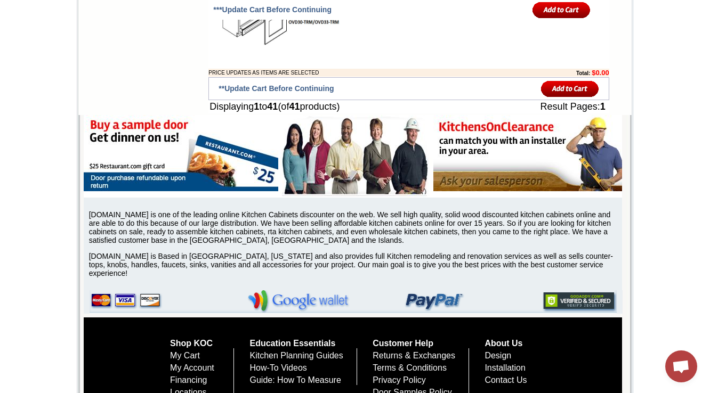
scroll to position [404, 0]
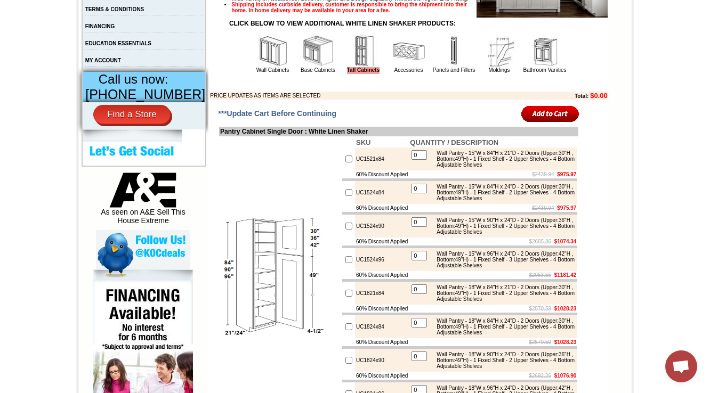
click at [397, 67] on img at bounding box center [409, 51] width 32 height 32
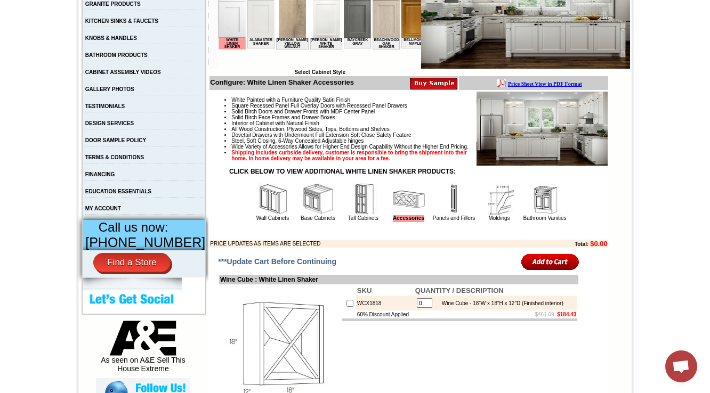
scroll to position [247, 0]
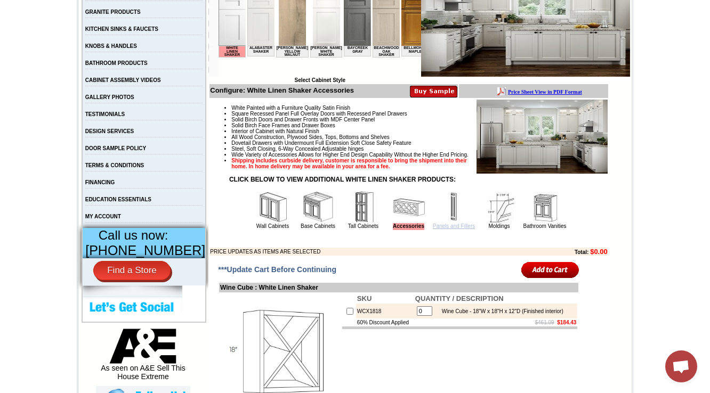
click at [440, 229] on link "Panels and Fillers" at bounding box center [454, 226] width 42 height 6
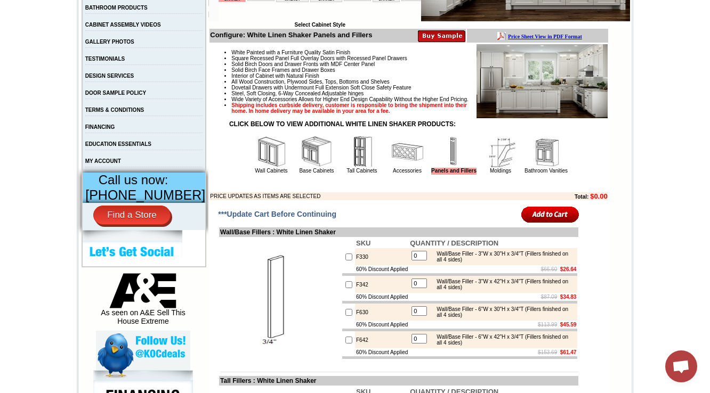
scroll to position [301, 0]
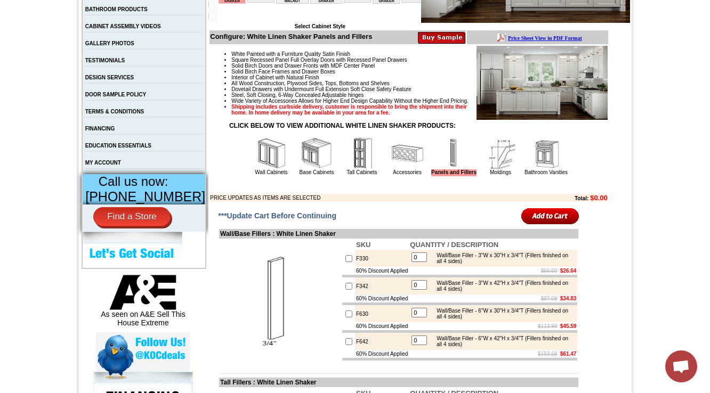
click at [496, 170] on img at bounding box center [501, 154] width 32 height 32
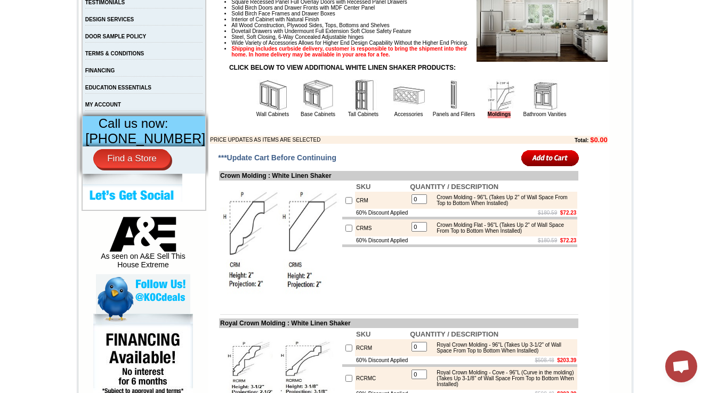
scroll to position [331, 0]
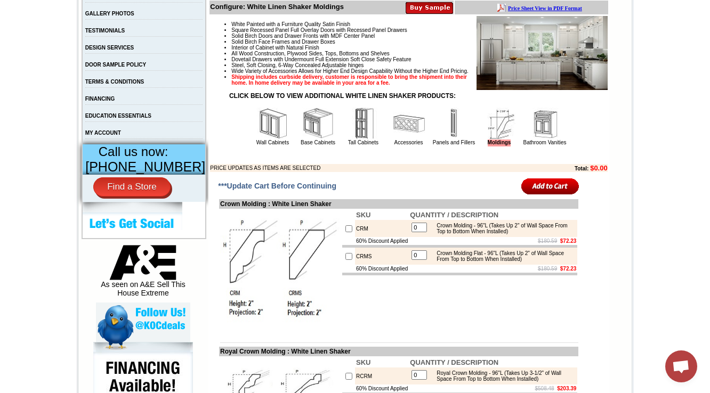
click at [540, 159] on p at bounding box center [408, 156] width 397 height 6
click at [550, 146] on link "Bathroom Vanities" at bounding box center [545, 143] width 43 height 6
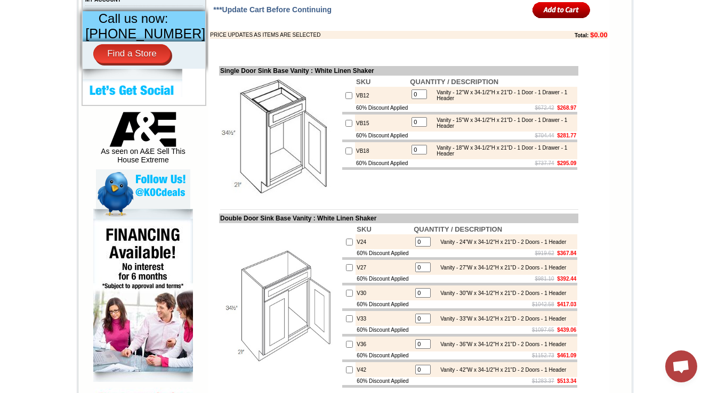
scroll to position [448, 0]
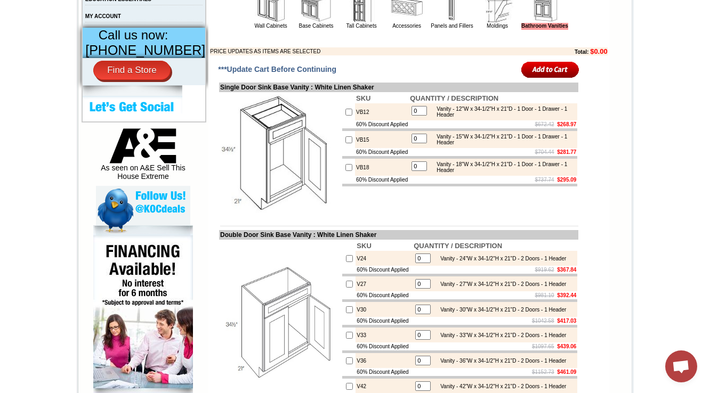
click at [369, 214] on td "SKU QUANTITY / DESCRIPTION VB12 0 Vanity - 12"W x 34-1/2"H x 21"D - 1 Door - 1 …" at bounding box center [459, 153] width 237 height 122
click at [221, 190] on img at bounding box center [280, 153] width 120 height 120
click at [510, 230] on td at bounding box center [398, 226] width 359 height 8
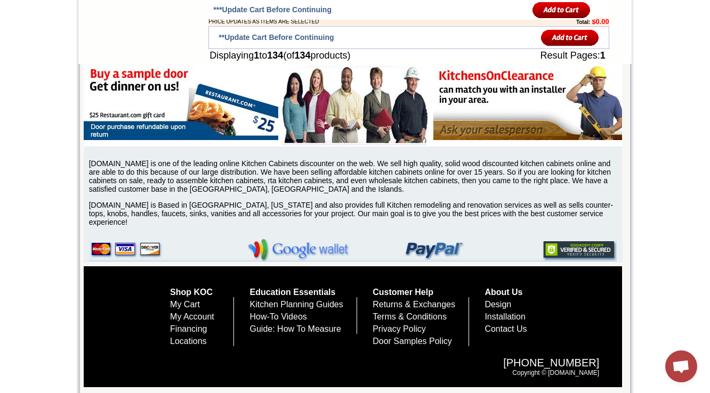
scroll to position [397, 0]
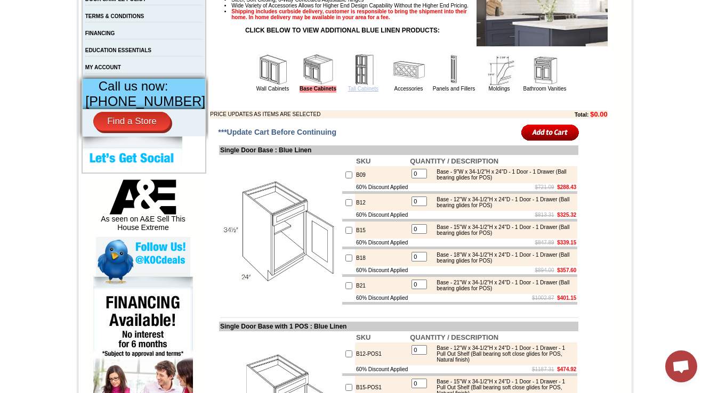
click at [351, 92] on link "Tall Cabinets" at bounding box center [363, 89] width 30 height 6
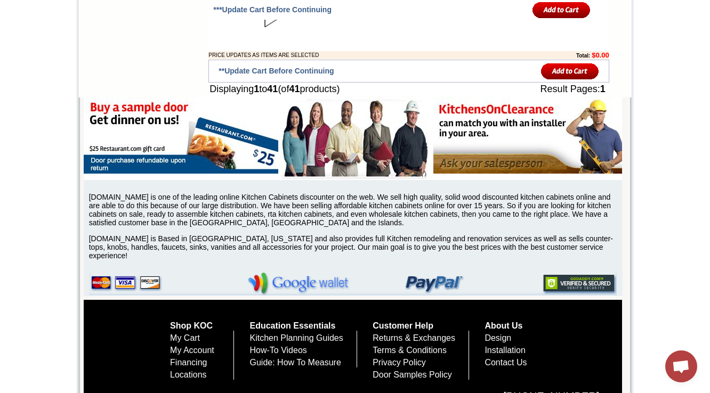
scroll to position [404, 0]
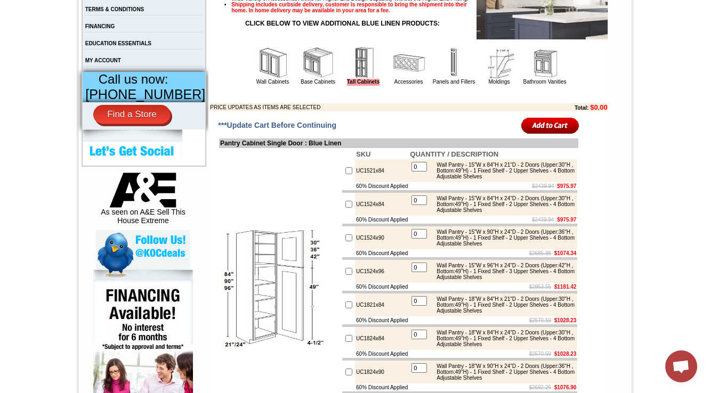
click at [402, 74] on img at bounding box center [409, 63] width 32 height 32
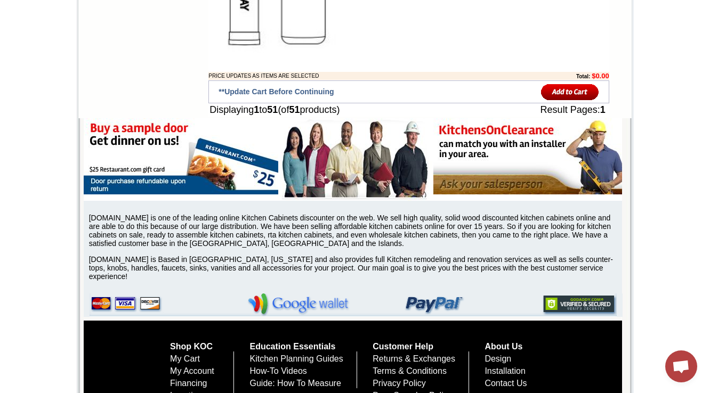
scroll to position [397, 0]
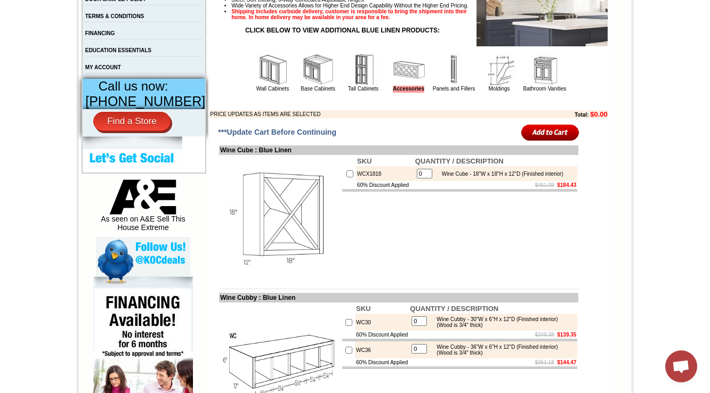
click at [450, 85] on img at bounding box center [454, 70] width 32 height 32
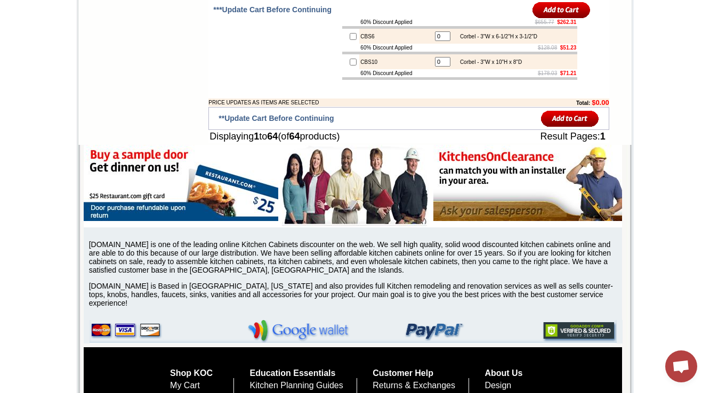
scroll to position [397, 0]
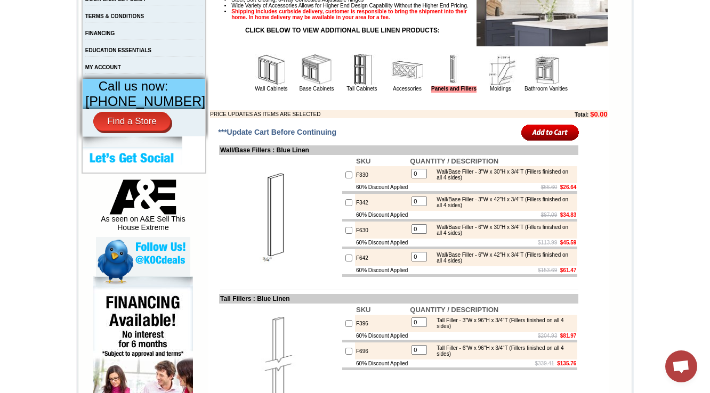
click at [504, 77] on img at bounding box center [501, 70] width 32 height 32
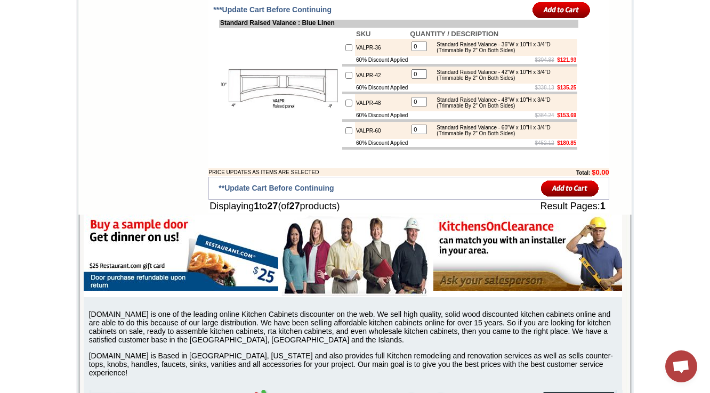
scroll to position [397, 0]
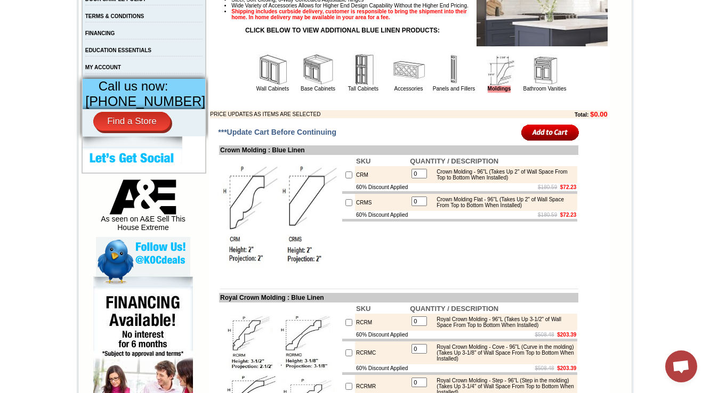
click at [540, 83] on img at bounding box center [545, 70] width 32 height 32
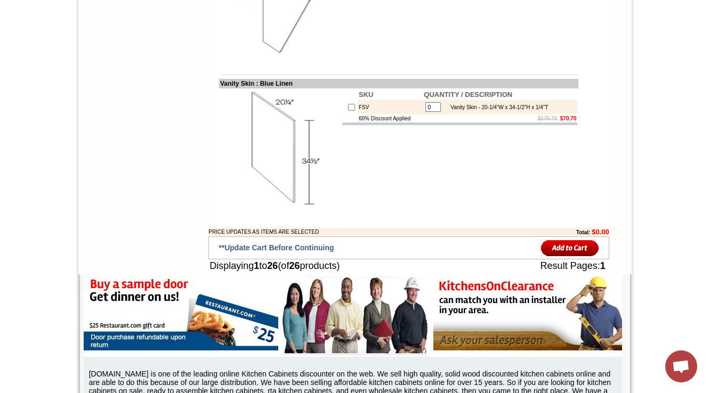
scroll to position [397, 0]
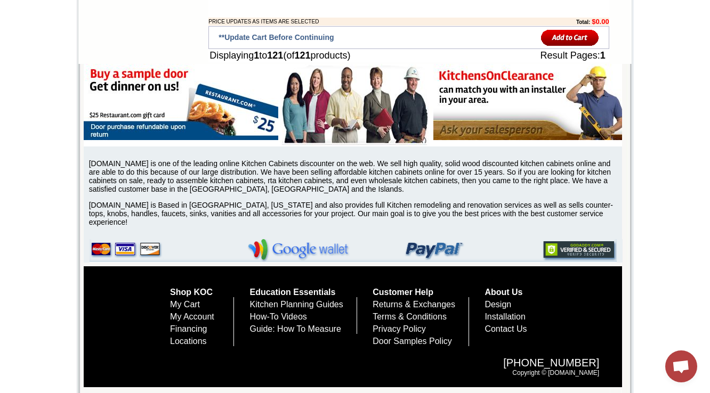
scroll to position [397, 0]
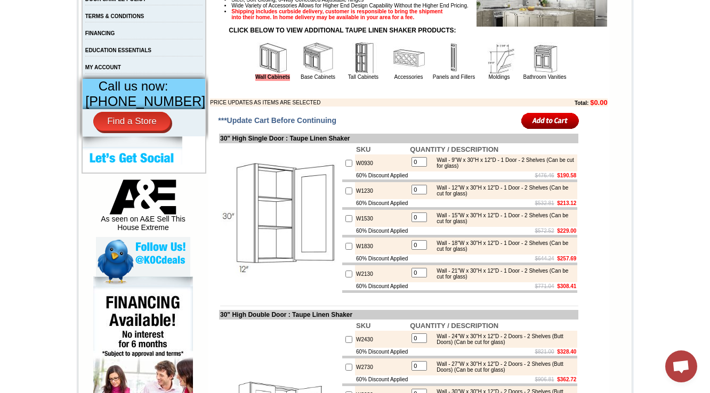
click at [306, 74] on img at bounding box center [318, 58] width 32 height 32
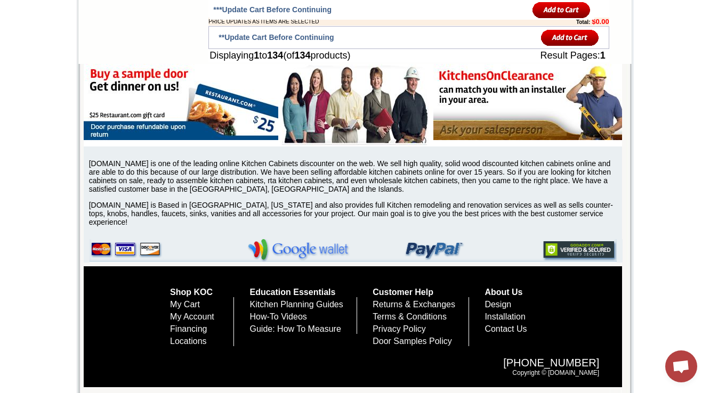
scroll to position [397, 0]
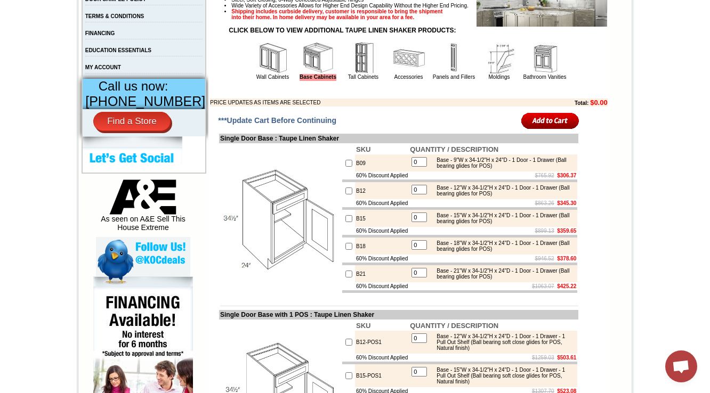
click at [361, 93] on p at bounding box center [408, 90] width 397 height 6
click at [359, 80] on link "Tall Cabinets" at bounding box center [363, 77] width 30 height 6
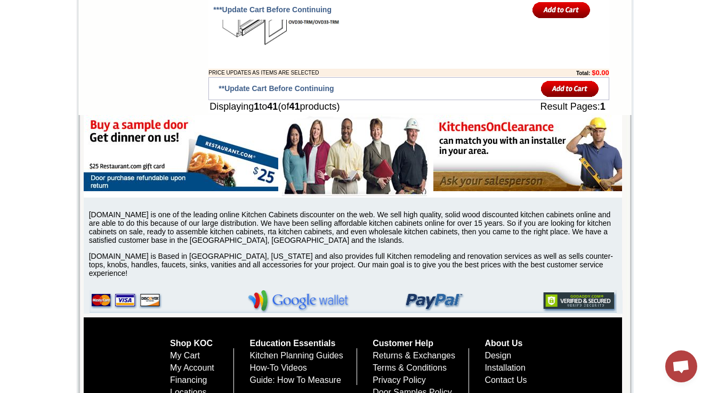
scroll to position [404, 0]
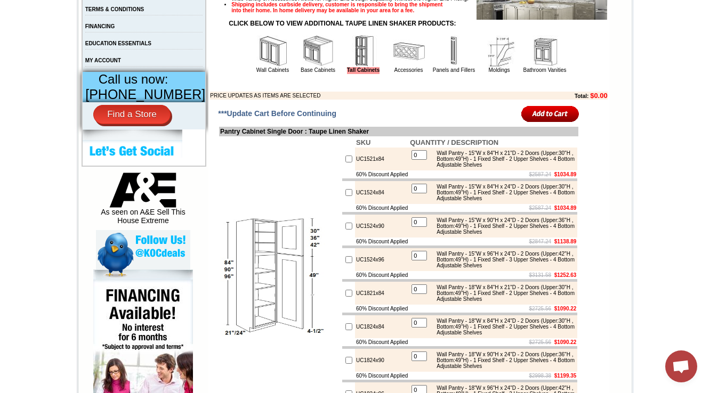
click at [394, 67] on img at bounding box center [409, 51] width 32 height 32
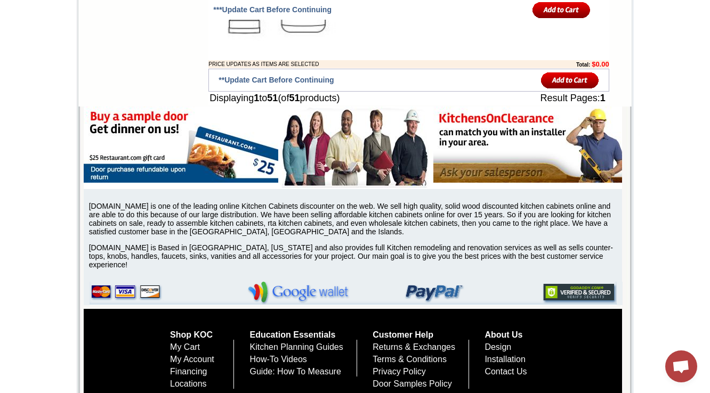
scroll to position [397, 0]
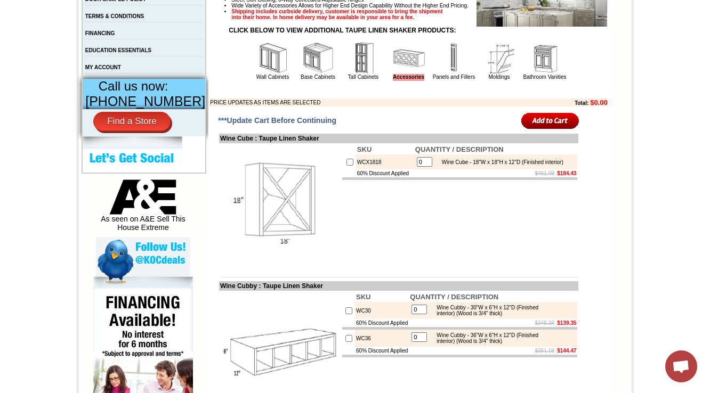
click at [450, 93] on p at bounding box center [408, 90] width 397 height 6
click at [450, 101] on td "Light Beige Stain Square Recessed Panel Full Overlay Doors with Recessed Panel …" at bounding box center [409, 28] width 398 height 157
click at [454, 81] on td "Panels and Fillers" at bounding box center [454, 61] width 45 height 40
click at [458, 80] on link "Panels and Fillers" at bounding box center [454, 77] width 42 height 6
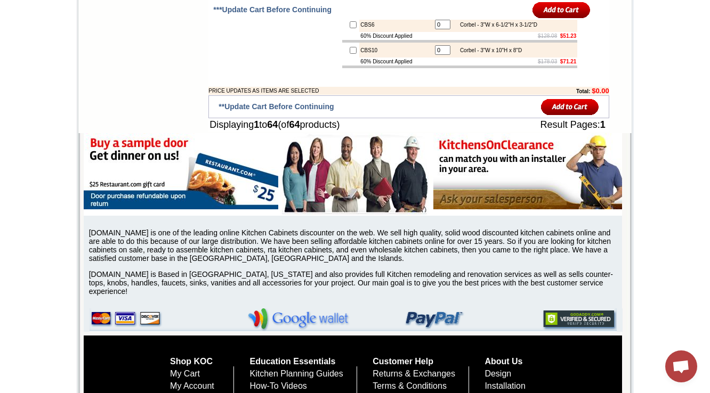
scroll to position [397, 0]
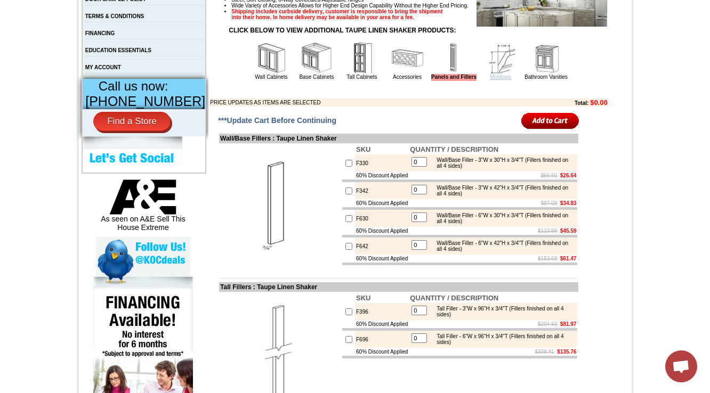
click at [503, 80] on link "Moldings" at bounding box center [500, 77] width 21 height 6
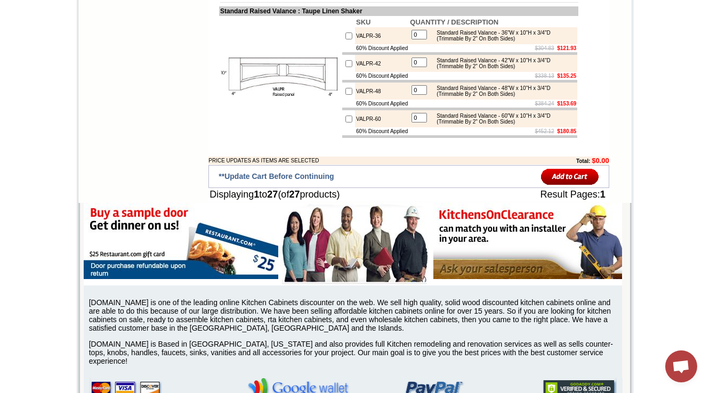
scroll to position [397, 0]
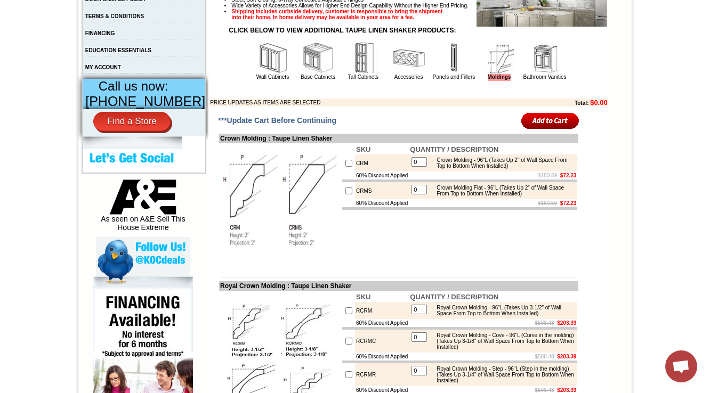
click at [530, 73] on img at bounding box center [545, 58] width 32 height 32
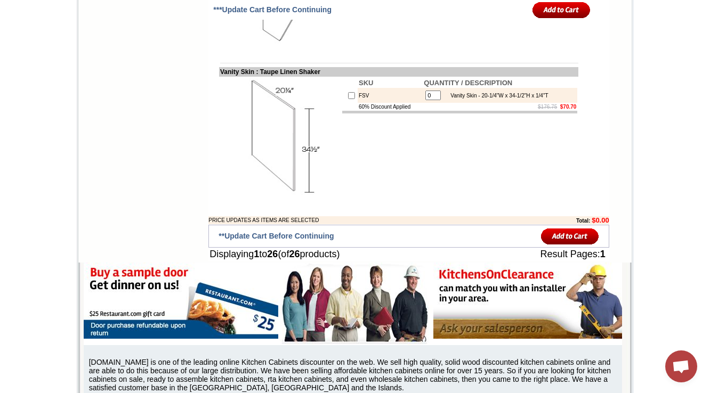
scroll to position [397, 0]
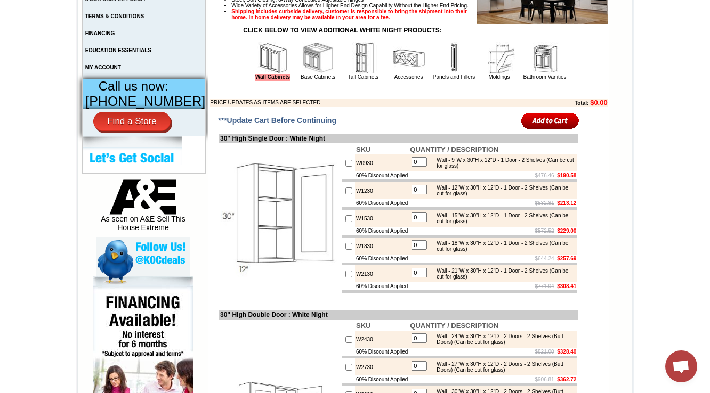
click at [302, 74] on img at bounding box center [318, 58] width 32 height 32
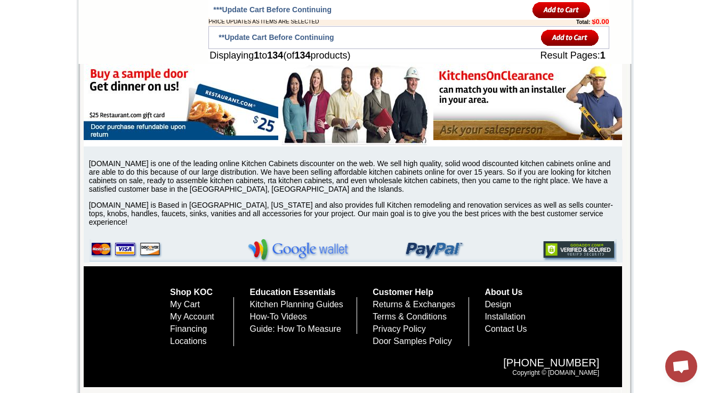
scroll to position [397, 0]
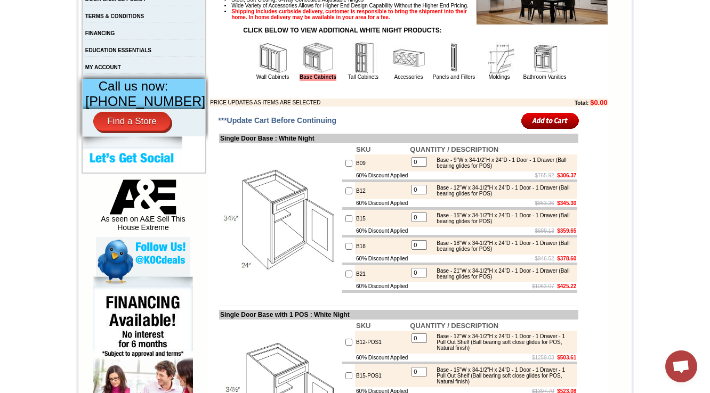
click at [357, 74] on img at bounding box center [364, 58] width 32 height 32
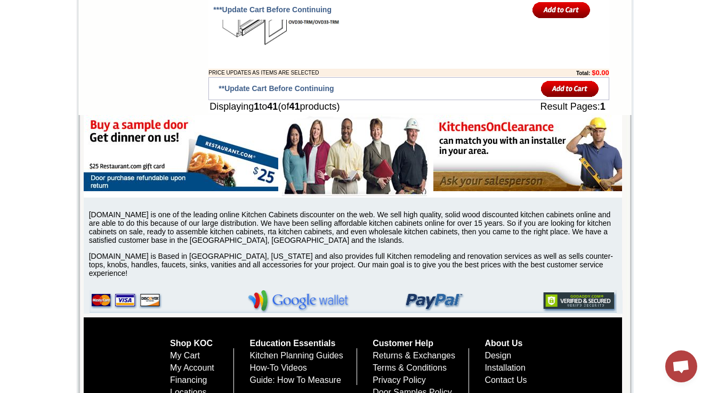
scroll to position [404, 0]
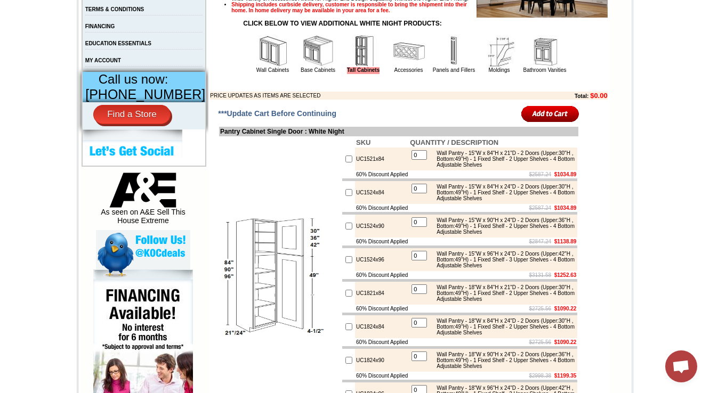
click at [401, 75] on table "Wall Cabinets Base Cabinets Tall Cabinets Accessories Panels and Fillers Moldin…" at bounding box center [409, 55] width 318 height 42
click at [402, 73] on link "Accessories" at bounding box center [408, 70] width 29 height 6
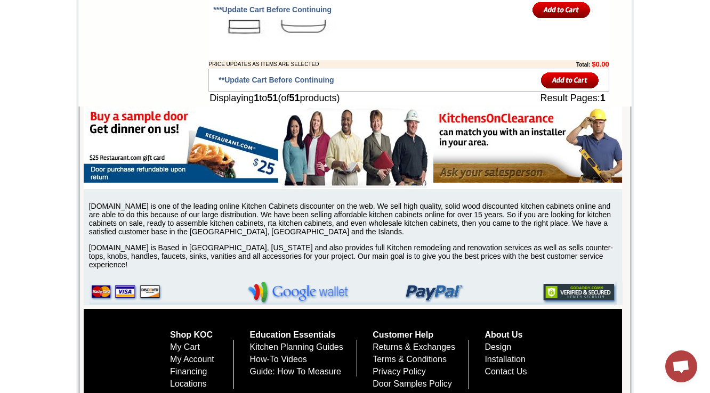
scroll to position [397, 0]
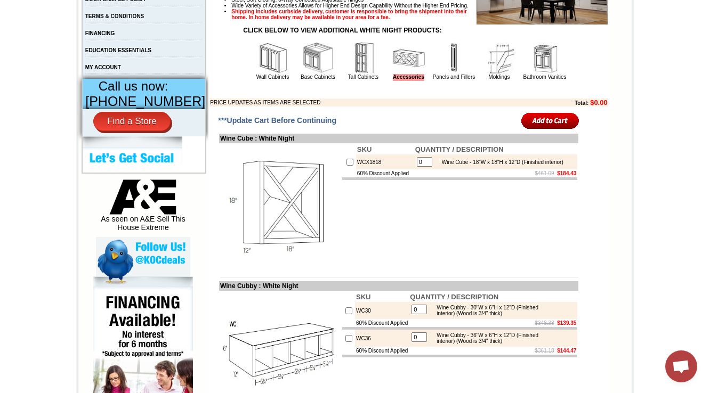
click at [448, 74] on img at bounding box center [454, 58] width 32 height 32
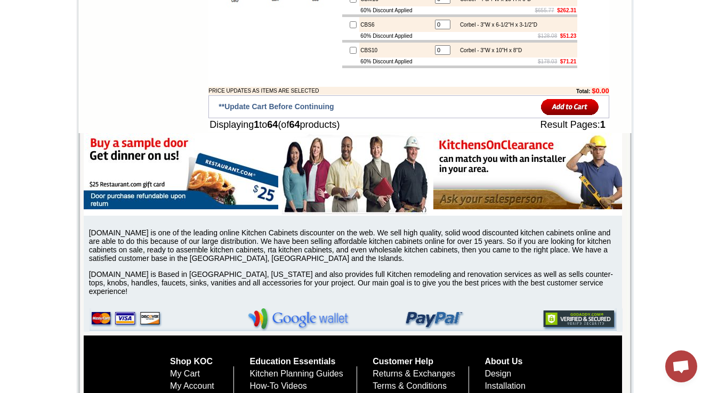
scroll to position [397, 0]
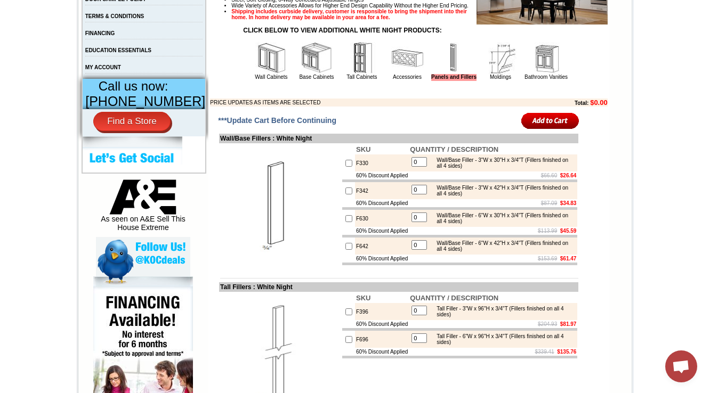
click at [498, 74] on img at bounding box center [501, 58] width 32 height 32
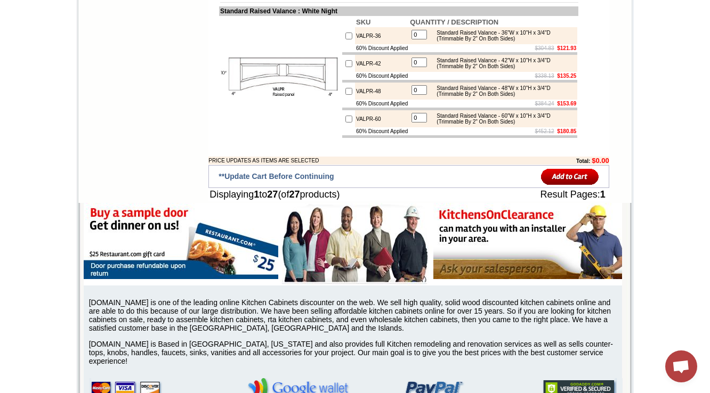
scroll to position [397, 0]
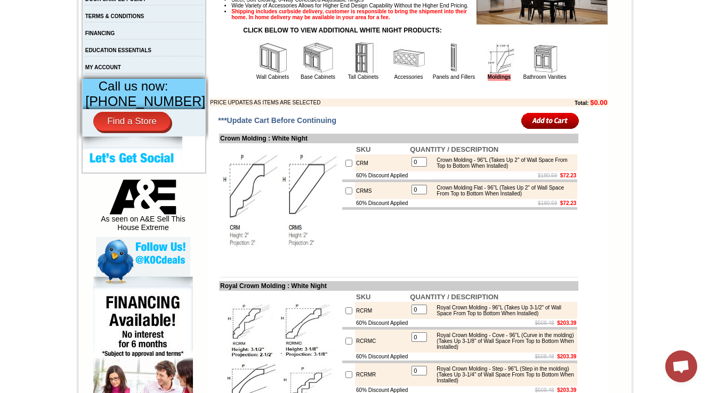
click at [544, 74] on img at bounding box center [545, 58] width 32 height 32
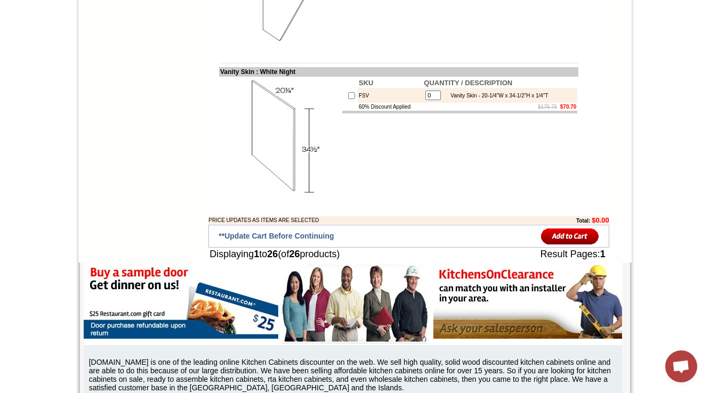
scroll to position [397, 0]
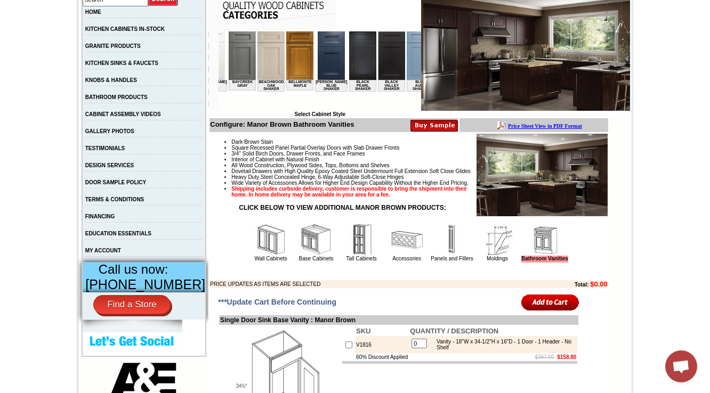
scroll to position [0, 263]
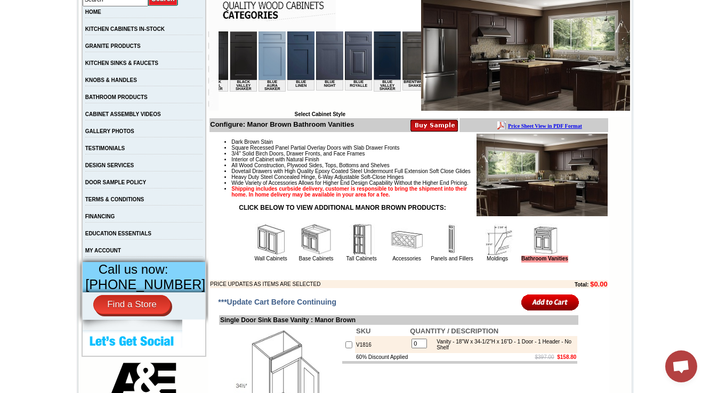
click at [319, 66] on img at bounding box center [329, 55] width 27 height 49
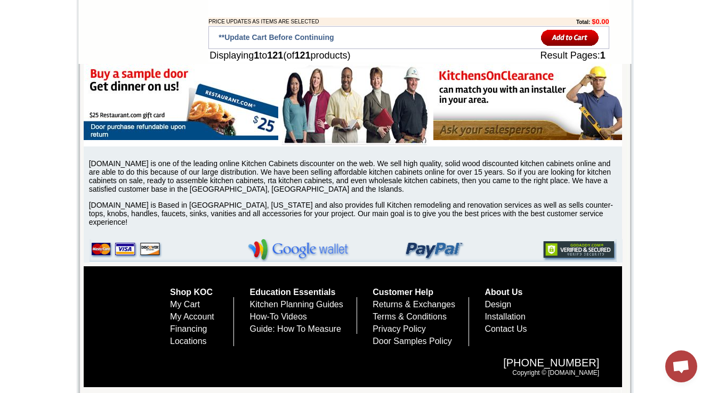
scroll to position [397, 0]
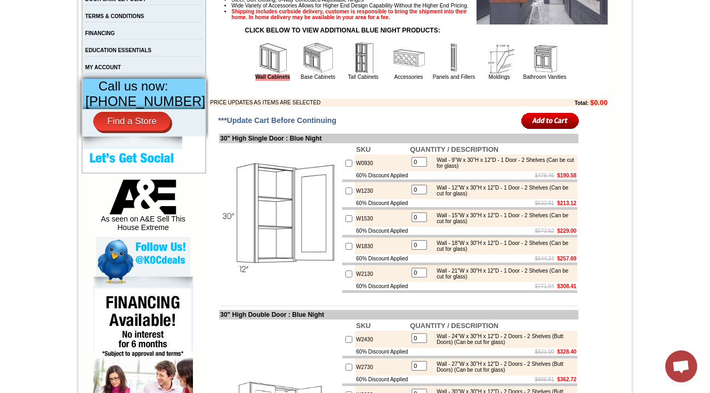
click at [302, 74] on img at bounding box center [318, 58] width 32 height 32
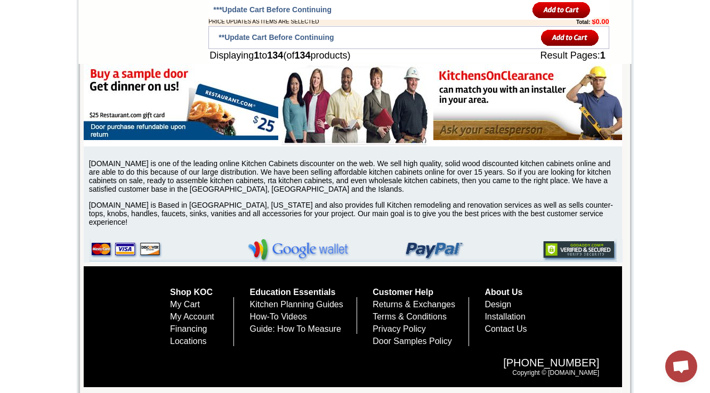
scroll to position [397, 0]
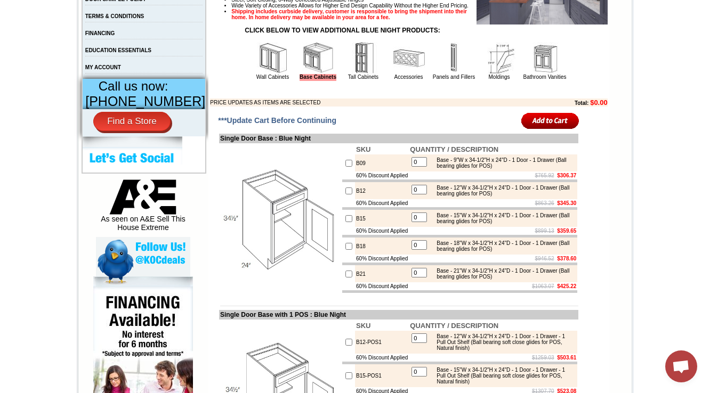
click at [355, 74] on img at bounding box center [364, 58] width 32 height 32
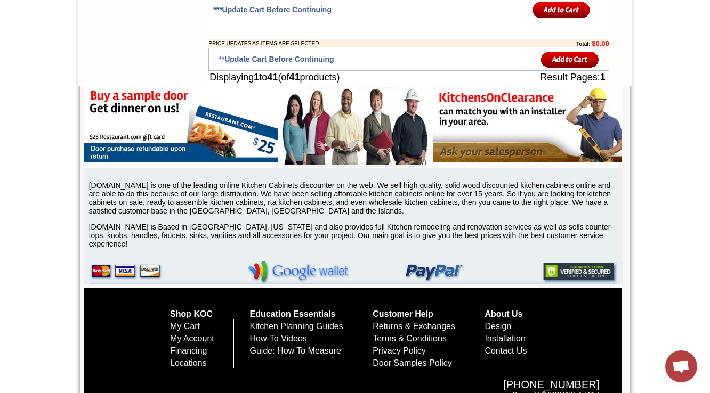
scroll to position [404, 0]
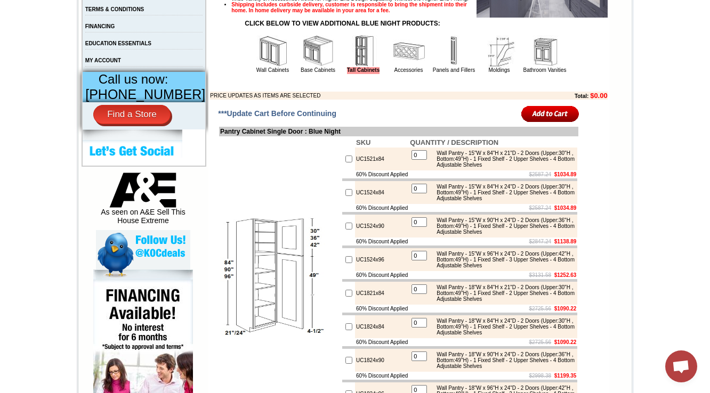
click at [387, 66] on td "Accessories" at bounding box center [409, 54] width 45 height 40
click at [393, 67] on img at bounding box center [409, 51] width 32 height 32
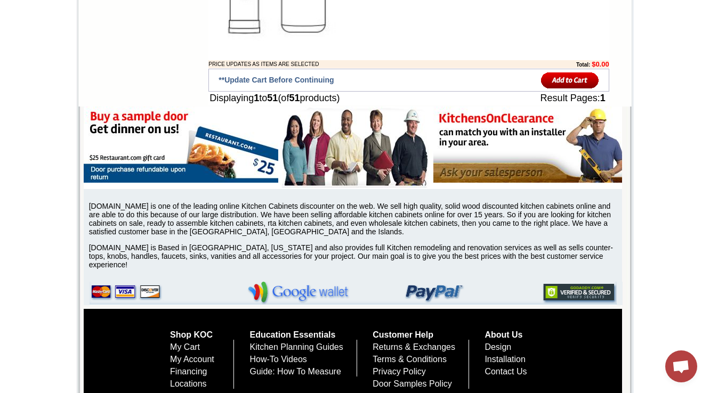
scroll to position [397, 0]
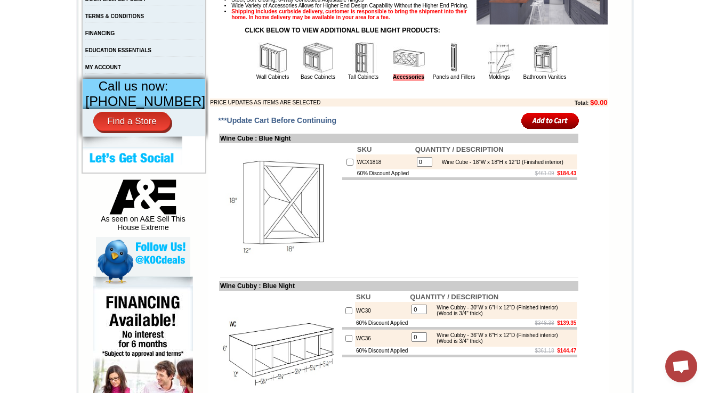
click at [441, 74] on img at bounding box center [454, 58] width 32 height 32
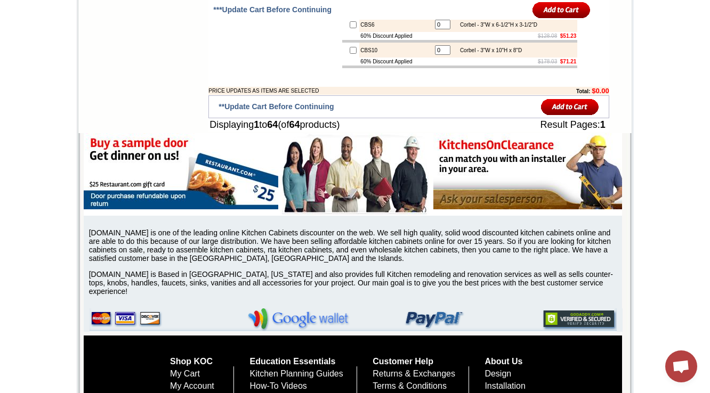
scroll to position [397, 0]
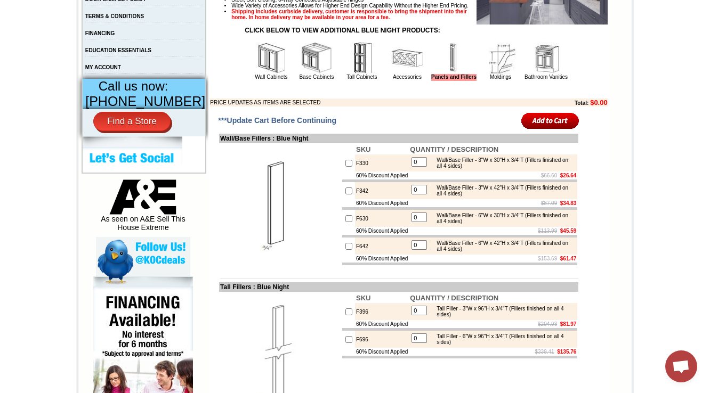
click at [493, 74] on img at bounding box center [501, 58] width 32 height 32
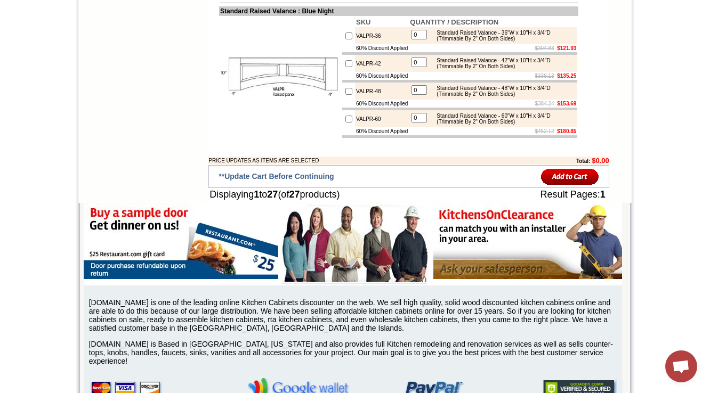
scroll to position [397, 0]
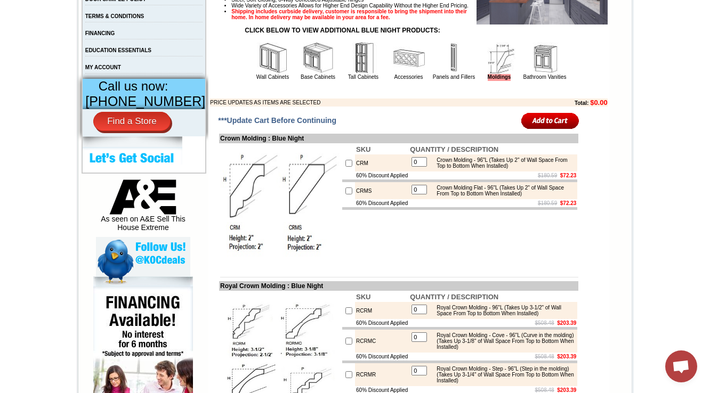
click at [535, 74] on img at bounding box center [545, 58] width 32 height 32
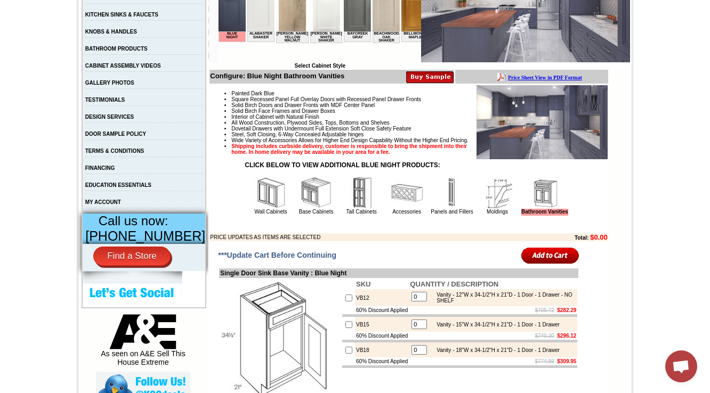
scroll to position [55, 0]
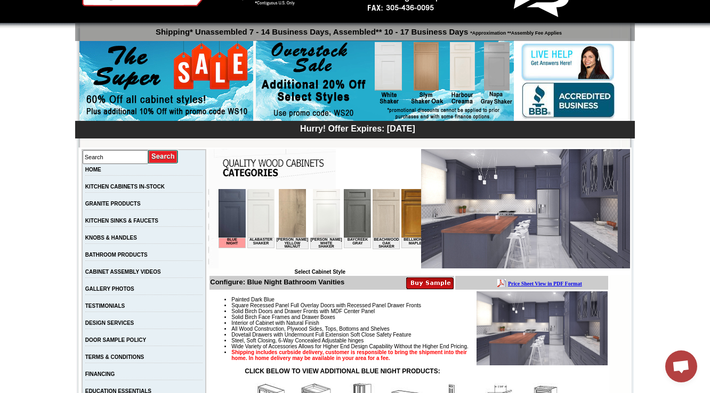
click at [280, 284] on b "Configure: Blue Night Bathroom Vanities" at bounding box center [277, 282] width 134 height 8
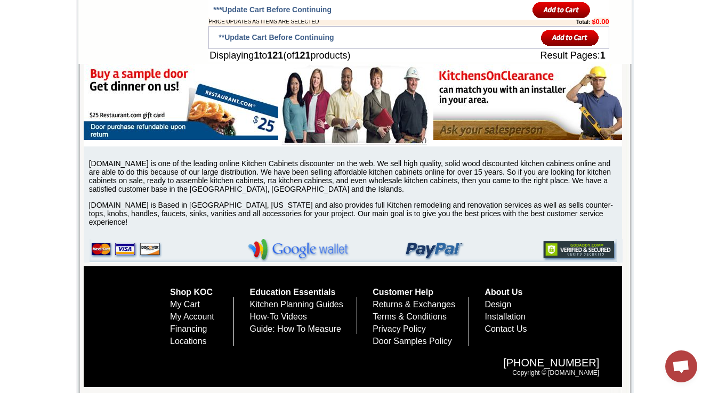
scroll to position [397, 0]
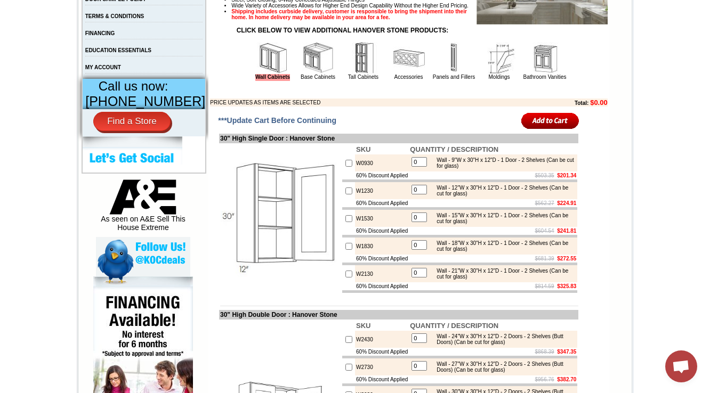
click at [311, 74] on img at bounding box center [318, 58] width 32 height 32
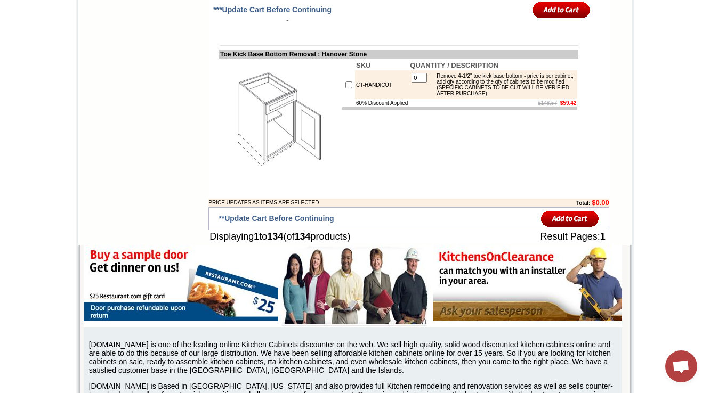
scroll to position [7156, 0]
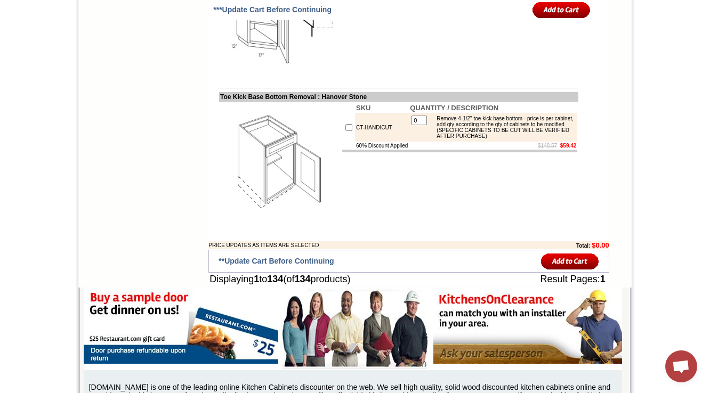
drag, startPoint x: 399, startPoint y: 122, endPoint x: 208, endPoint y: 127, distance: 190.9
copy td "Microwave Base Cabinet Trim Kit : Hanover Stone"
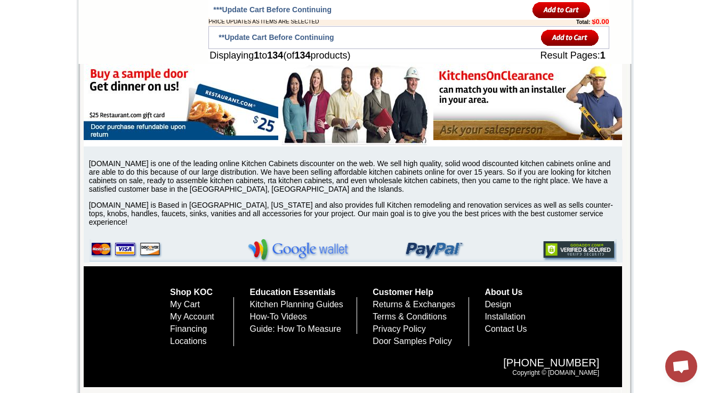
scroll to position [7083, 0]
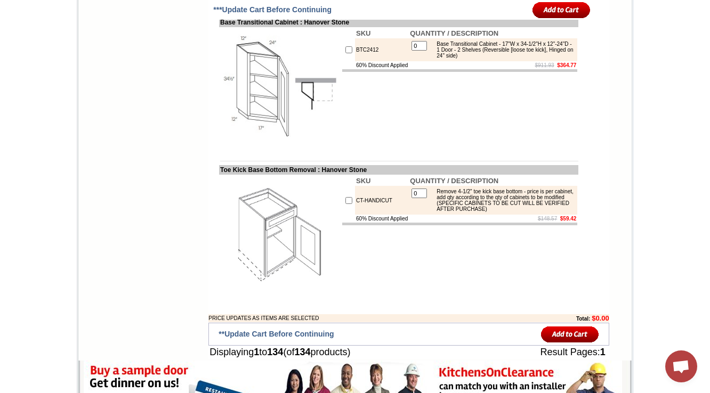
copy td "MCB27-TRM"
drag, startPoint x: 379, startPoint y: 251, endPoint x: 346, endPoint y: 253, distance: 33.2
drag, startPoint x: 335, startPoint y: 198, endPoint x: 394, endPoint y: 196, distance: 59.2
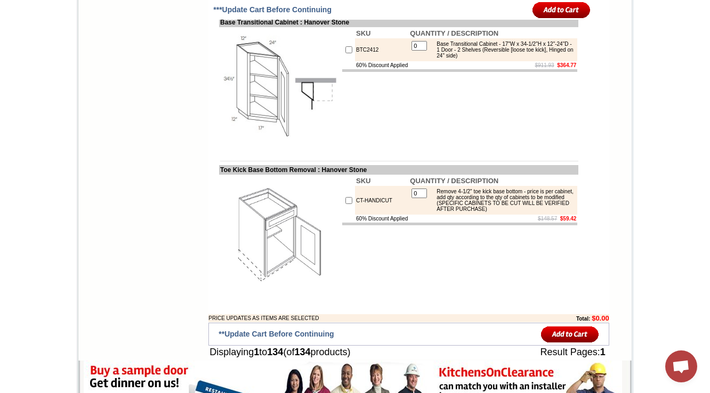
copy td "Hanover Stone"
drag, startPoint x: 386, startPoint y: 252, endPoint x: 342, endPoint y: 250, distance: 44.3
copy tr "MCB27-TRM"
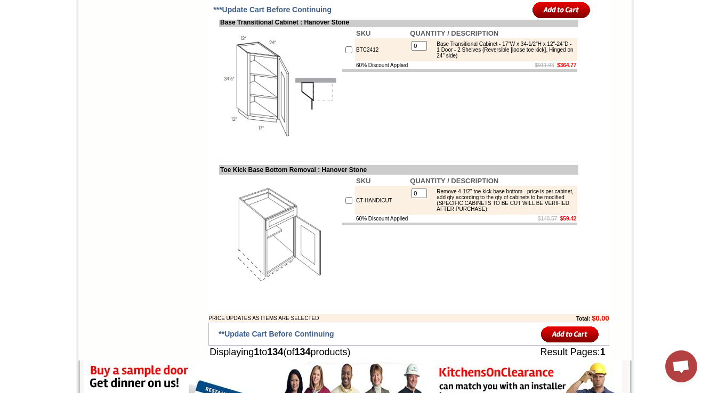
drag, startPoint x: 410, startPoint y: 167, endPoint x: 339, endPoint y: 167, distance: 71.4
copy tr "60% Discount Applied"
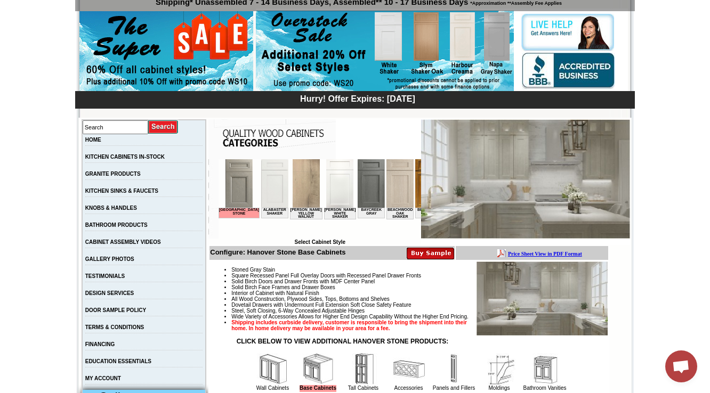
scroll to position [341, 0]
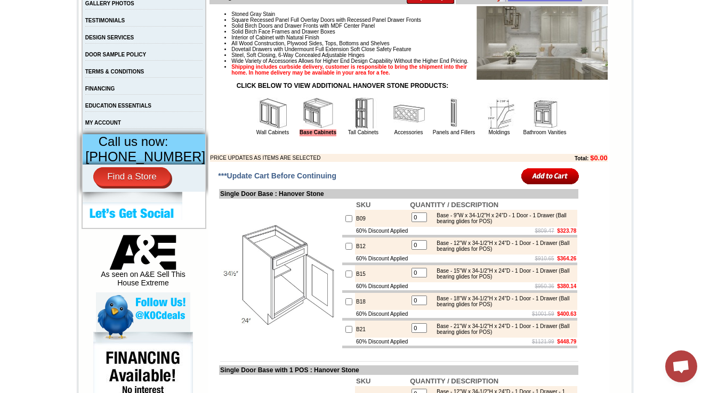
click at [357, 130] on img at bounding box center [364, 114] width 32 height 32
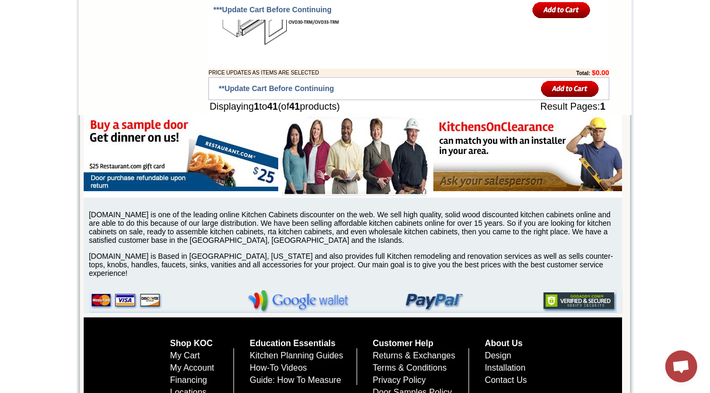
scroll to position [404, 0]
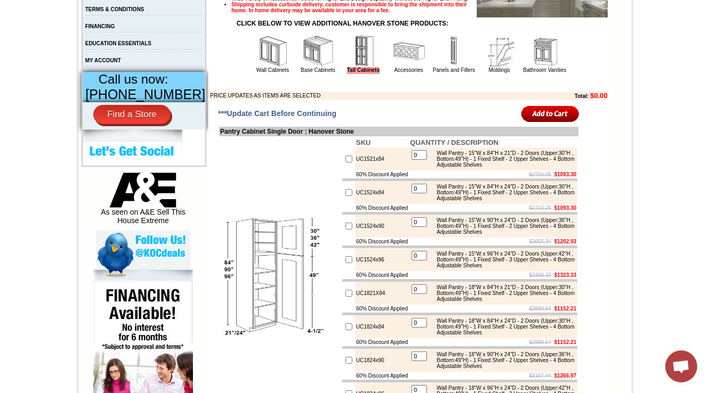
click at [406, 67] on img at bounding box center [409, 51] width 32 height 32
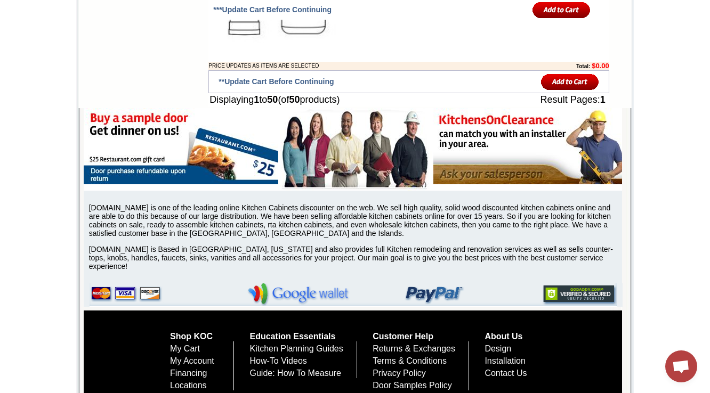
scroll to position [393, 0]
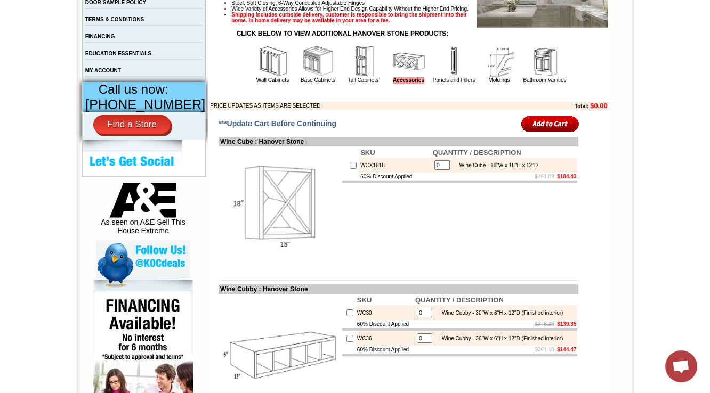
click at [432, 84] on td "Panels and Fillers" at bounding box center [454, 64] width 45 height 40
click at [438, 77] on img at bounding box center [454, 61] width 32 height 32
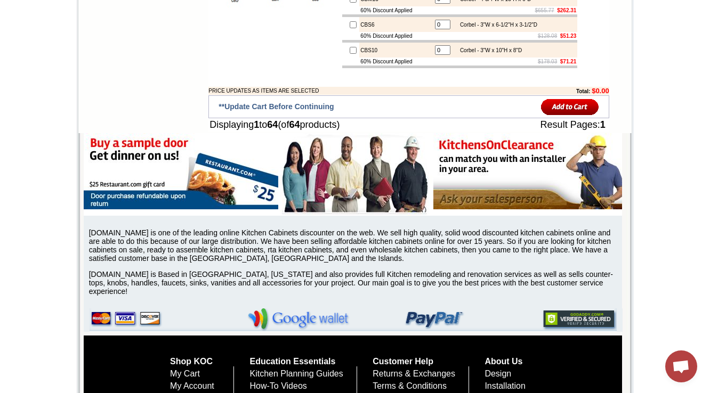
scroll to position [397, 0]
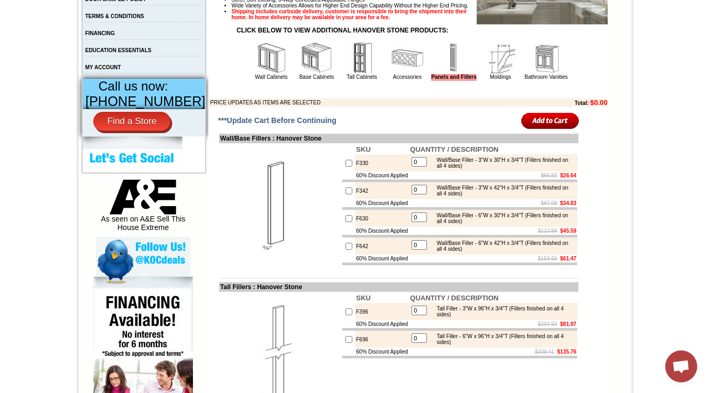
click at [485, 74] on img at bounding box center [501, 58] width 32 height 32
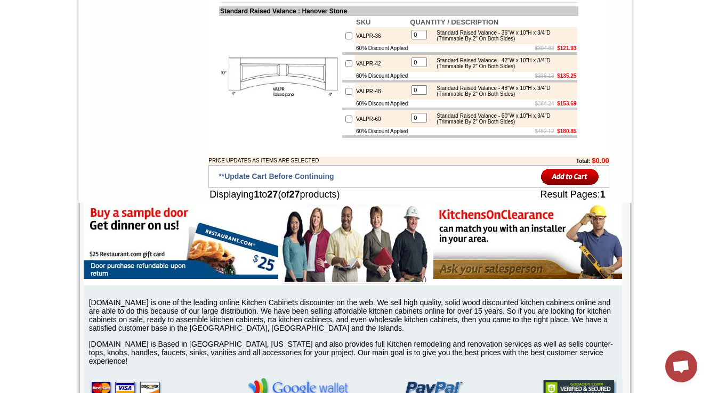
scroll to position [397, 0]
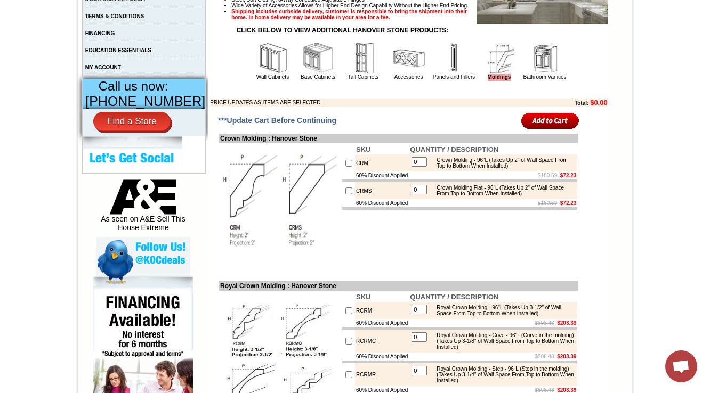
click at [538, 74] on img at bounding box center [545, 58] width 32 height 32
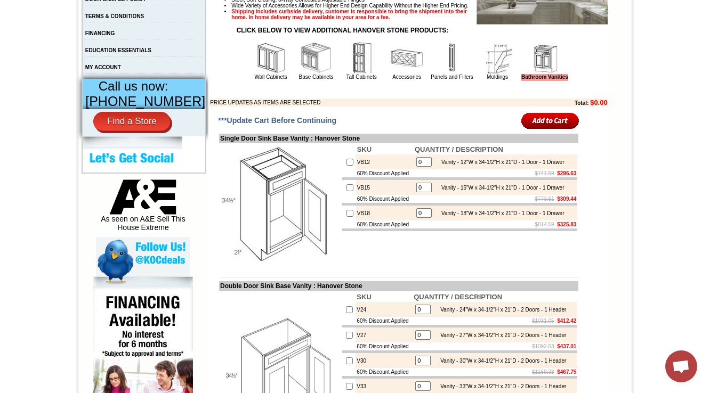
scroll to position [1855, 0]
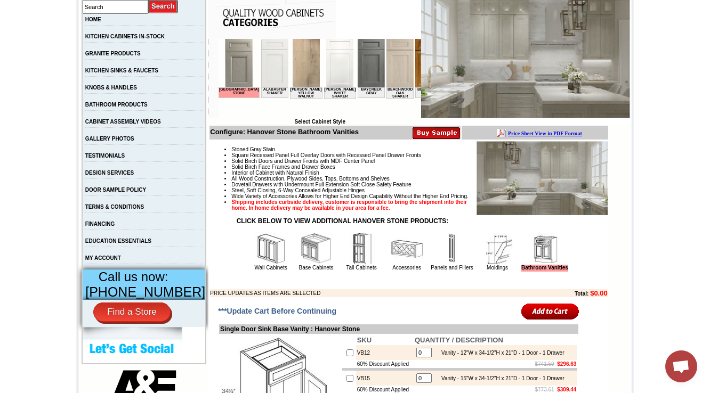
scroll to position [171, 0]
